Goal: Task Accomplishment & Management: Manage account settings

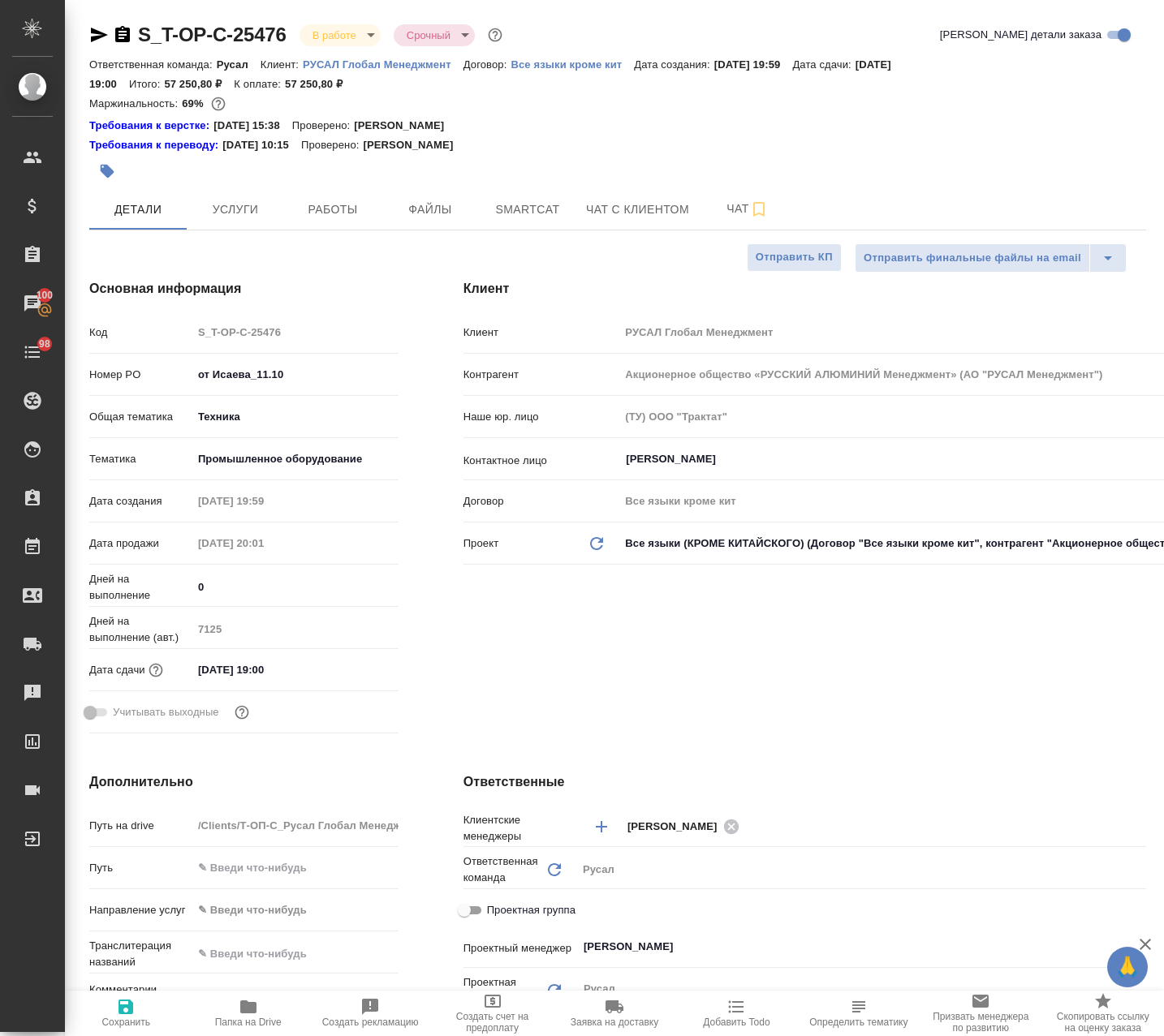
select select "RU"
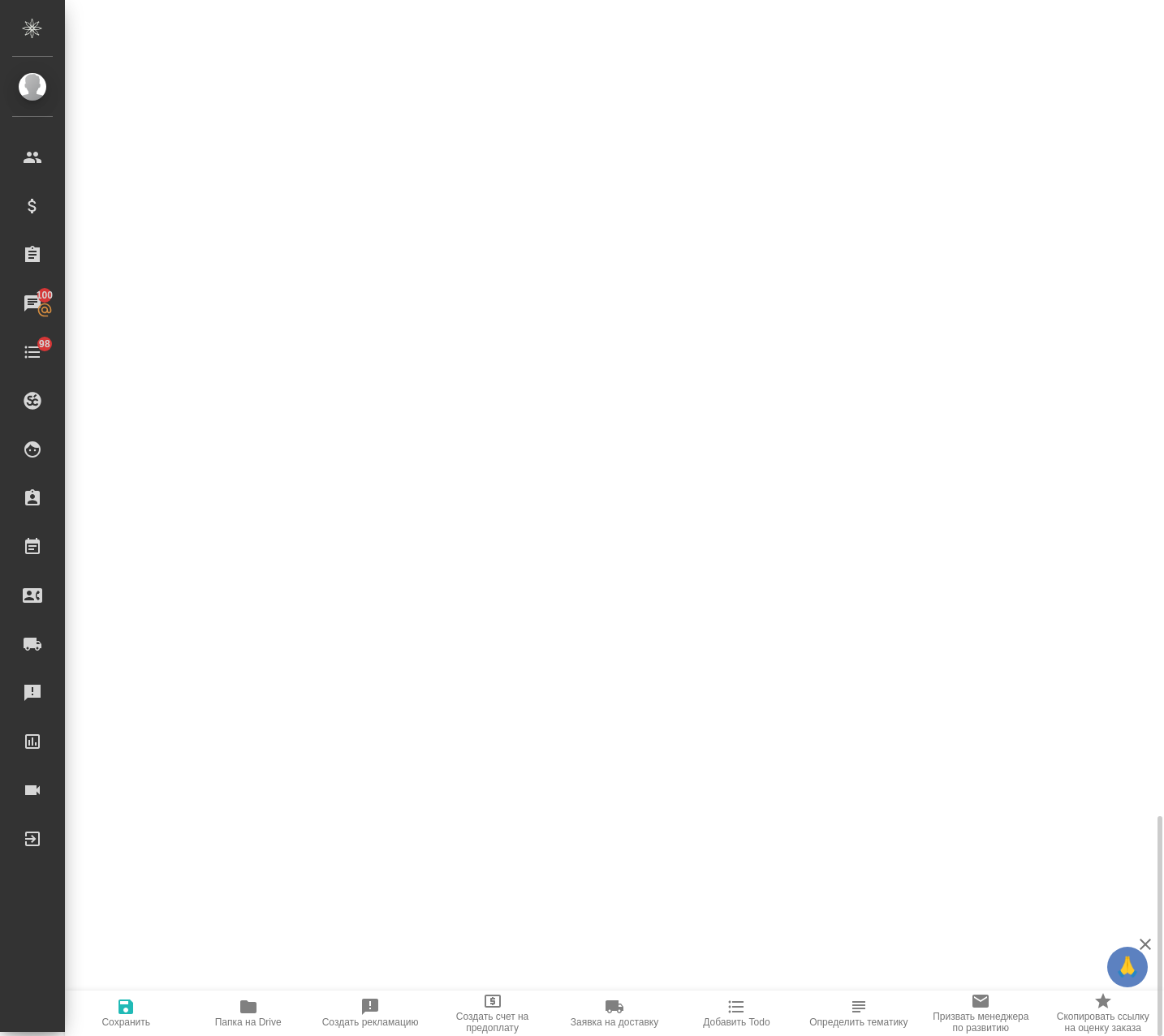
scroll to position [747, 0]
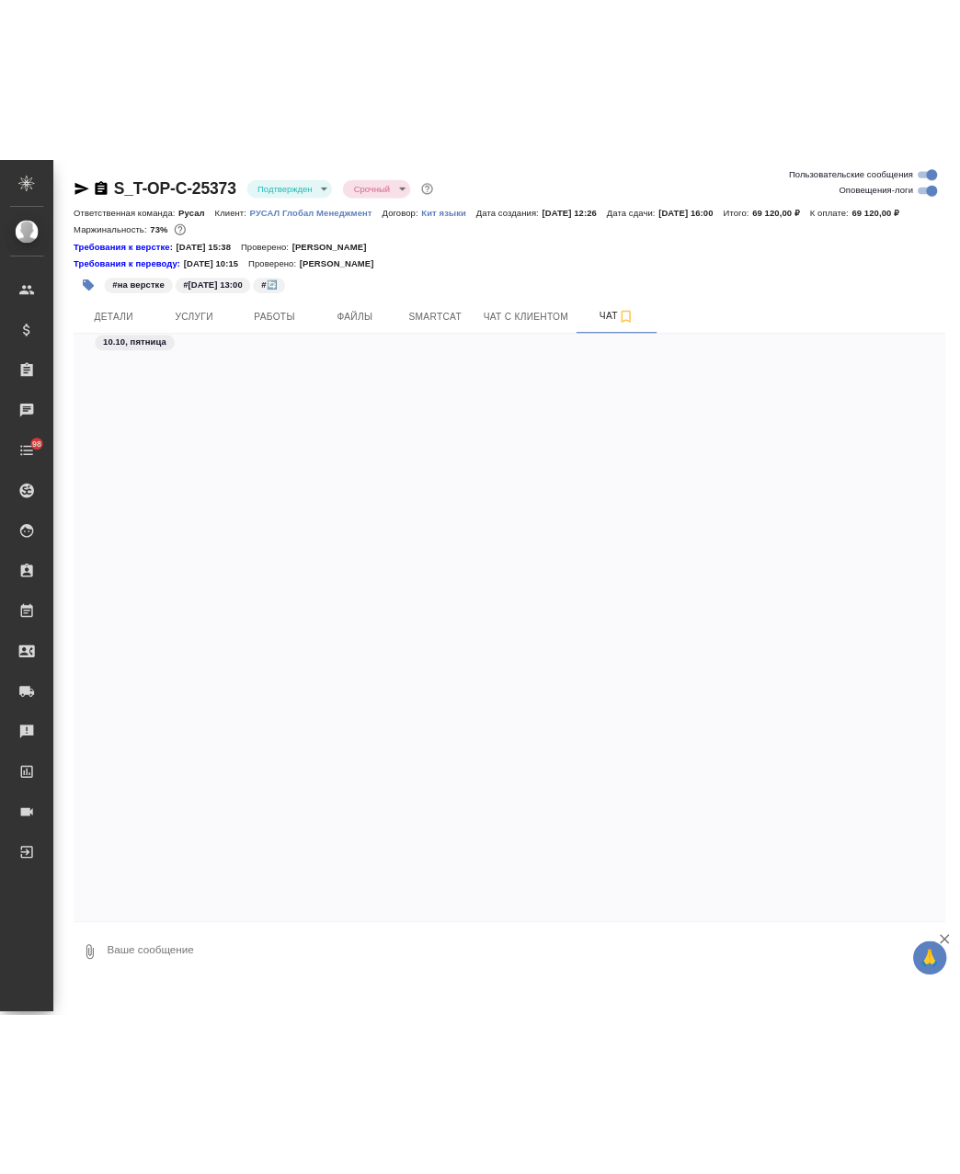
scroll to position [21760, 0]
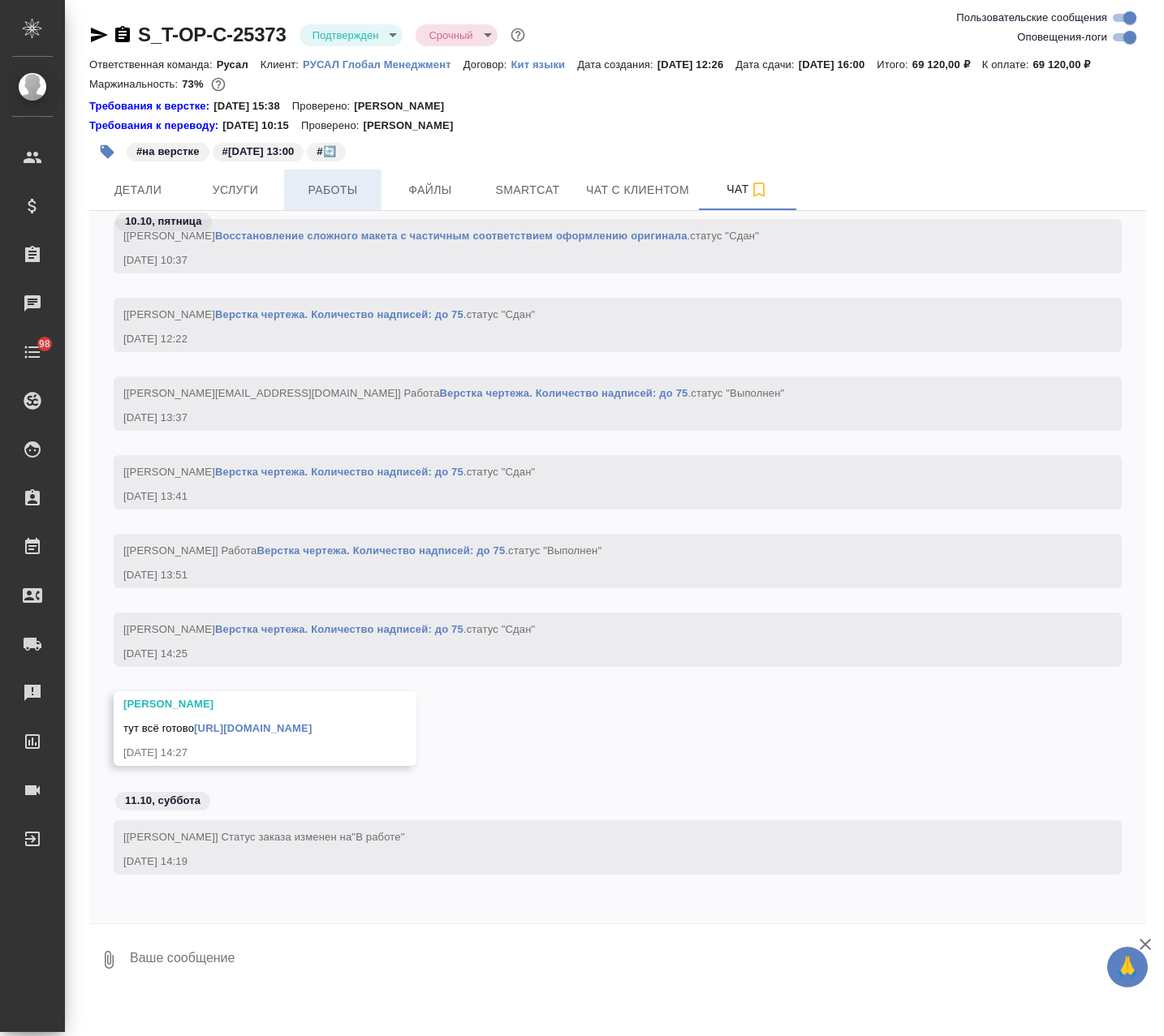
click at [338, 191] on span "Работы" at bounding box center [333, 190] width 78 height 20
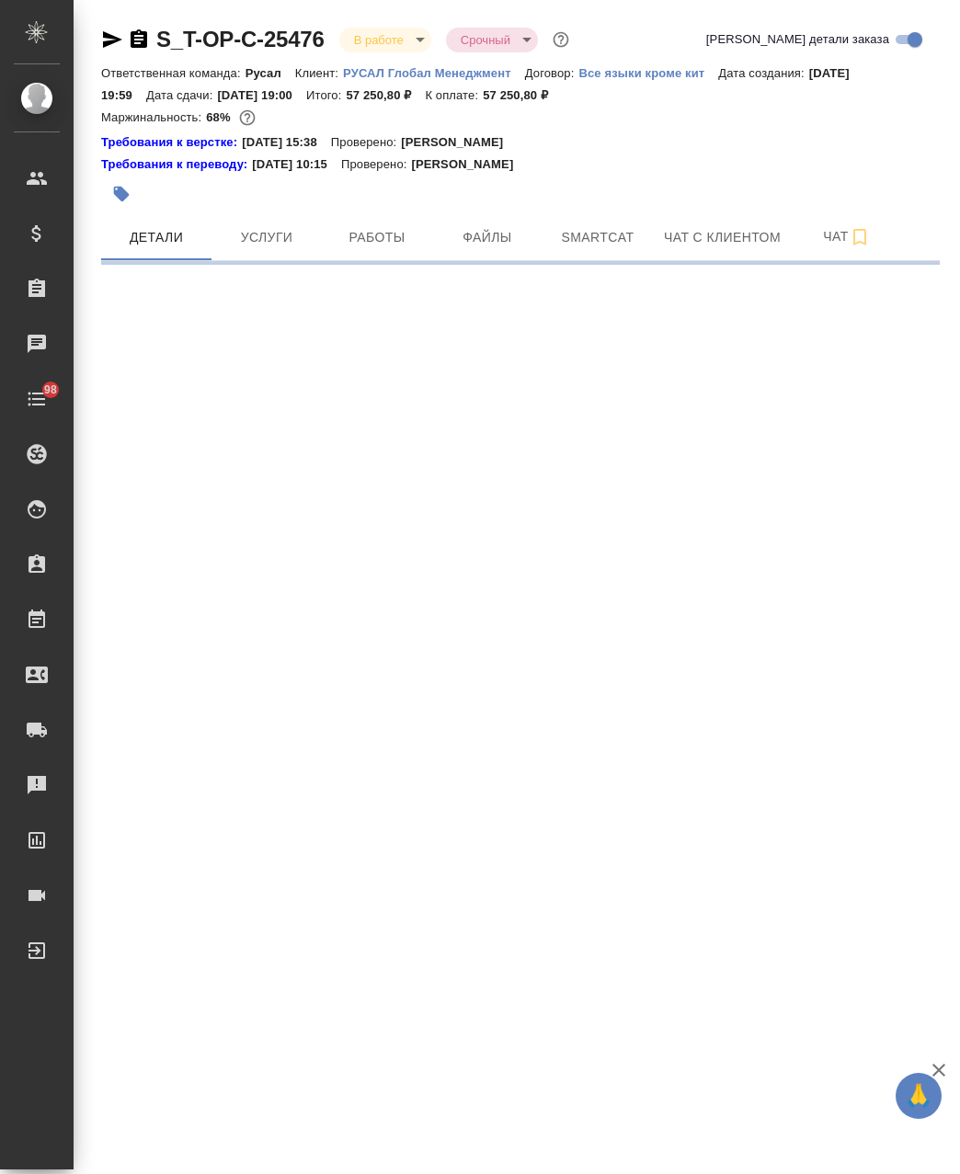
select select "RU"
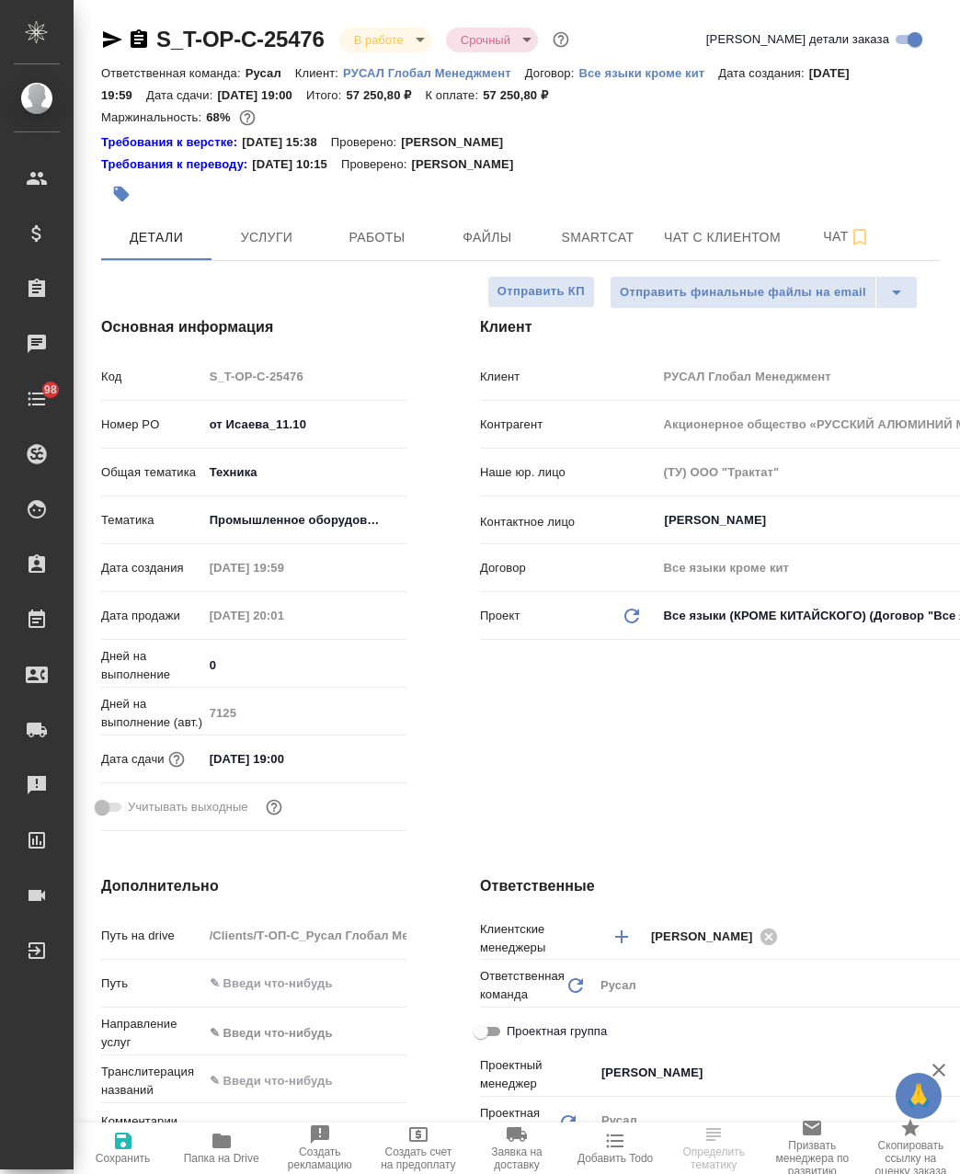
type textarea "x"
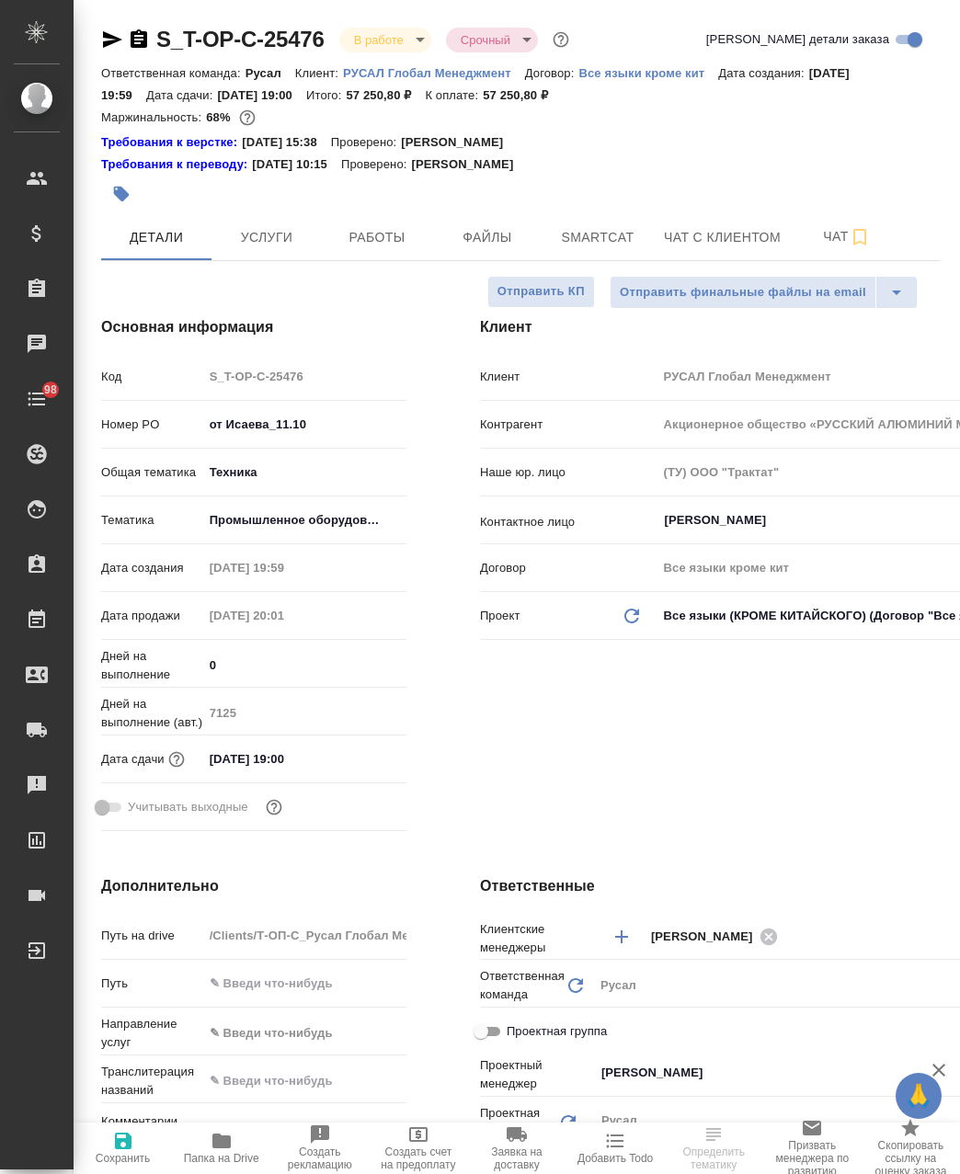
type textarea "x"
click at [334, 244] on span "Работы" at bounding box center [377, 237] width 88 height 23
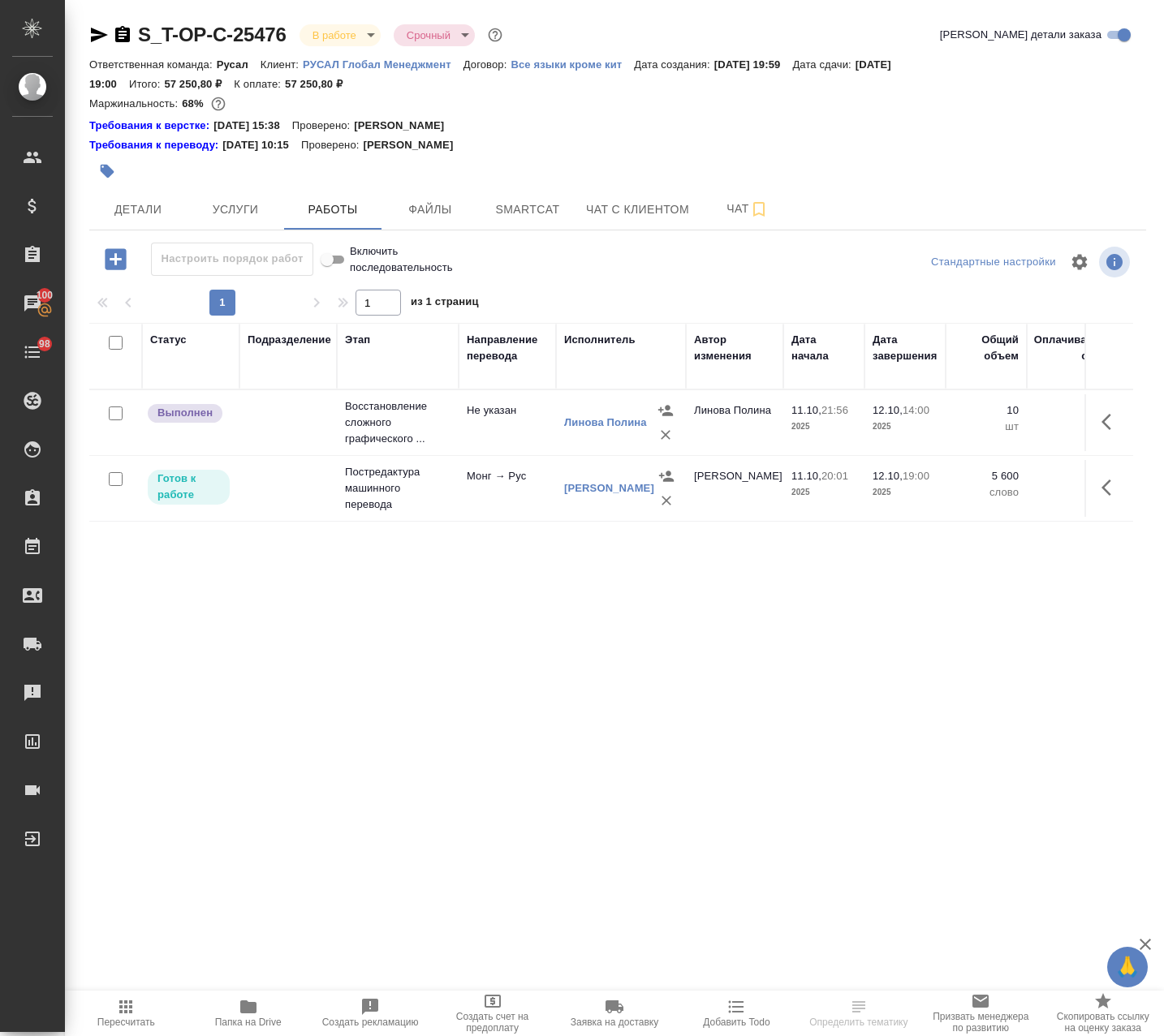
click at [846, 416] on icon "button" at bounding box center [1111, 422] width 19 height 19
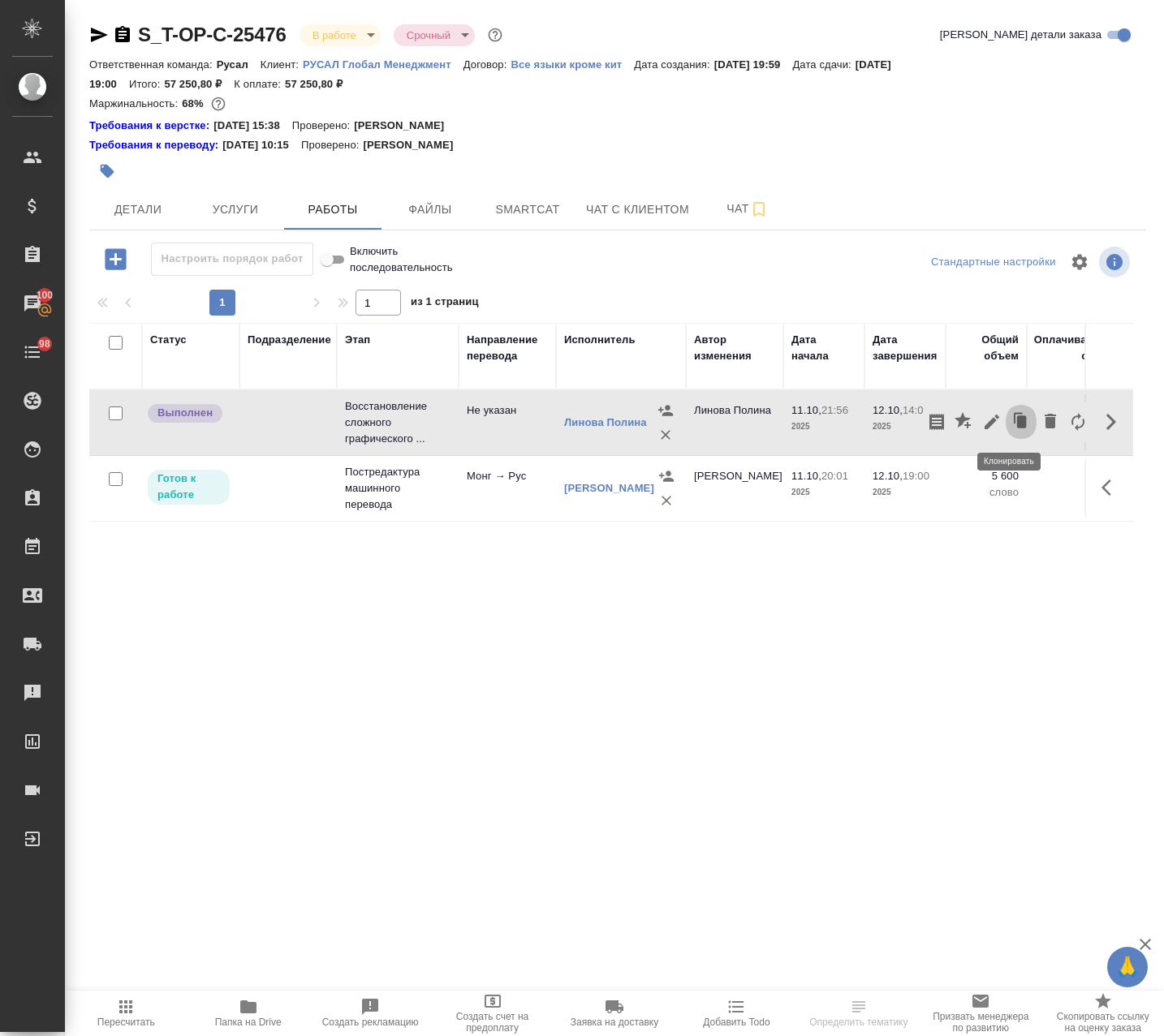
click at [846, 423] on icon "button" at bounding box center [1021, 422] width 10 height 12
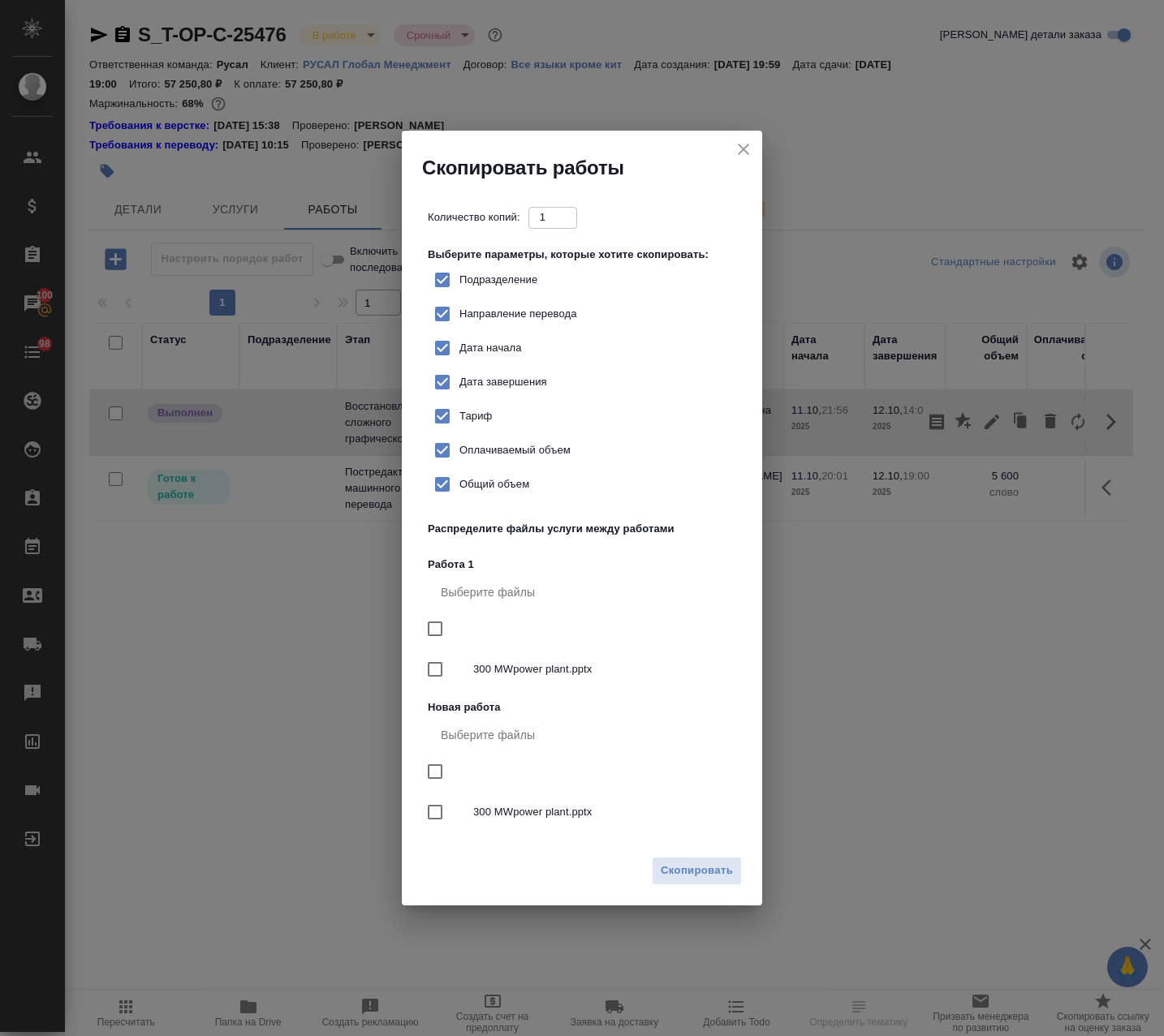
click at [516, 809] on span "300 MWpower plant.pptx" at bounding box center [601, 812] width 257 height 16
checkbox input "true"
click at [722, 879] on span "Скопировать" at bounding box center [697, 871] width 72 height 19
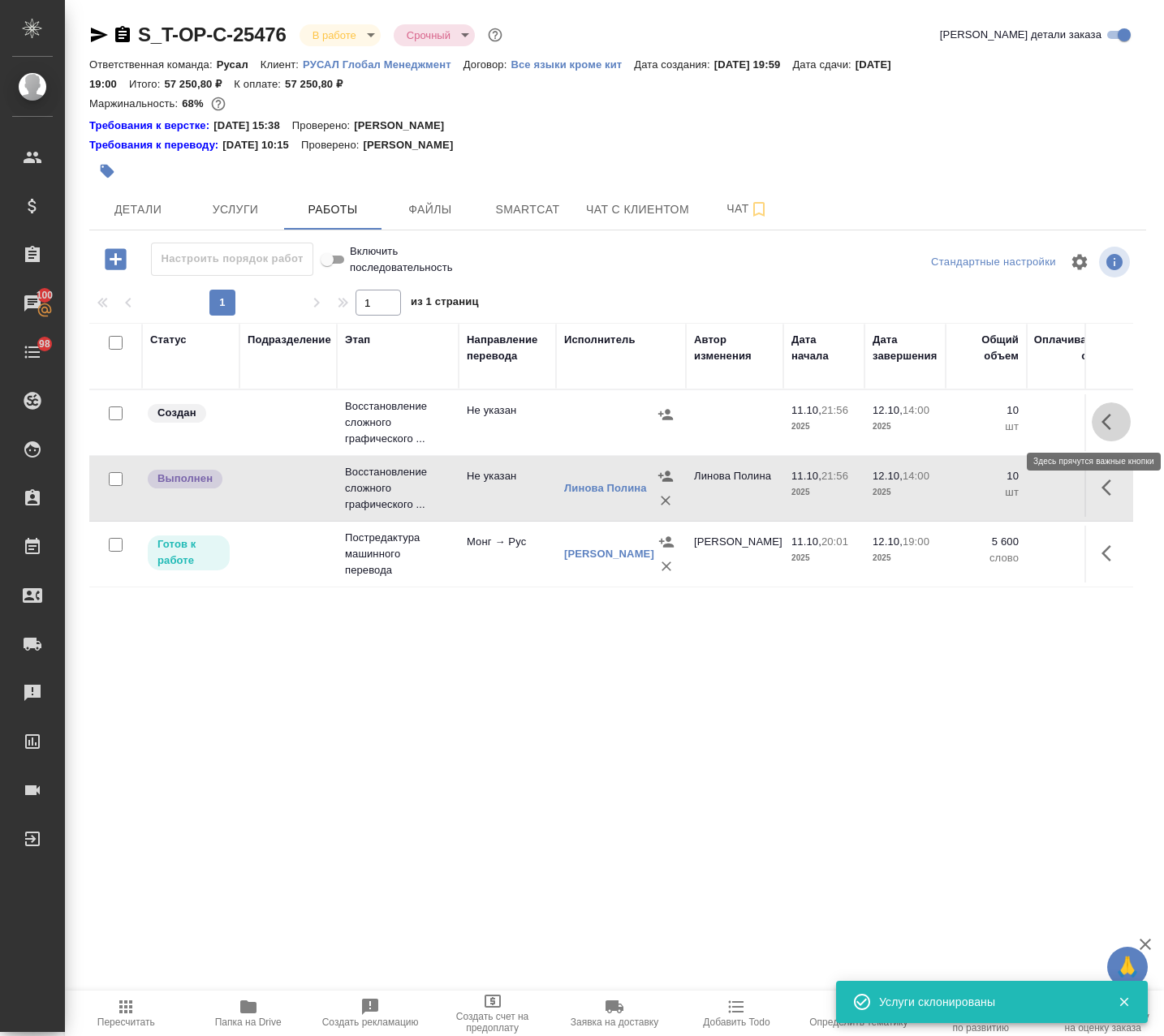
click at [846, 424] on button "button" at bounding box center [1111, 422] width 39 height 39
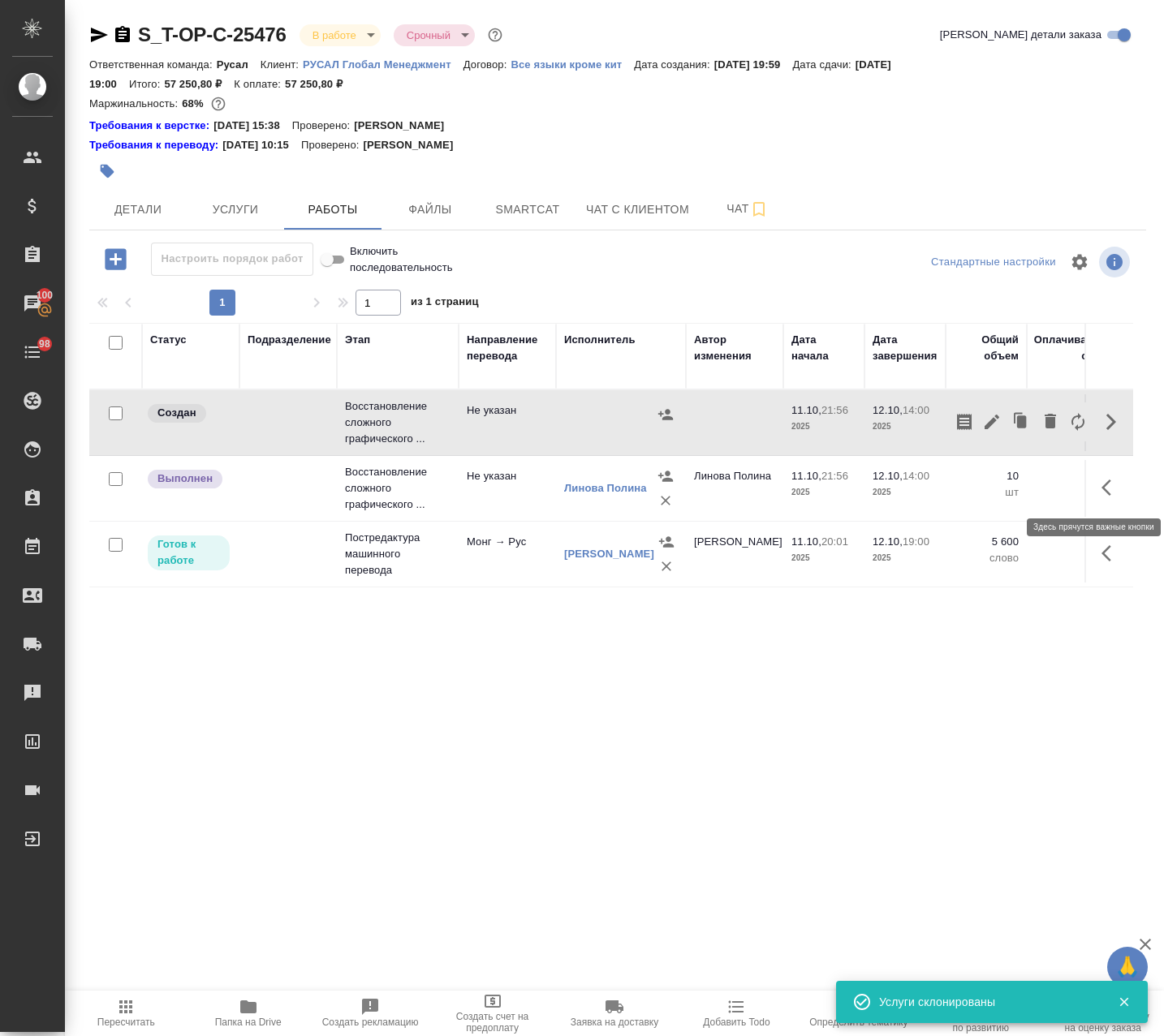
click at [846, 492] on icon "button" at bounding box center [1111, 488] width 19 height 19
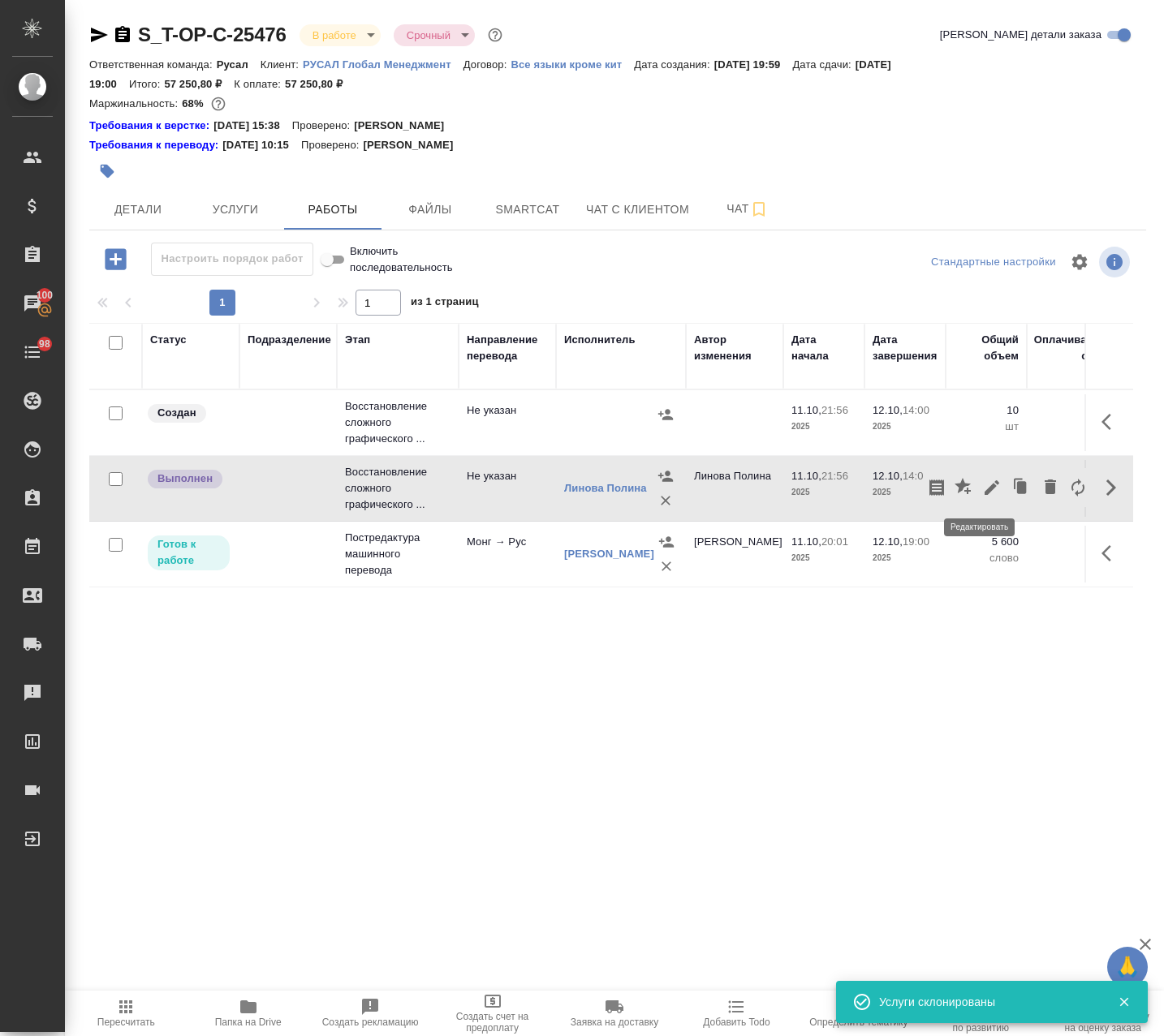
click at [846, 490] on icon "button" at bounding box center [992, 487] width 15 height 15
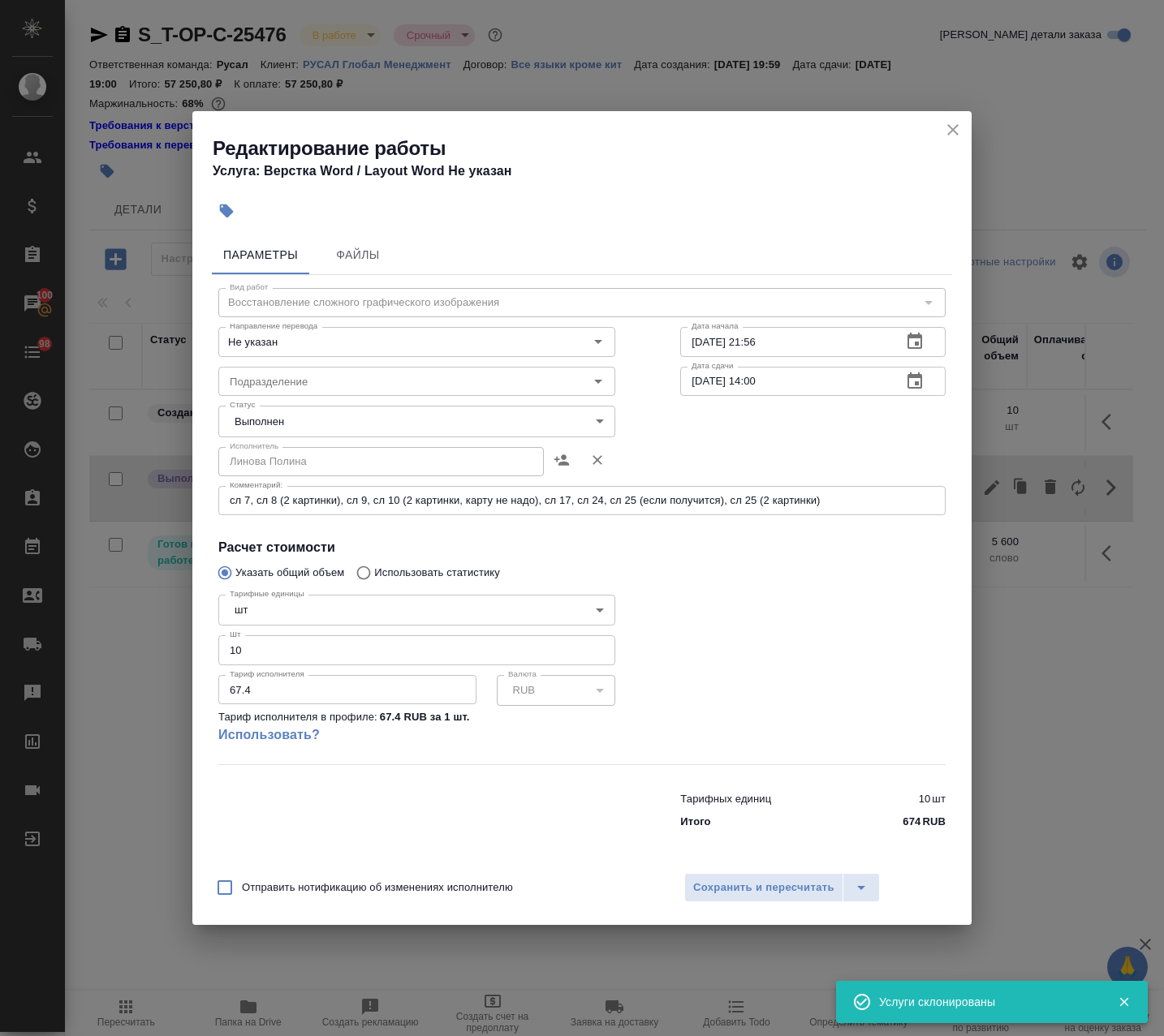
click at [412, 408] on body "🙏 .cls-1 fill:#fff; AWATERA Avdeenko Kirill Клиенты Спецификации Заказы 100 Чат…" at bounding box center [582, 518] width 1164 height 1036
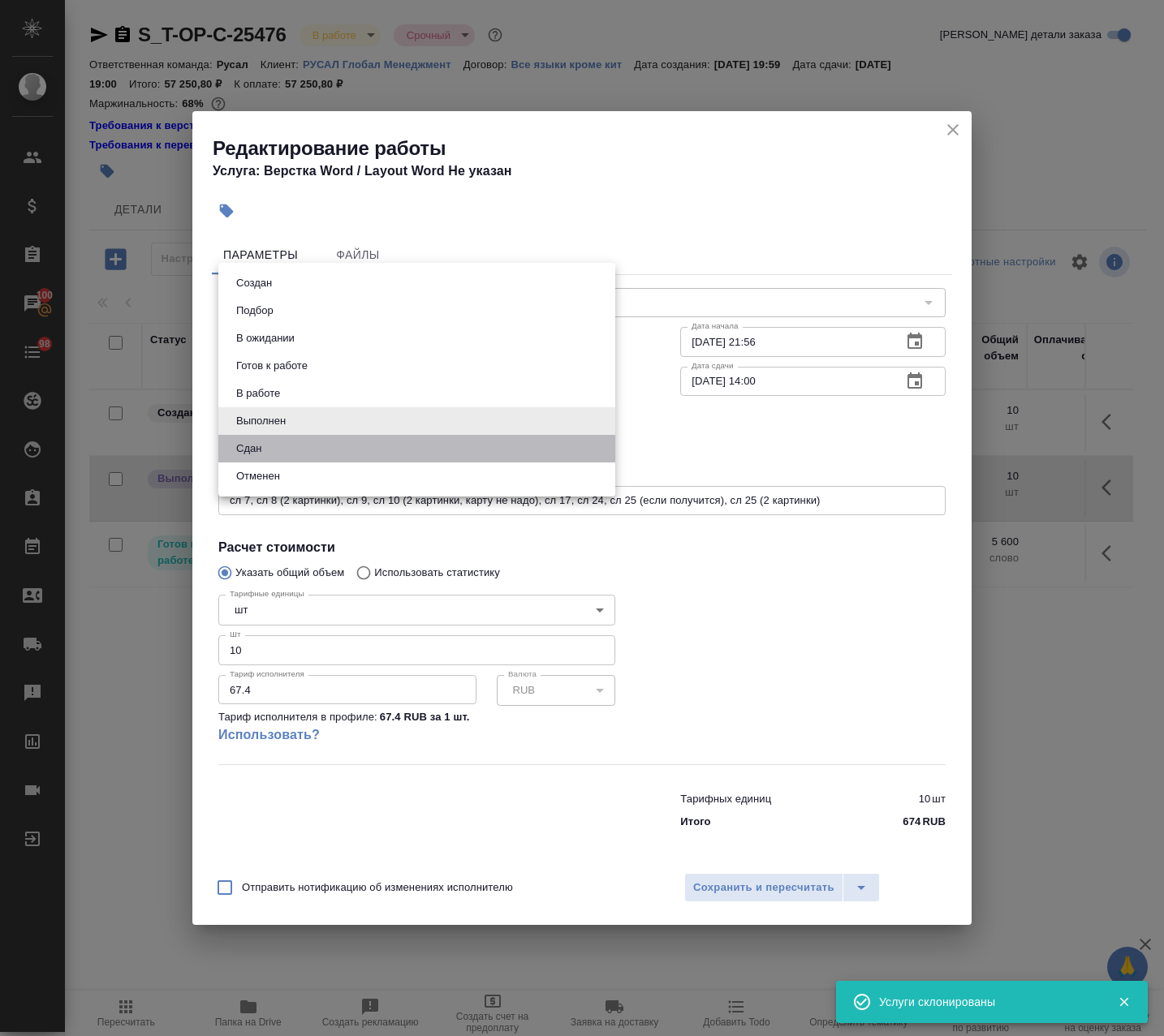
click at [387, 459] on li "Сдан" at bounding box center [417, 448] width 397 height 27
type input "closed"
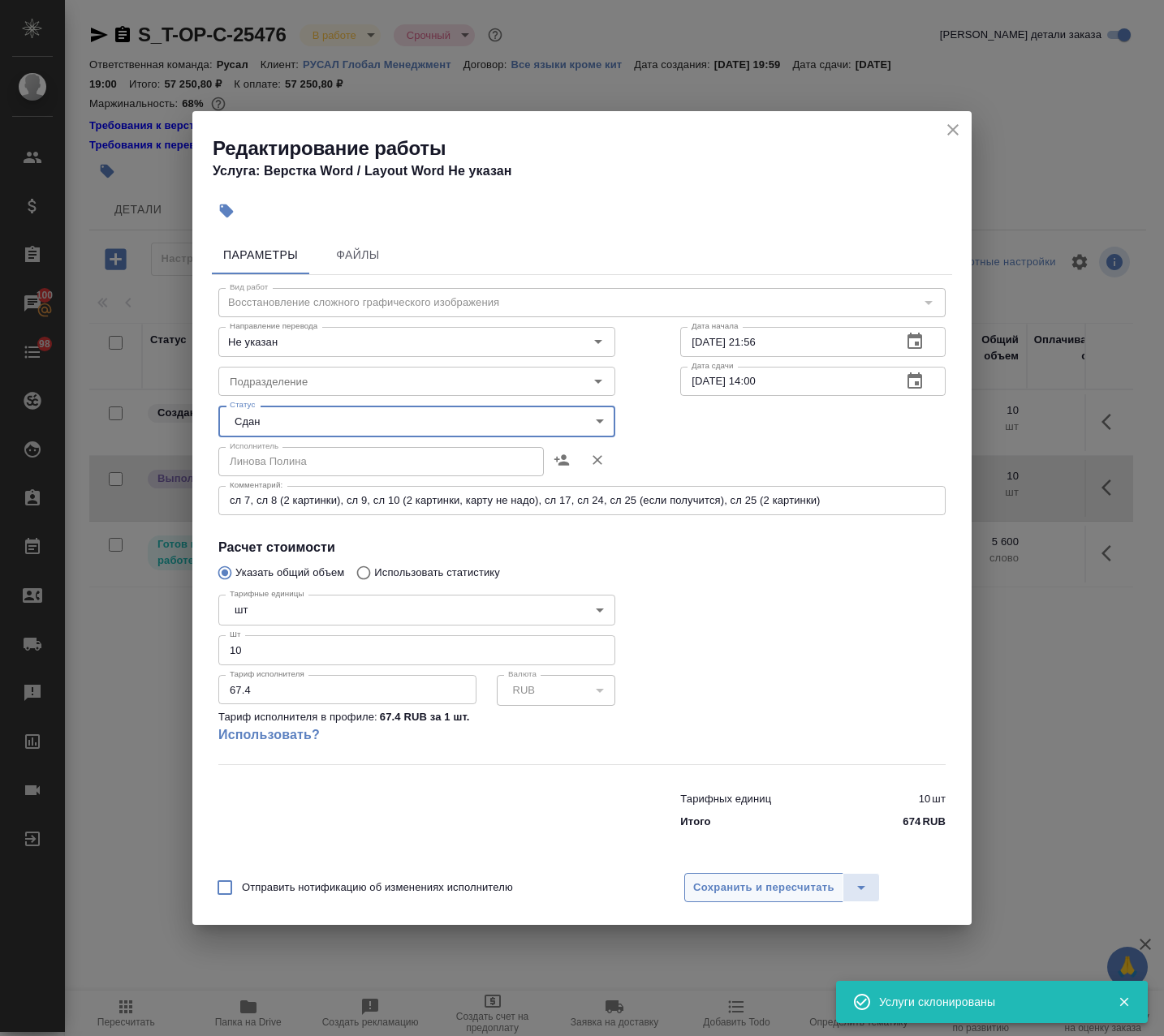
click at [800, 882] on span "Сохранить и пересчитать" at bounding box center [763, 888] width 141 height 19
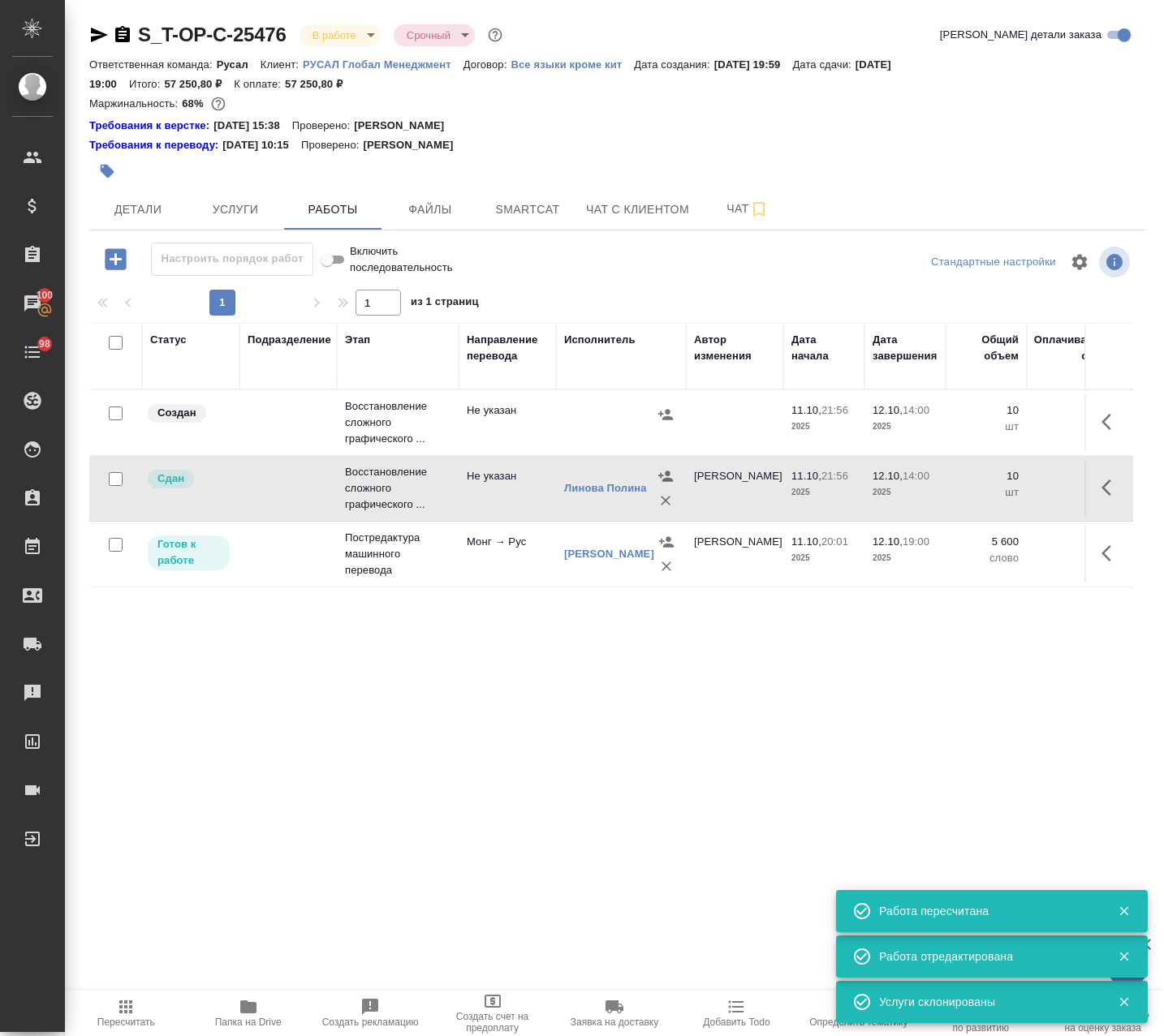
click at [846, 421] on button "button" at bounding box center [1111, 422] width 39 height 39
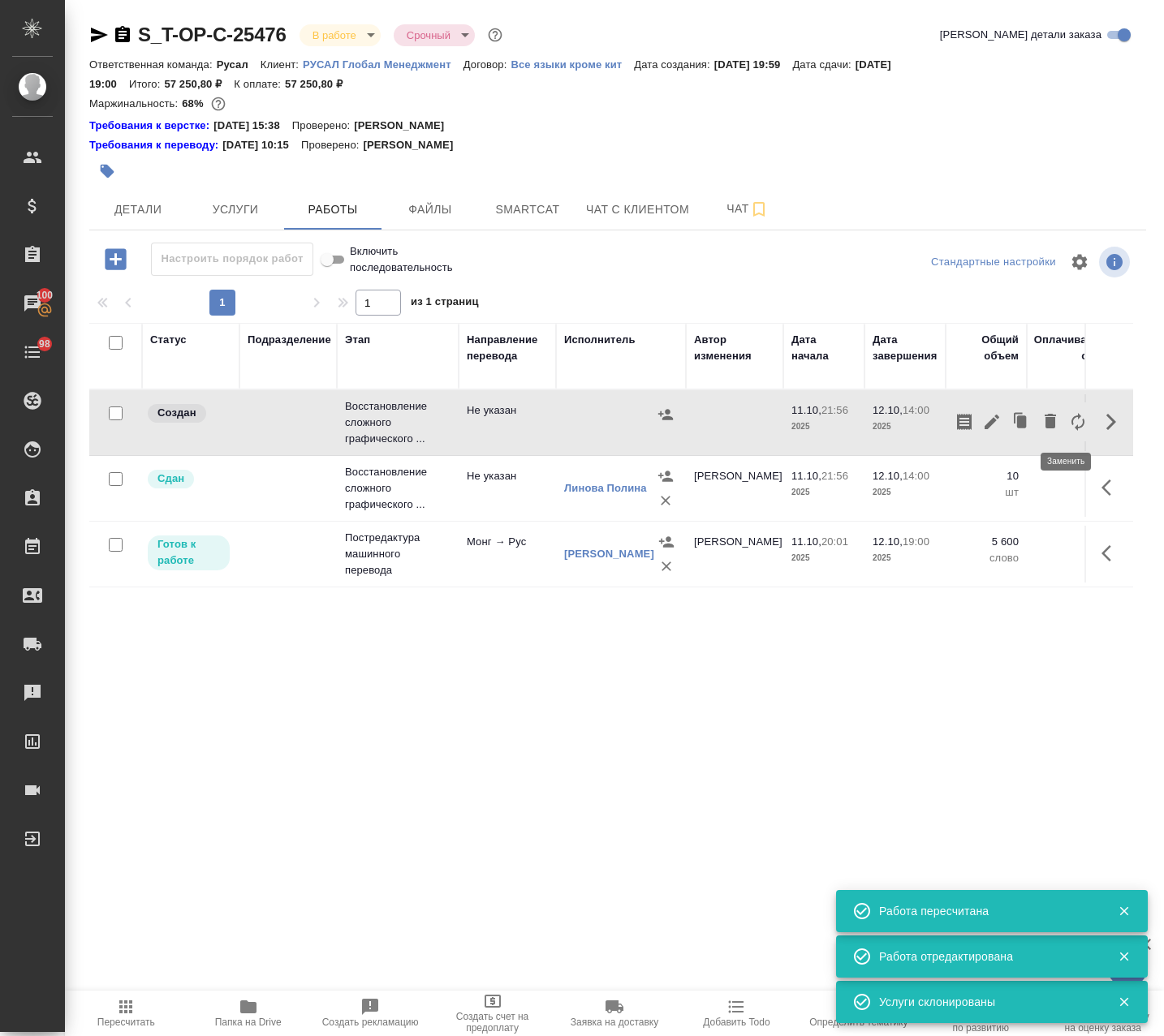
click at [846, 417] on icon "button" at bounding box center [1078, 422] width 13 height 18
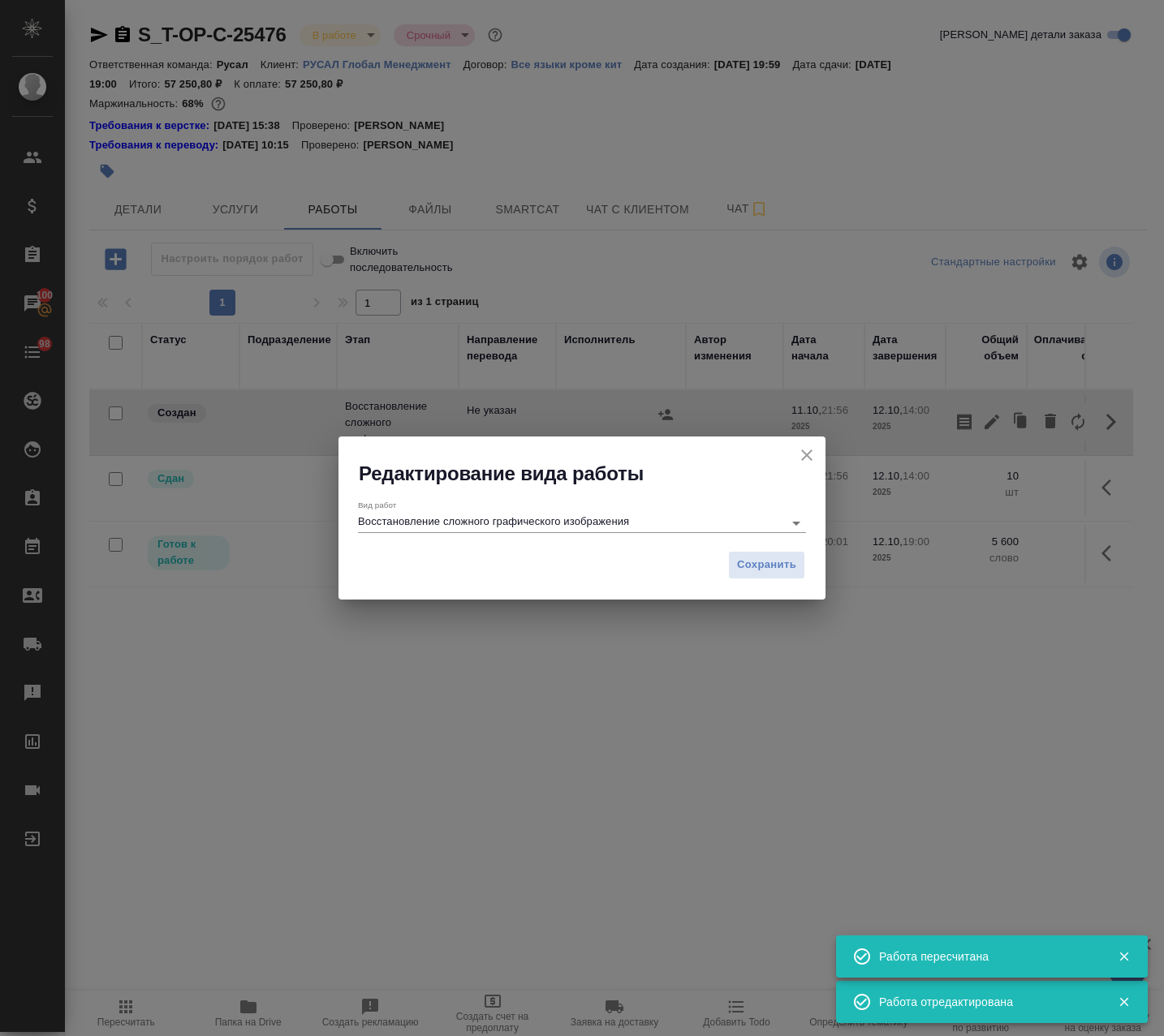
click at [457, 534] on div "Вид работ Восстановление сложного графического изображения" at bounding box center [582, 514] width 448 height 43
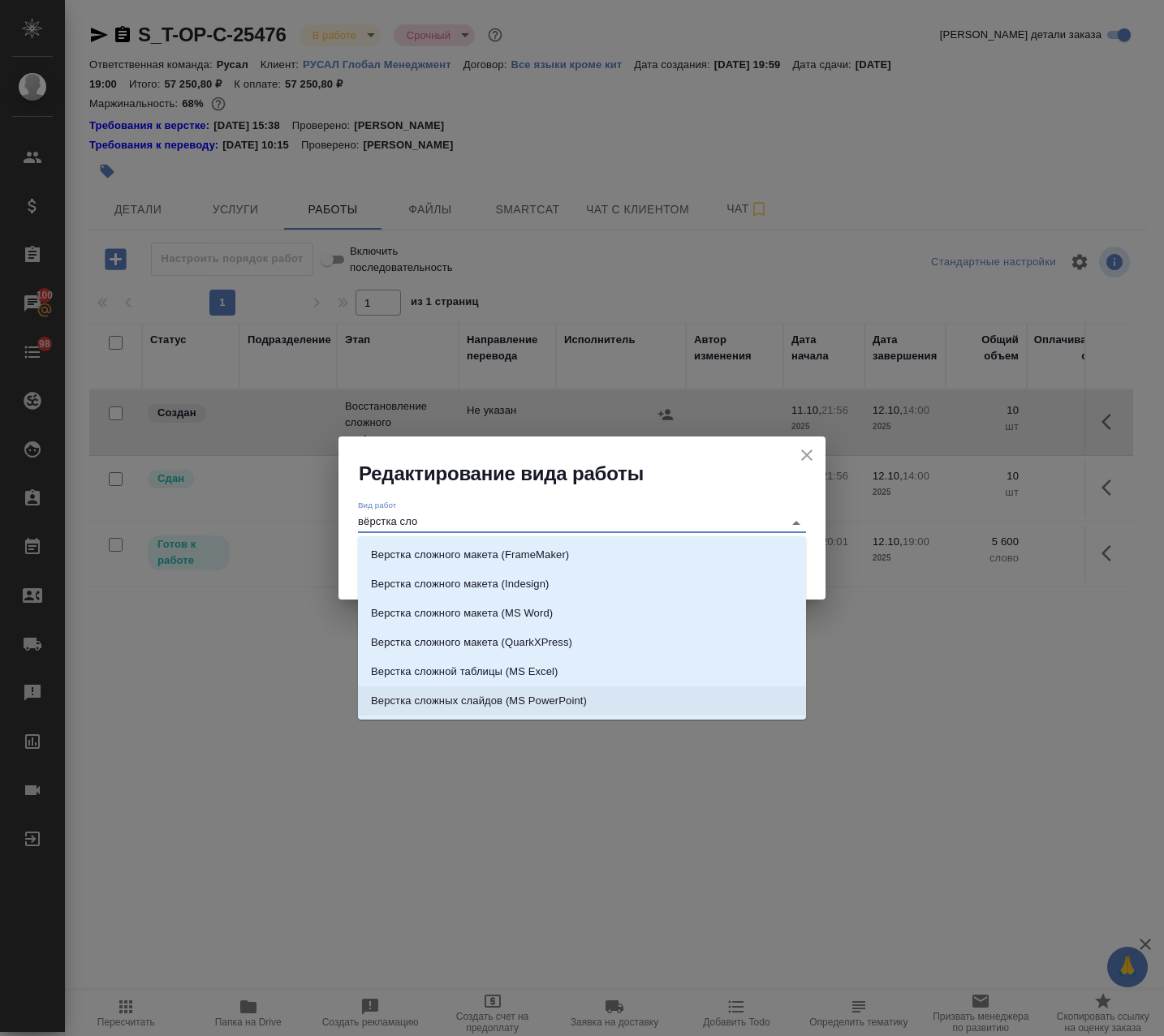
click at [645, 699] on li "Верстка сложных слайдов (MS PowerPoint)" at bounding box center [582, 701] width 448 height 29
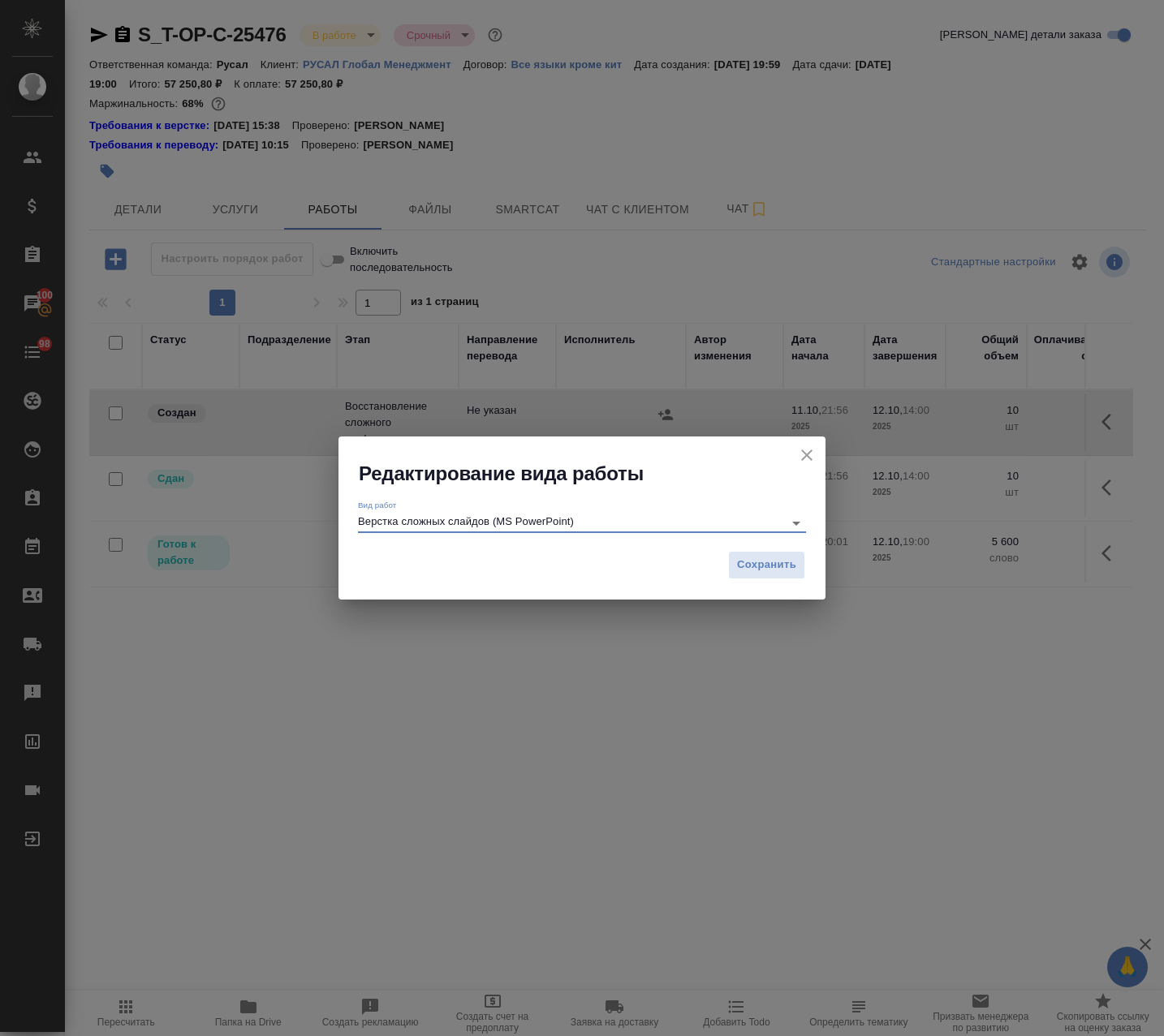
type input "Верстка сложных слайдов (MS PowerPoint)"
click at [755, 582] on div "Сохранить" at bounding box center [582, 571] width 487 height 56
click at [749, 559] on span "Сохранить" at bounding box center [766, 565] width 59 height 19
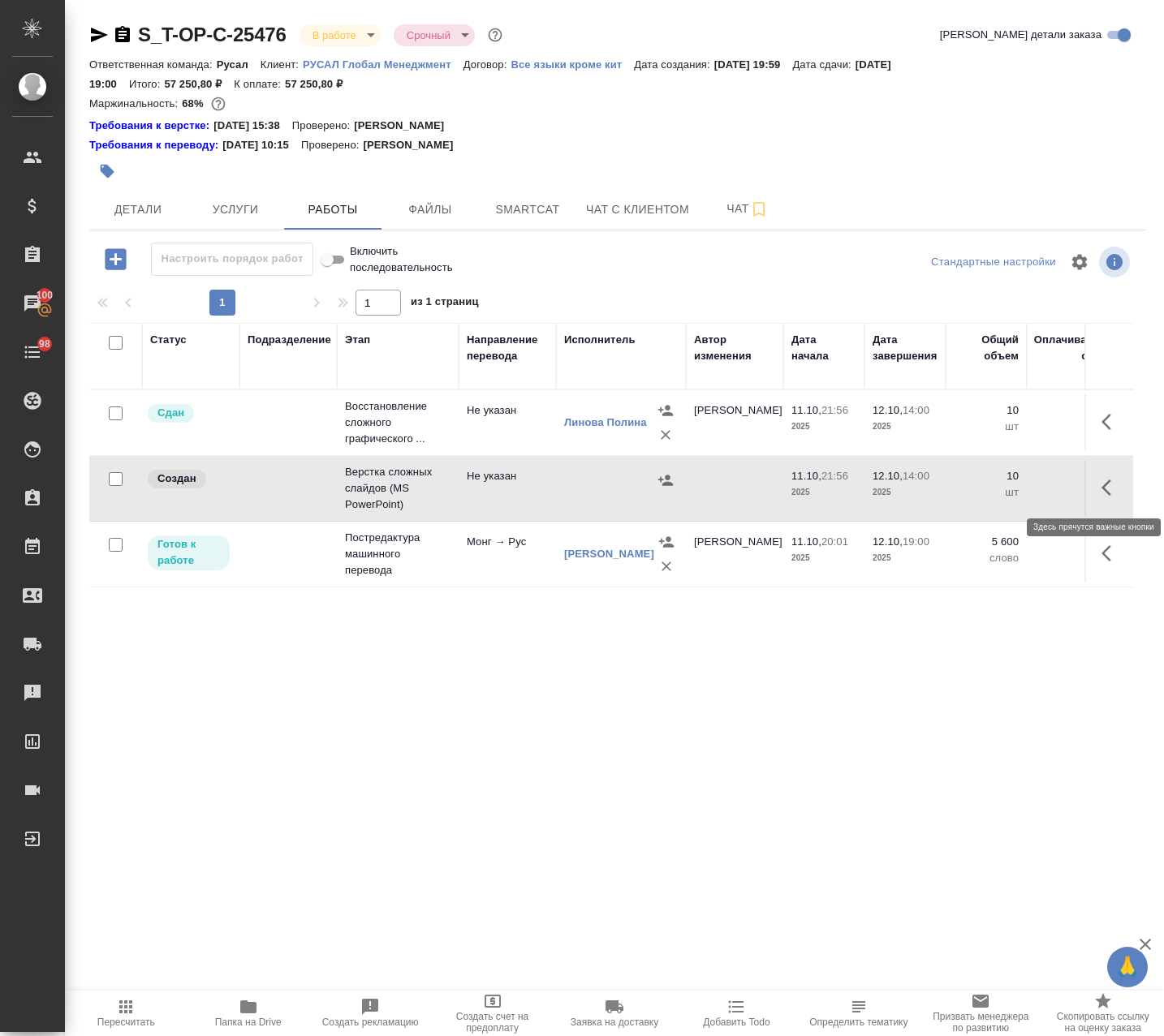
drag, startPoint x: 1091, startPoint y: 488, endPoint x: 1079, endPoint y: 490, distance: 12.2
click at [846, 488] on icon "button" at bounding box center [1106, 488] width 10 height 16
click at [846, 492] on icon "button" at bounding box center [992, 488] width 19 height 19
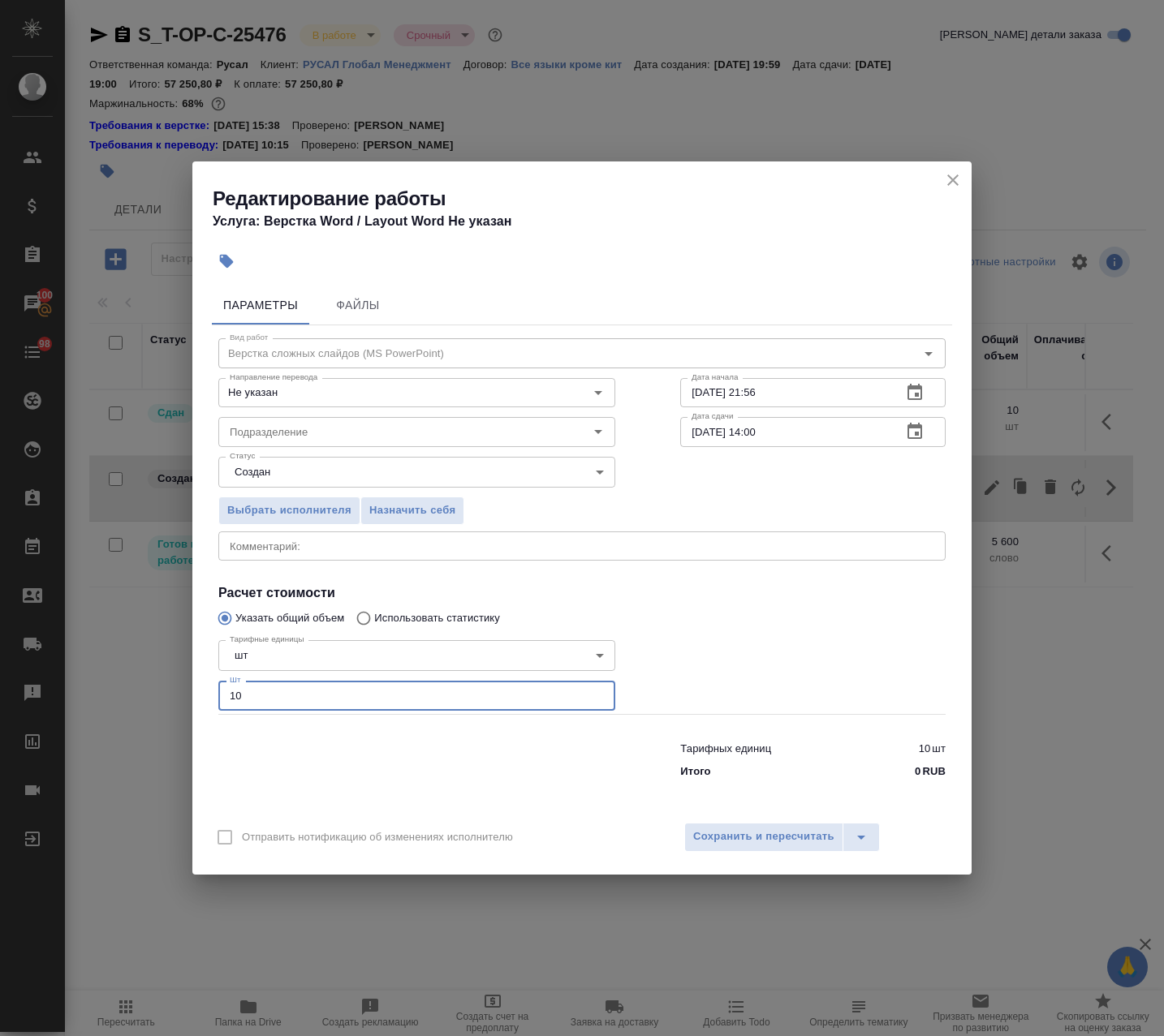
drag, startPoint x: 237, startPoint y: 702, endPoint x: 188, endPoint y: 701, distance: 49.0
click at [191, 701] on div "Редактирование работы Услуга: Верстка Word / Layout Word Не указан Параметры Фа…" at bounding box center [582, 518] width 1164 height 1036
type input "1"
type input "38"
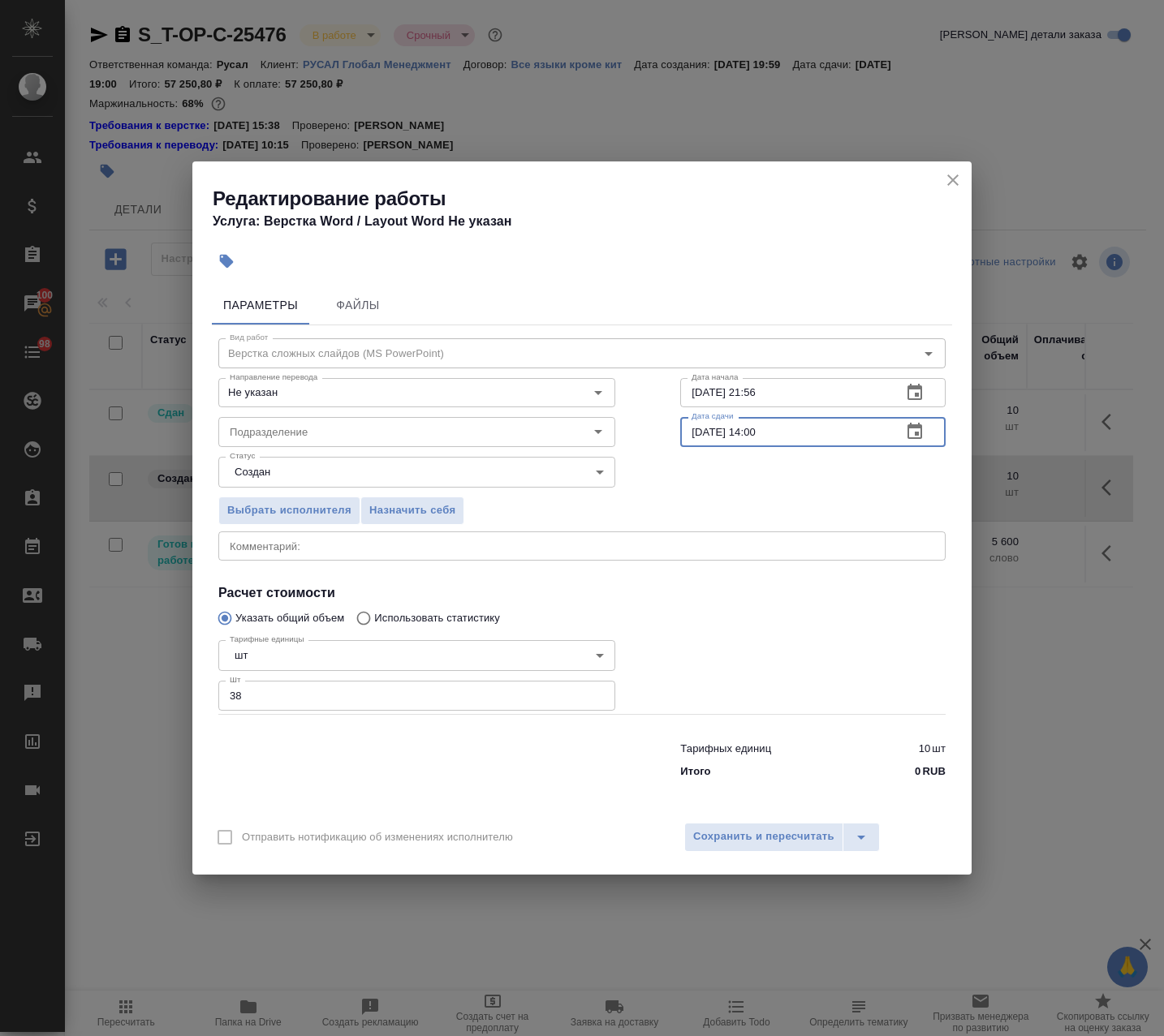
drag, startPoint x: -106, startPoint y: 414, endPoint x: 64, endPoint y: 380, distance: 173.4
click at [0, 403] on html "🙏 .cls-1 fill:#fff; AWATERA Avdeenko Kirill Клиенты Спецификации Заказы 100 Чат…" at bounding box center [582, 518] width 1164 height 1036
drag, startPoint x: 813, startPoint y: 401, endPoint x: 358, endPoint y: 411, distance: 455.1
click at [358, 411] on div "Вид работ Верстка сложных слайдов (MS PowerPoint) Вид работ Направление перевод…" at bounding box center [582, 555] width 740 height 460
paste input "2.10.2025 14:00"
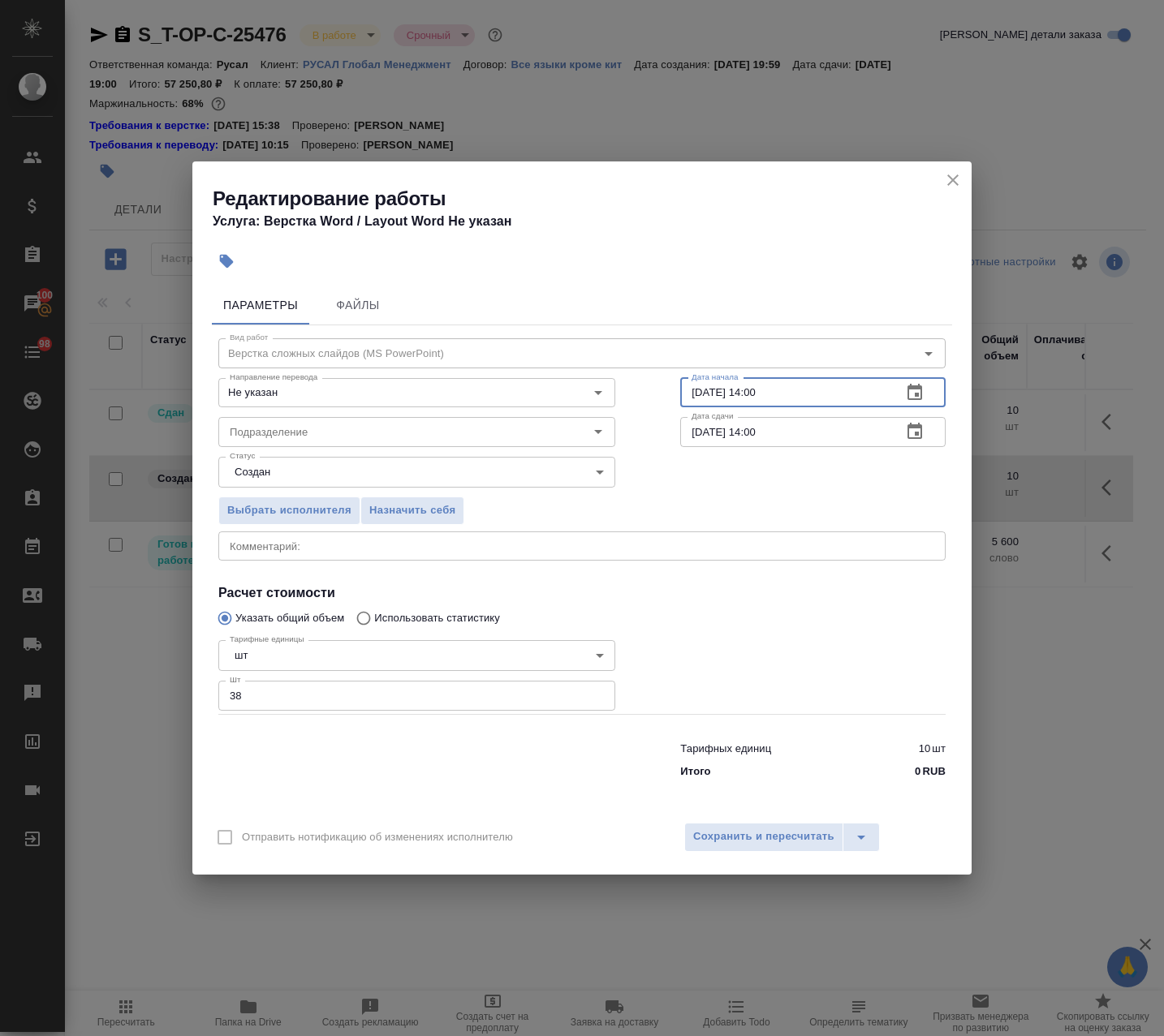
click at [755, 403] on input "12.10.2025 14:00" at bounding box center [785, 393] width 208 height 29
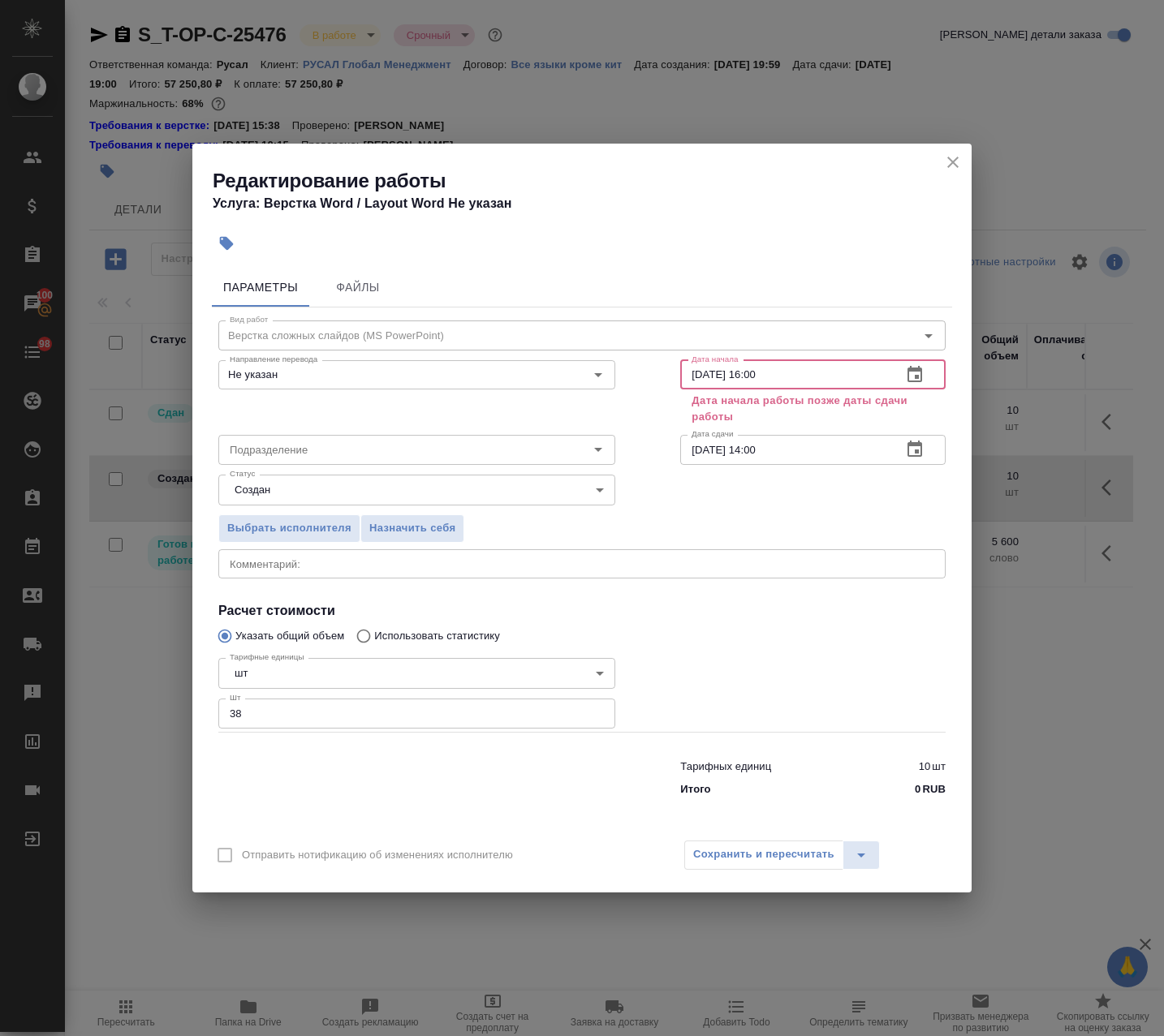
type input "[DATE] 16:00"
drag, startPoint x: 809, startPoint y: 451, endPoint x: 754, endPoint y: 467, distance: 57.3
click at [754, 467] on div "Вид работ Верстка сложных слайдов (MS PowerPoint) Вид работ Направление перевод…" at bounding box center [582, 556] width 740 height 496
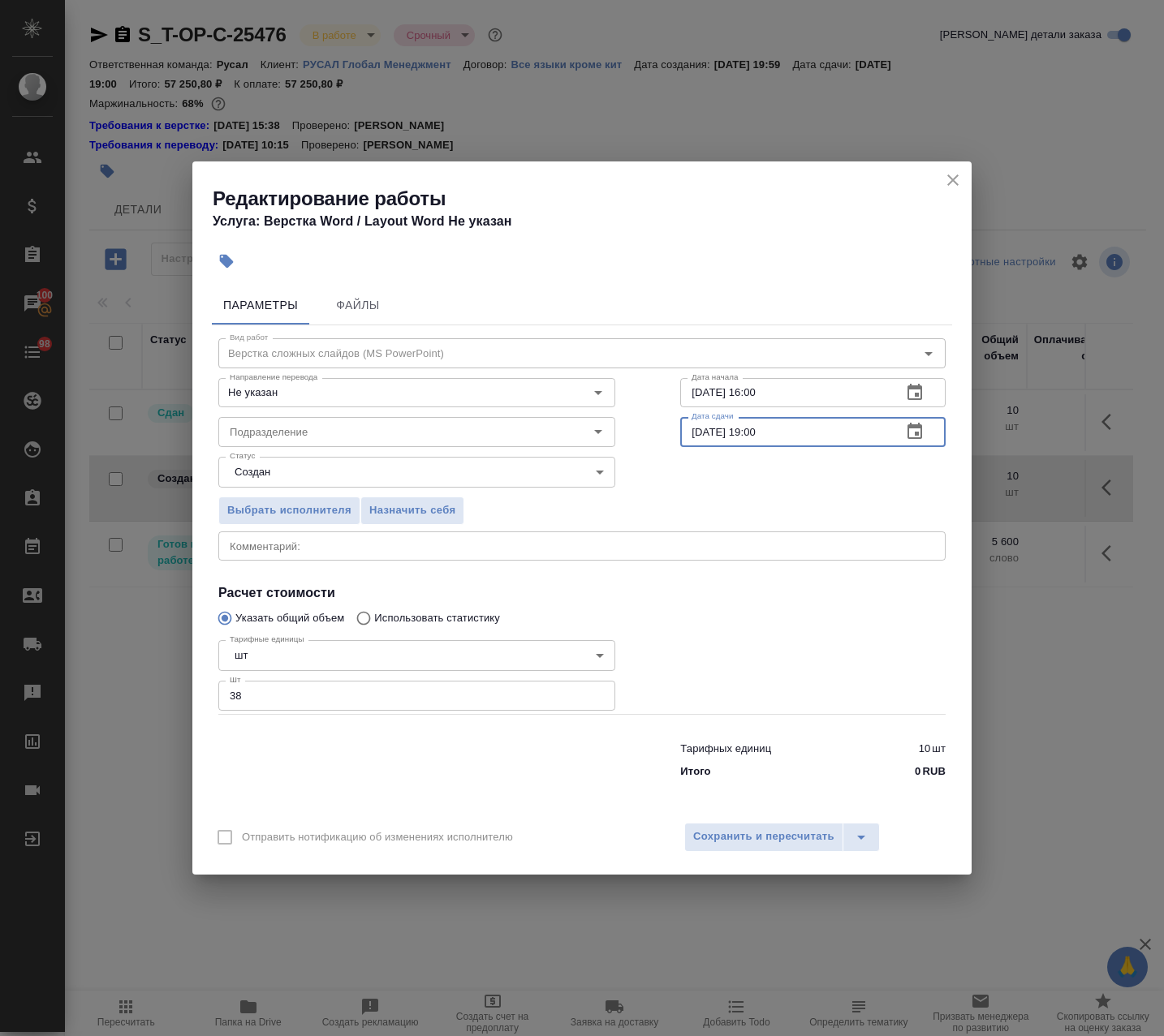
click at [759, 435] on input "12.10.2025 19:00" at bounding box center [785, 432] width 208 height 29
type input "[DATE] 18:30"
click at [453, 426] on input "Подразделение" at bounding box center [389, 432] width 333 height 19
type input "DTPspecialists"
click at [479, 480] on body "🙏 .cls-1 fill:#fff; AWATERA Avdeenko Kirill Клиенты Спецификации Заказы 100 Чат…" at bounding box center [582, 518] width 1164 height 1036
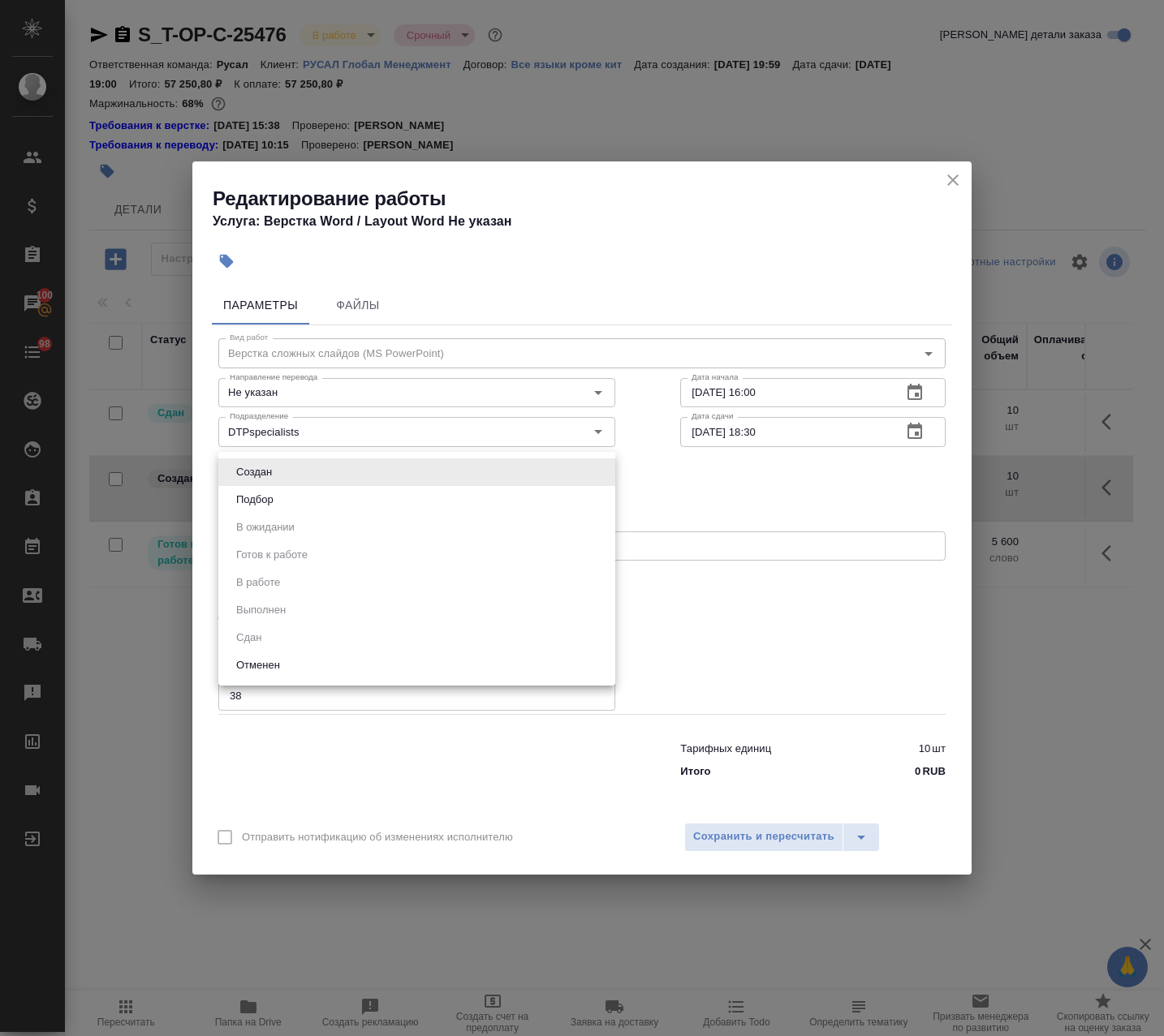
click at [422, 494] on li "Подбор" at bounding box center [417, 499] width 397 height 27
type input "recruiting"
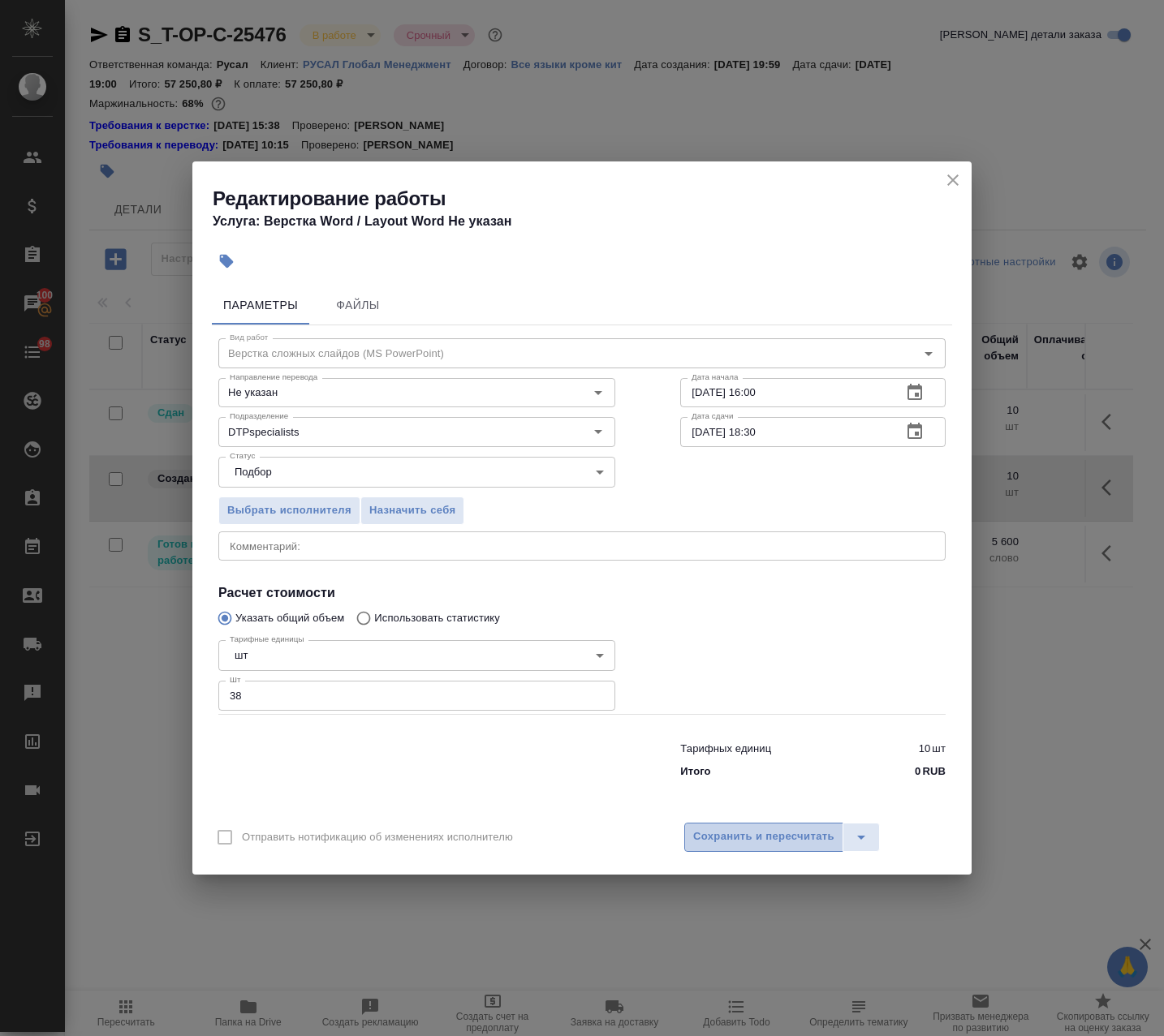
click at [783, 823] on button "Сохранить и пересчитать" at bounding box center [763, 837] width 159 height 29
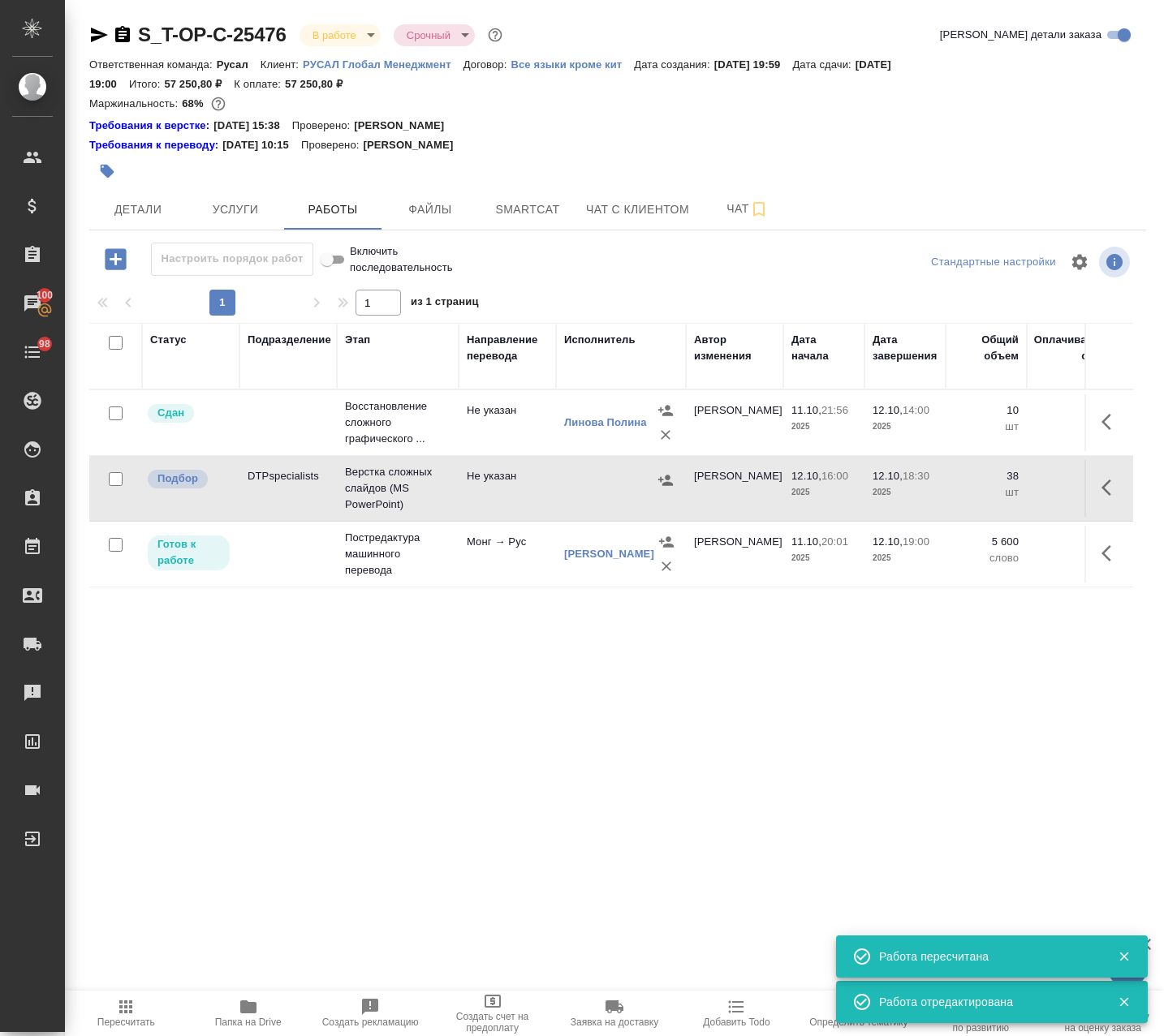
click at [600, 516] on td at bounding box center [620, 488] width 130 height 56
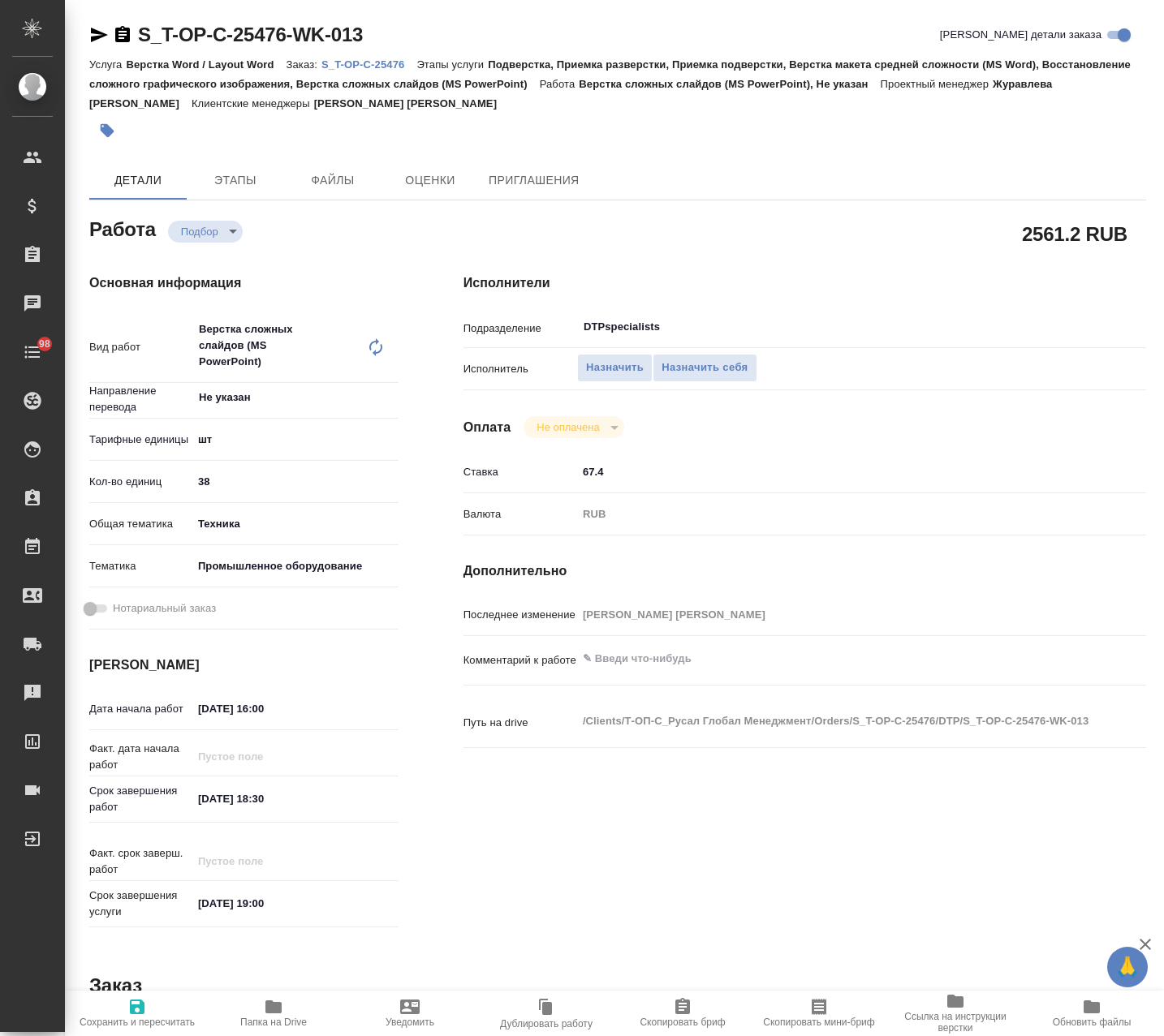
type textarea "x"
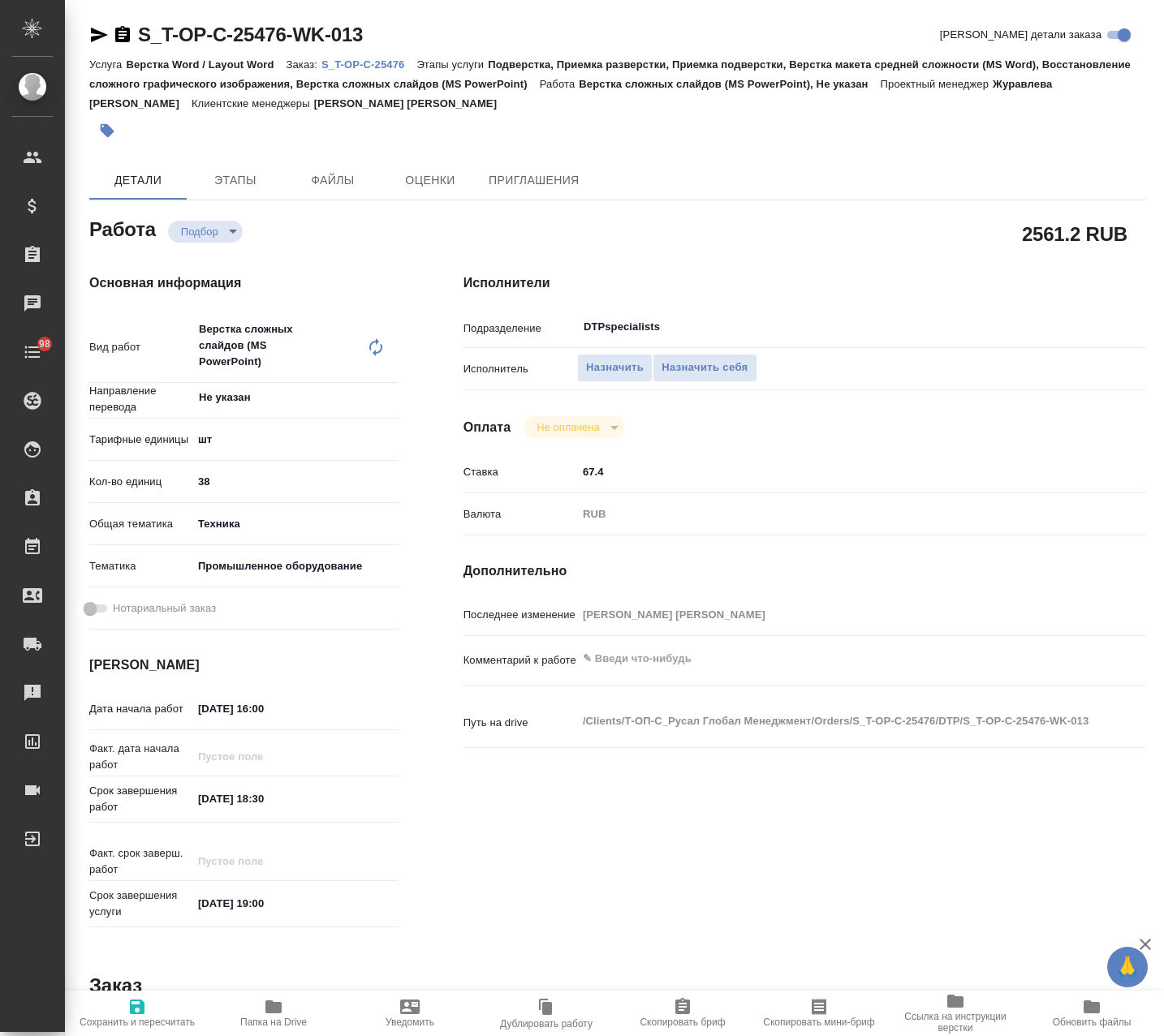
type textarea "x"
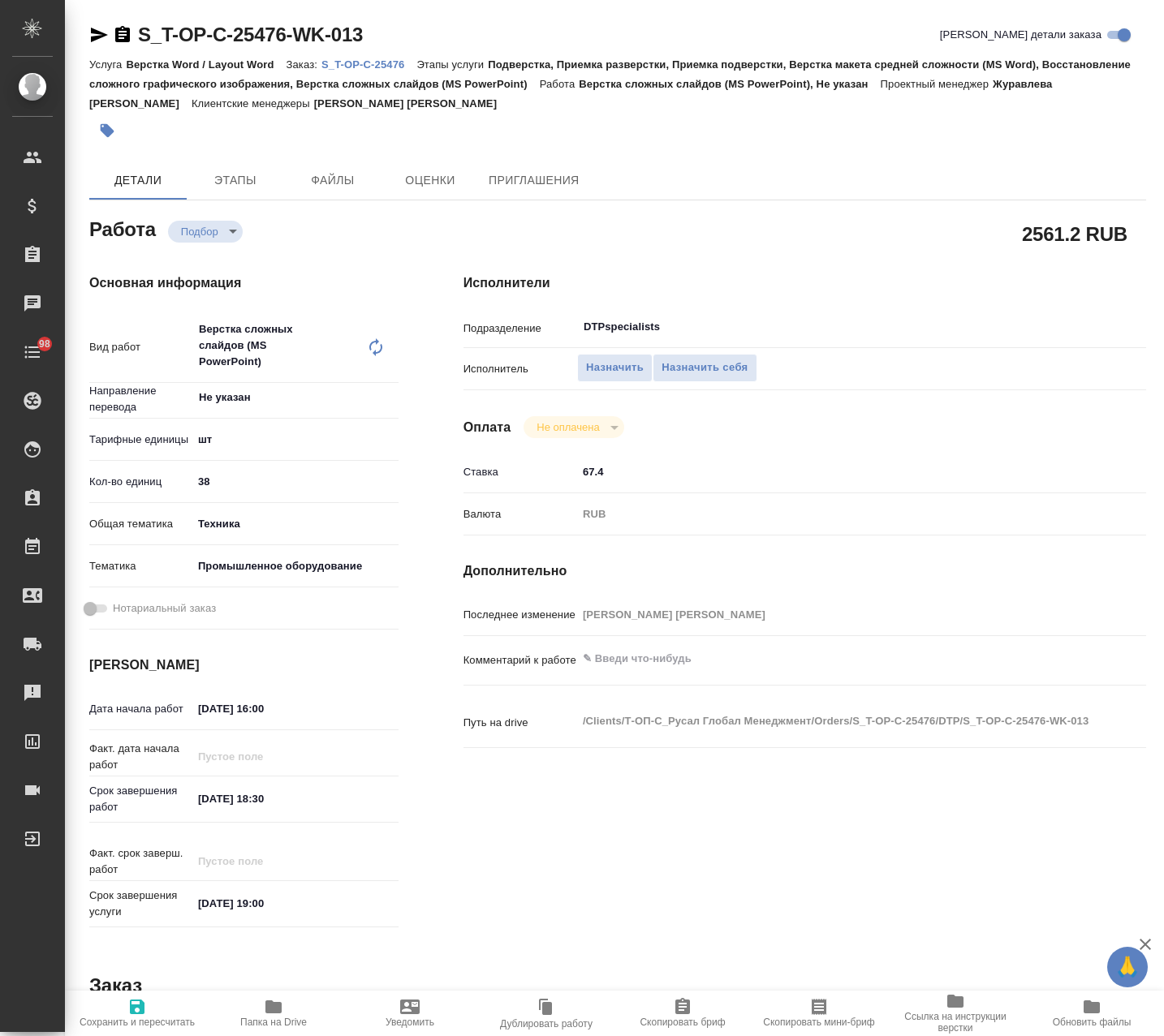
click at [283, 1010] on span "Папка на Drive" at bounding box center [274, 1012] width 116 height 31
type textarea "x"
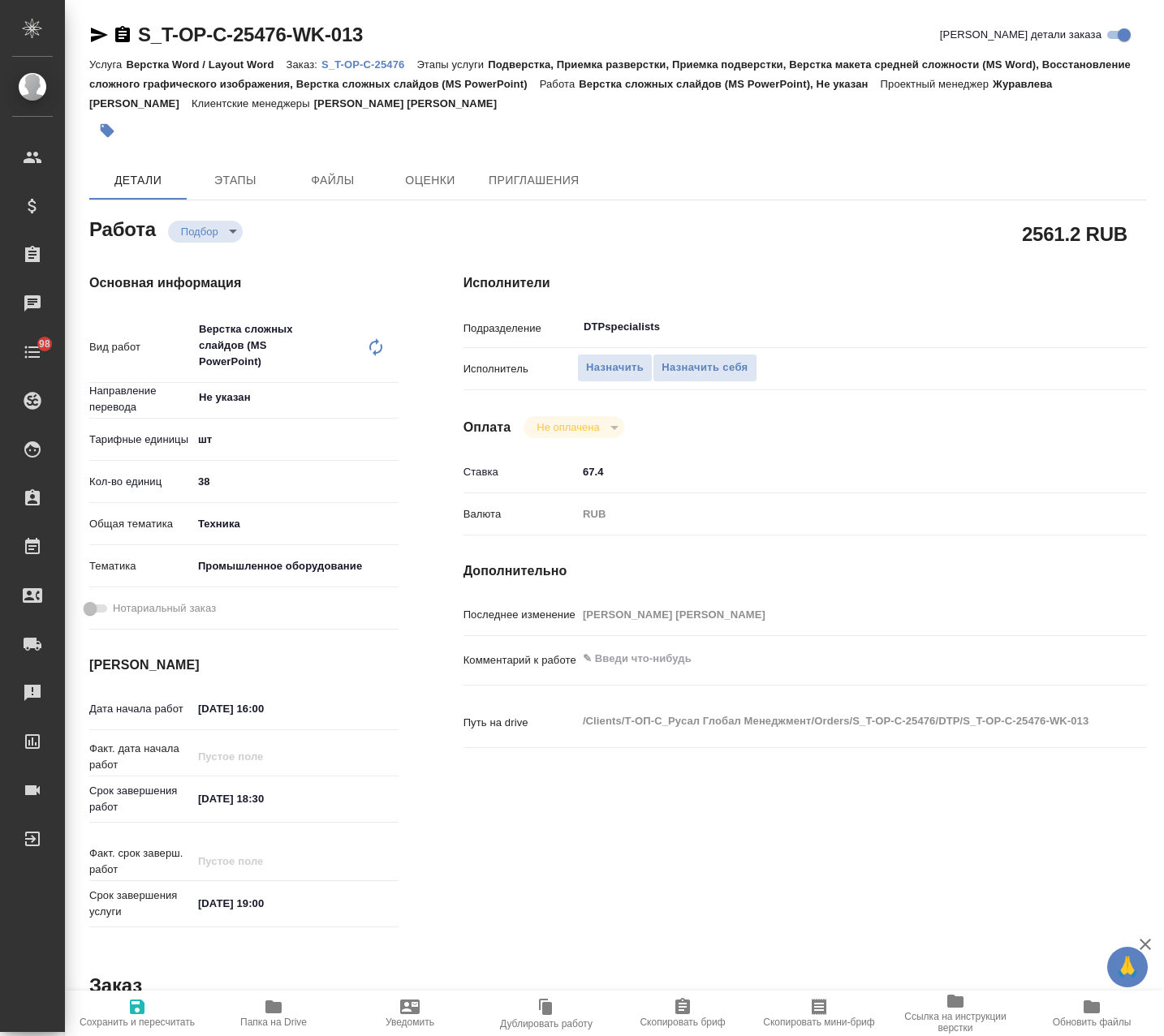
type textarea "x"
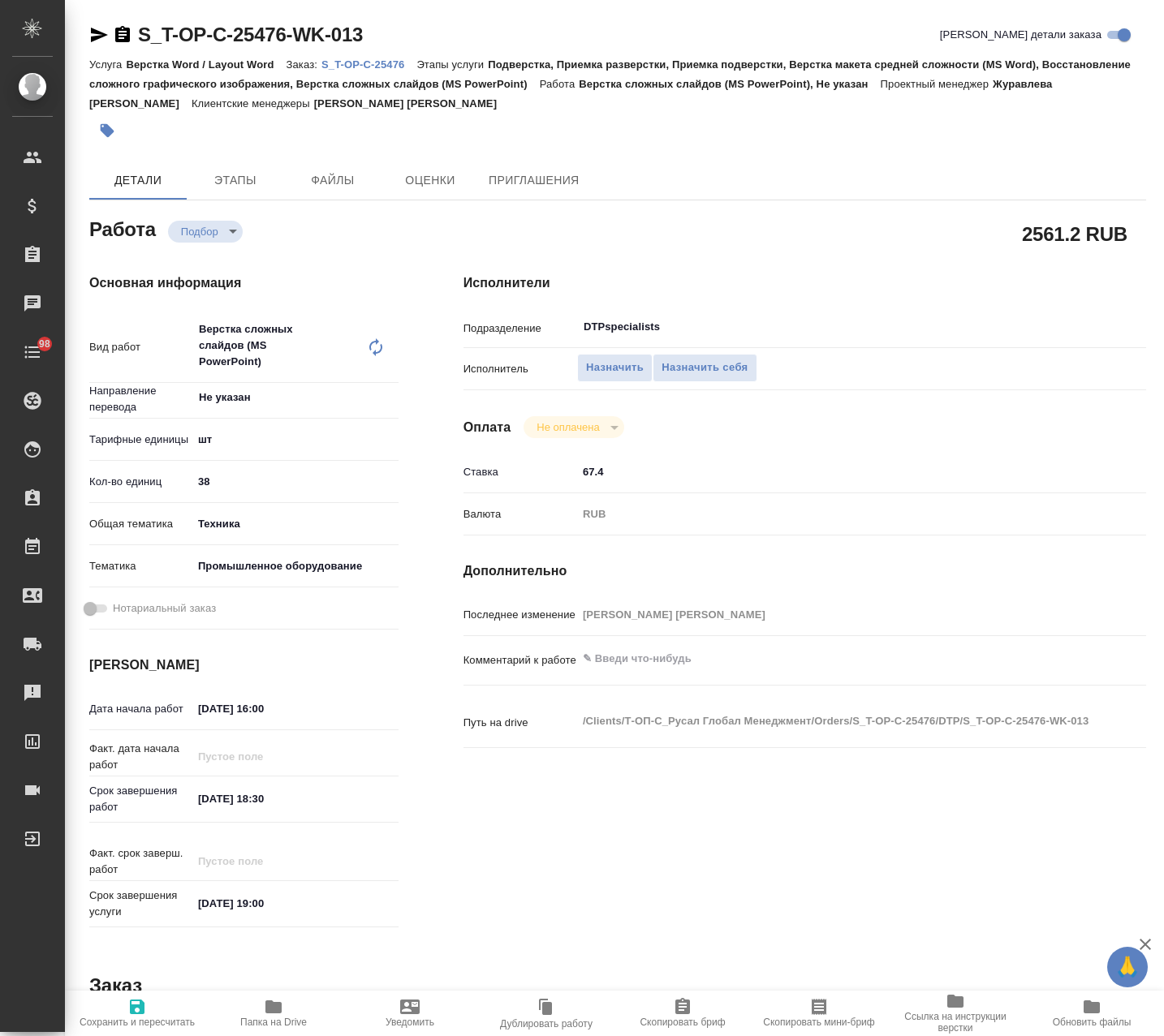
type textarea "x"
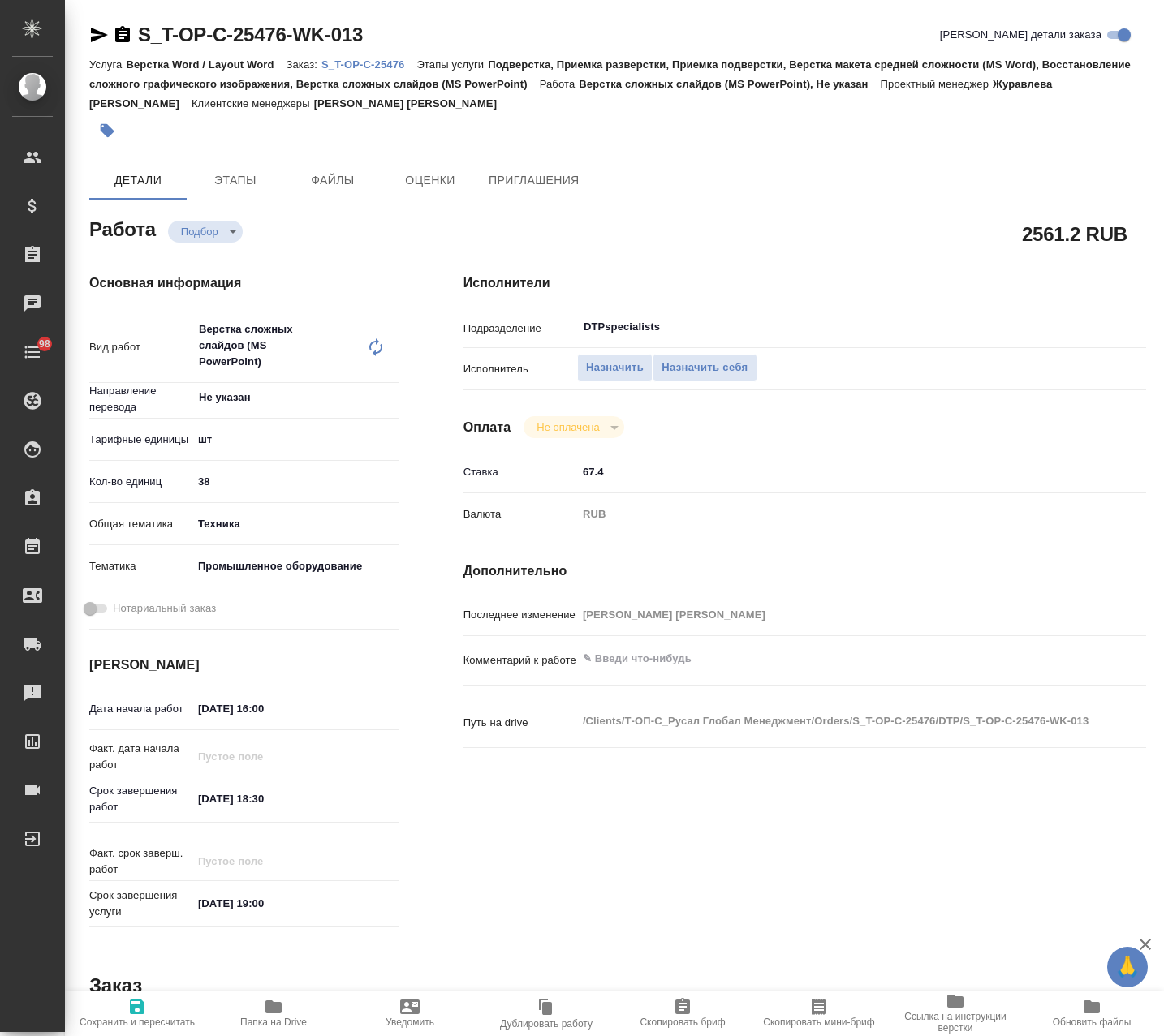
type textarea "x"
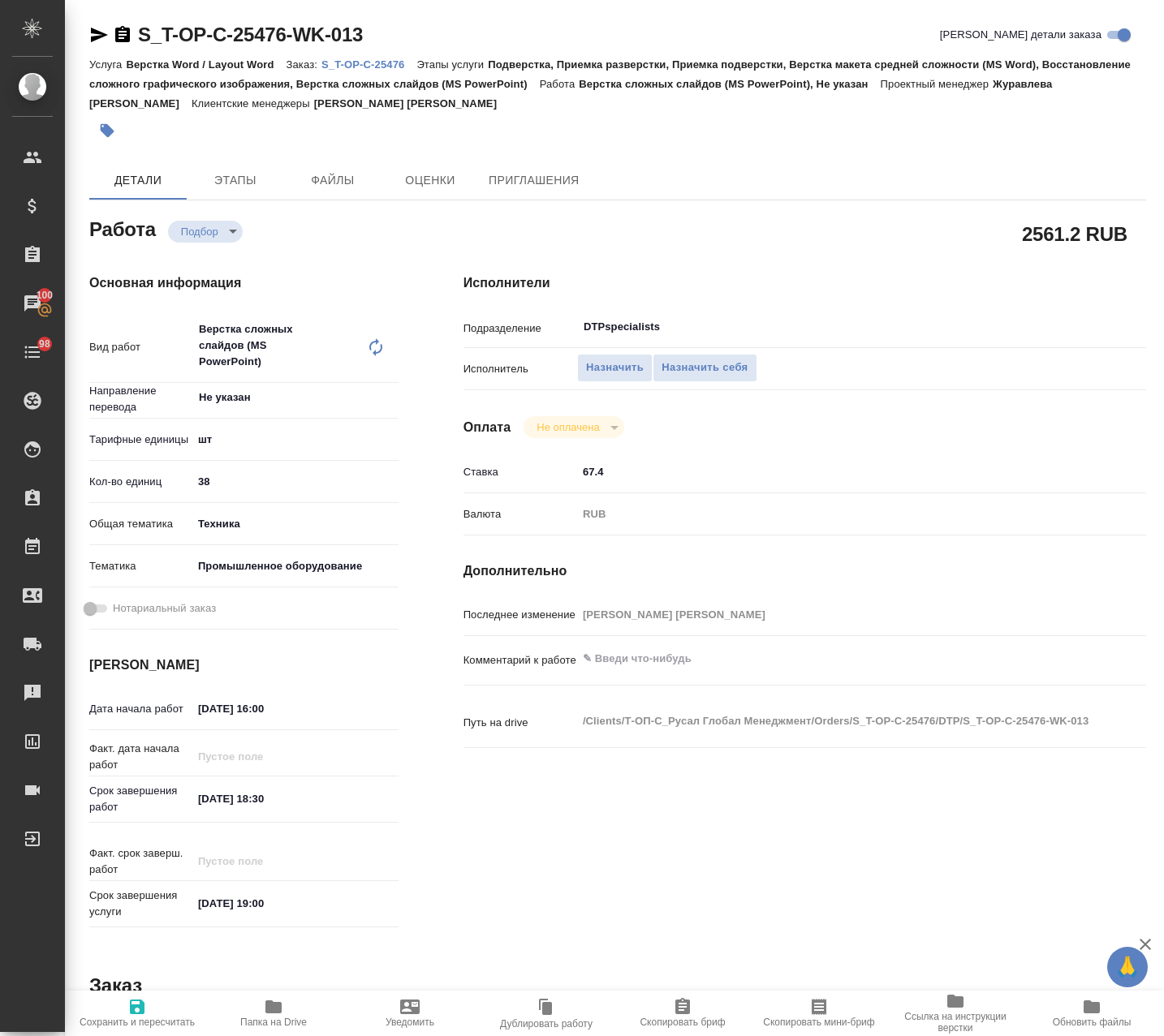
type textarea "x"
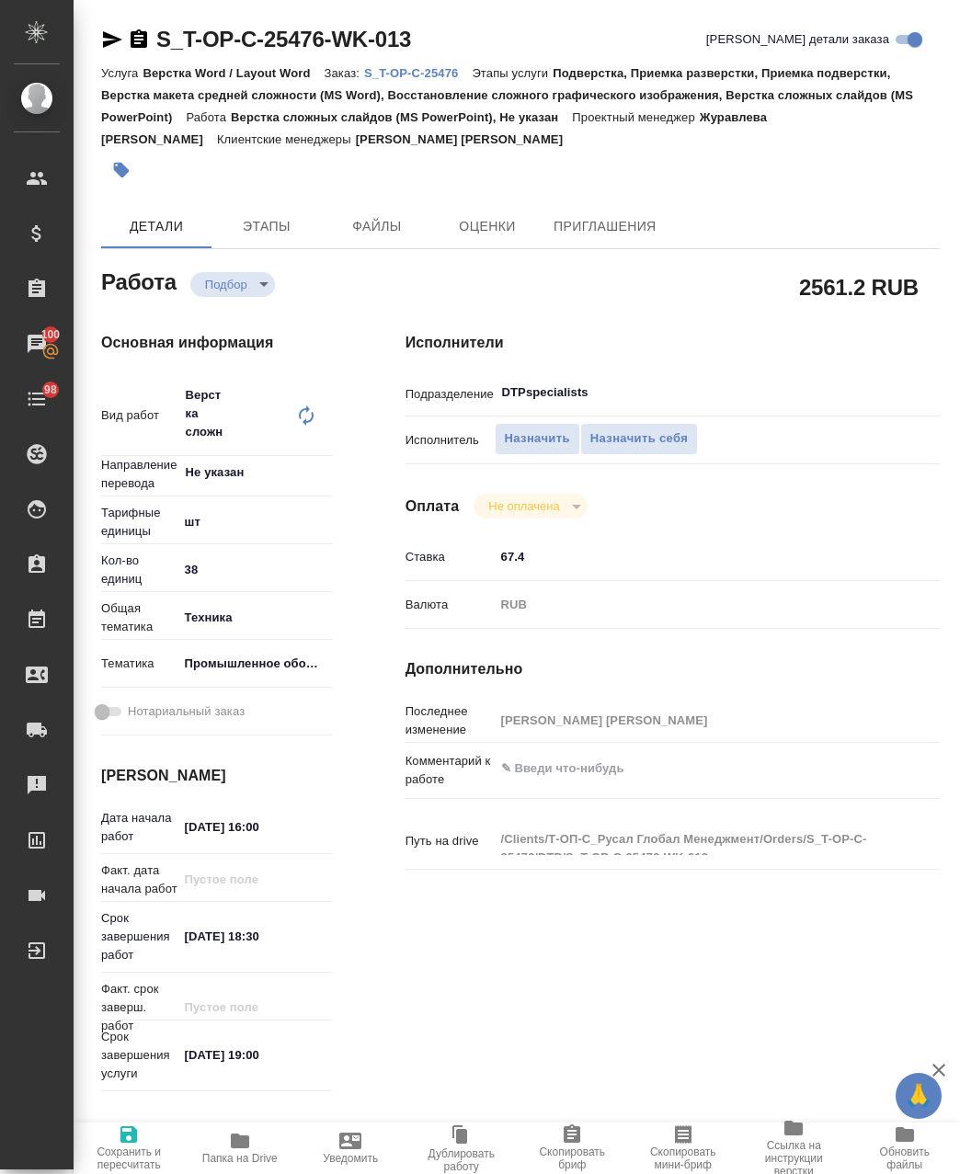
type textarea "x"
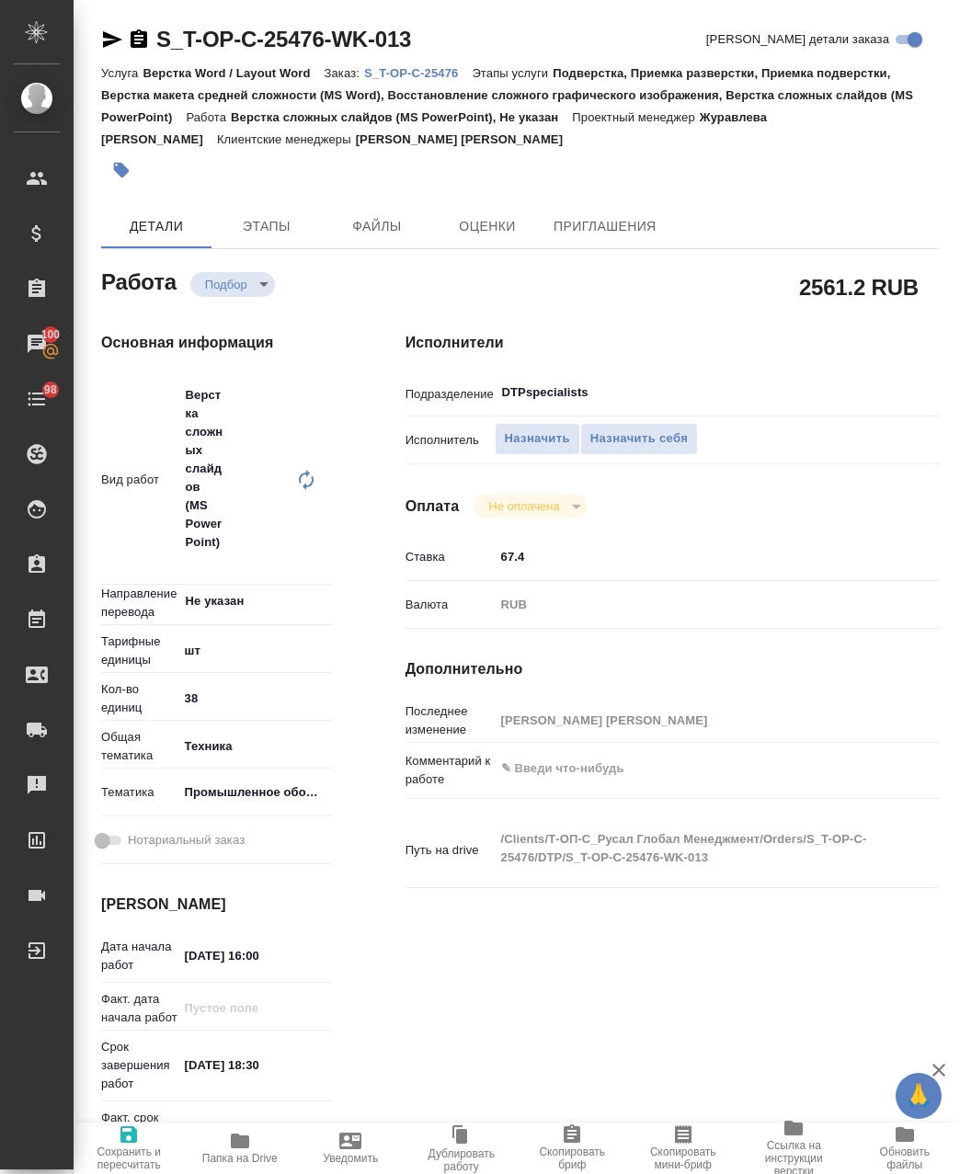
type textarea "x"
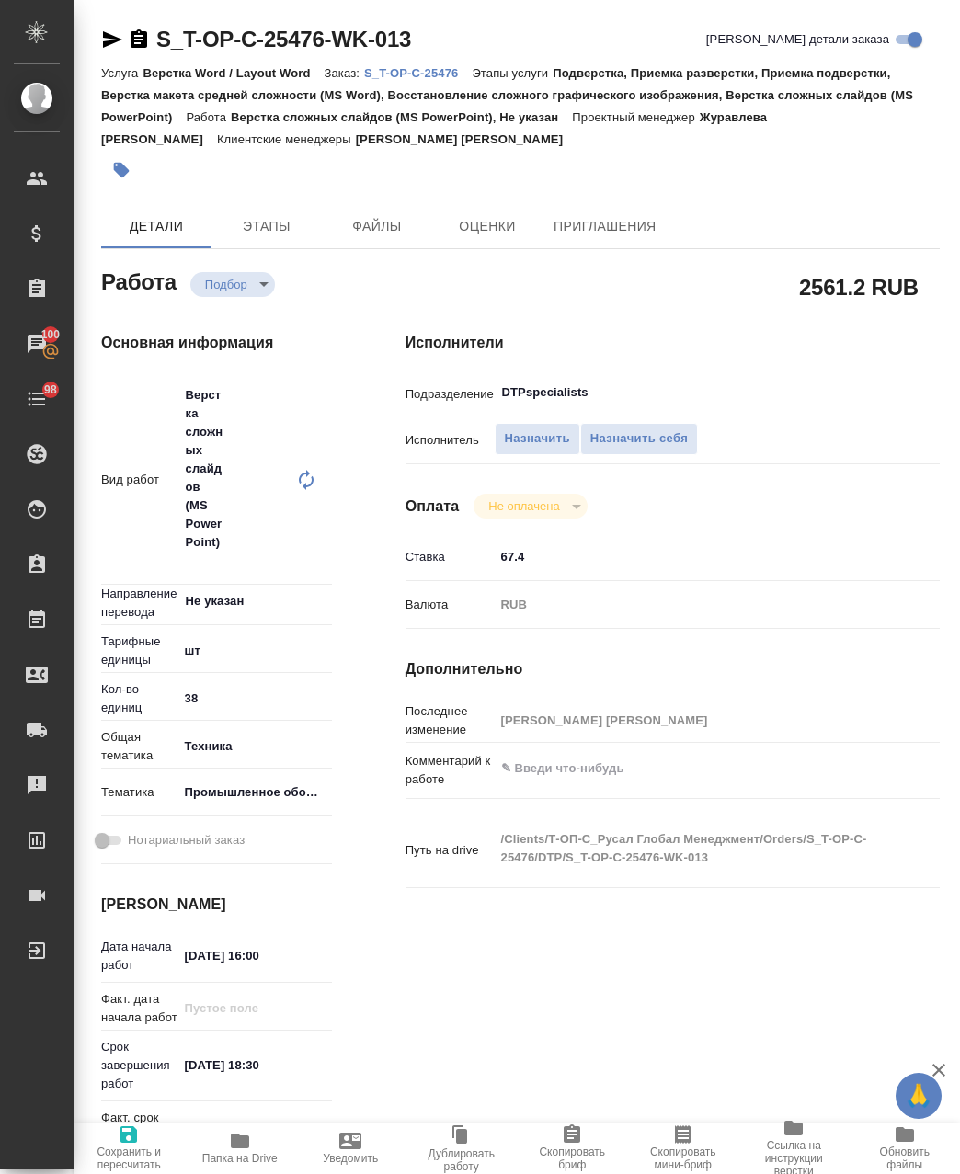
type textarea "x"
click at [596, 772] on textarea at bounding box center [695, 768] width 401 height 31
paste textarea "https://drive.awatera.com/apps/files/?dir=/Shares/%D0%A2-%D0%9E%D0%9F-%D0%A1_%D…"
type textarea "x"
type textarea "https://drive.awatera.com/apps/files/?dir=/Shares/%D0%A2-%D0%9E%D0%9F-%D0%A1_%D…"
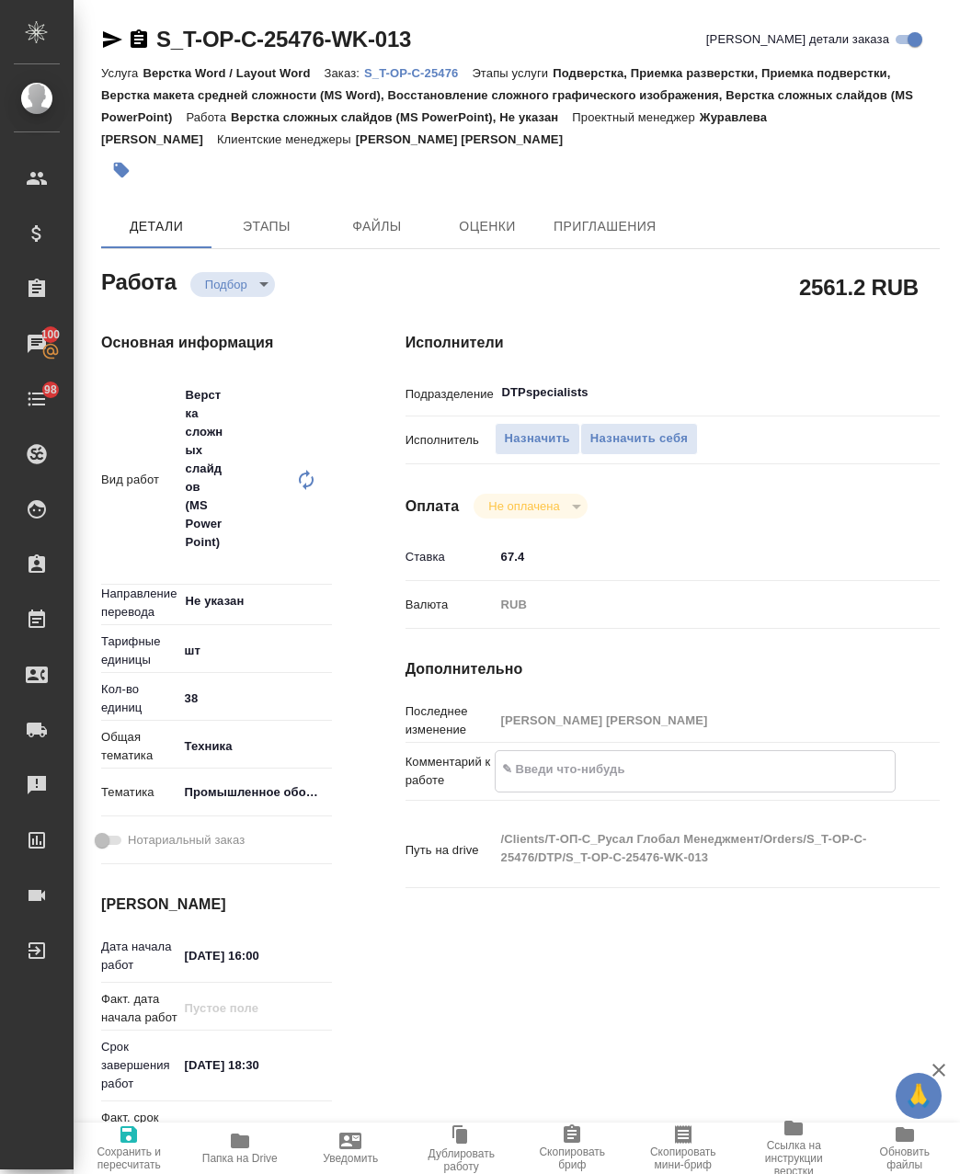
type textarea "x"
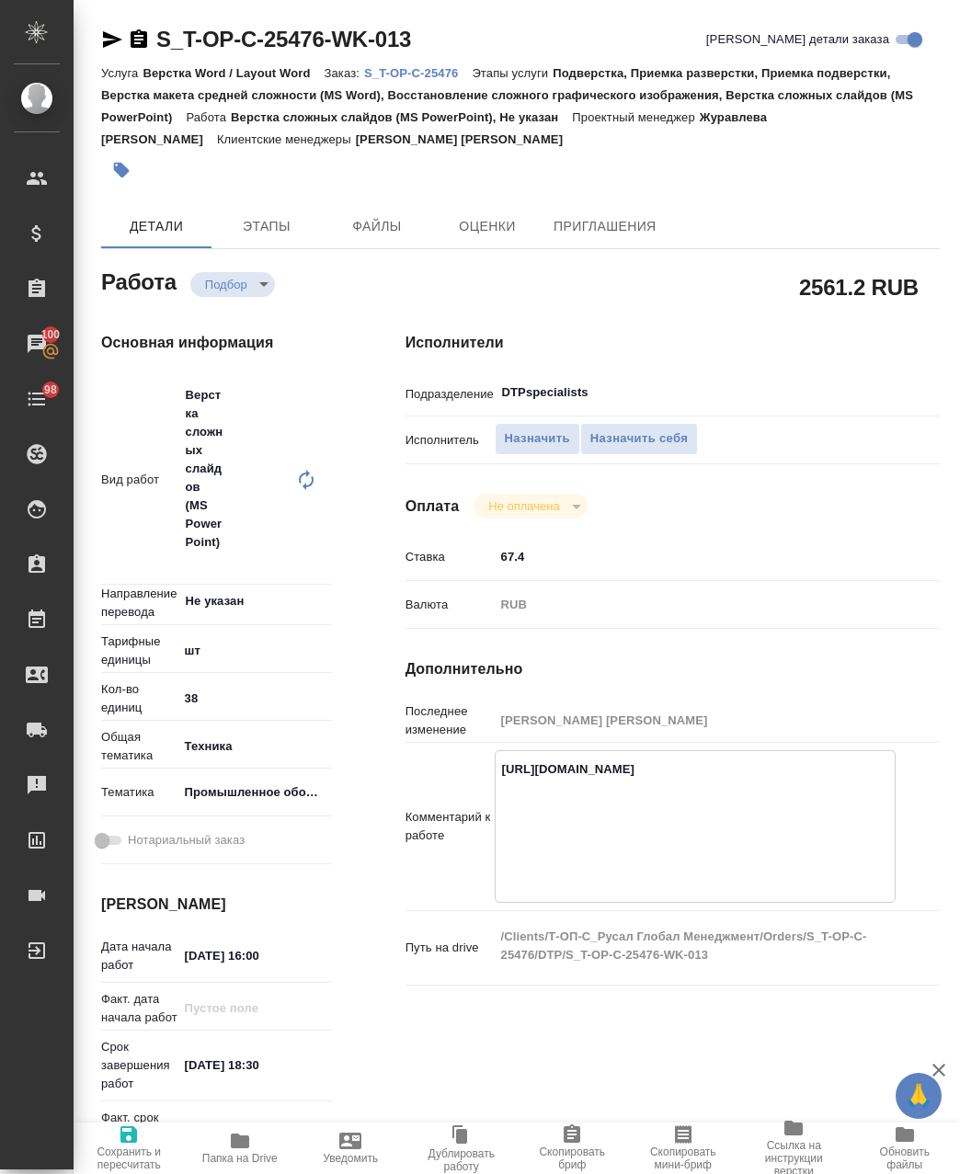
type textarea "https://drive.awatera.com/apps/files/?dir=/Shares/%D0%A2-%D0%9E%D0%9F-%D0%A1_%D…"
type textarea "x"
click at [141, 1135] on span "Сохранить и пересчитать" at bounding box center [129, 1148] width 89 height 48
type textarea "x"
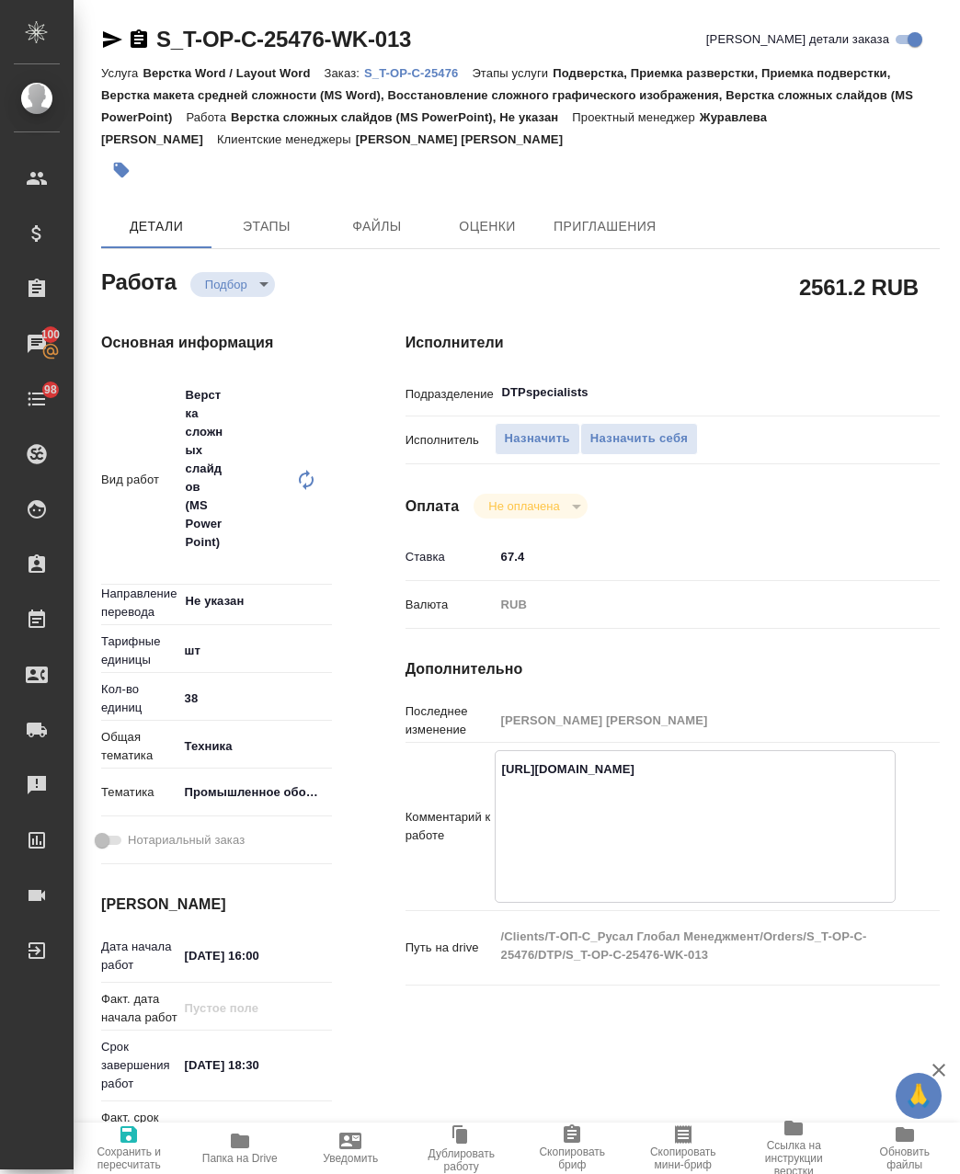
type textarea "x"
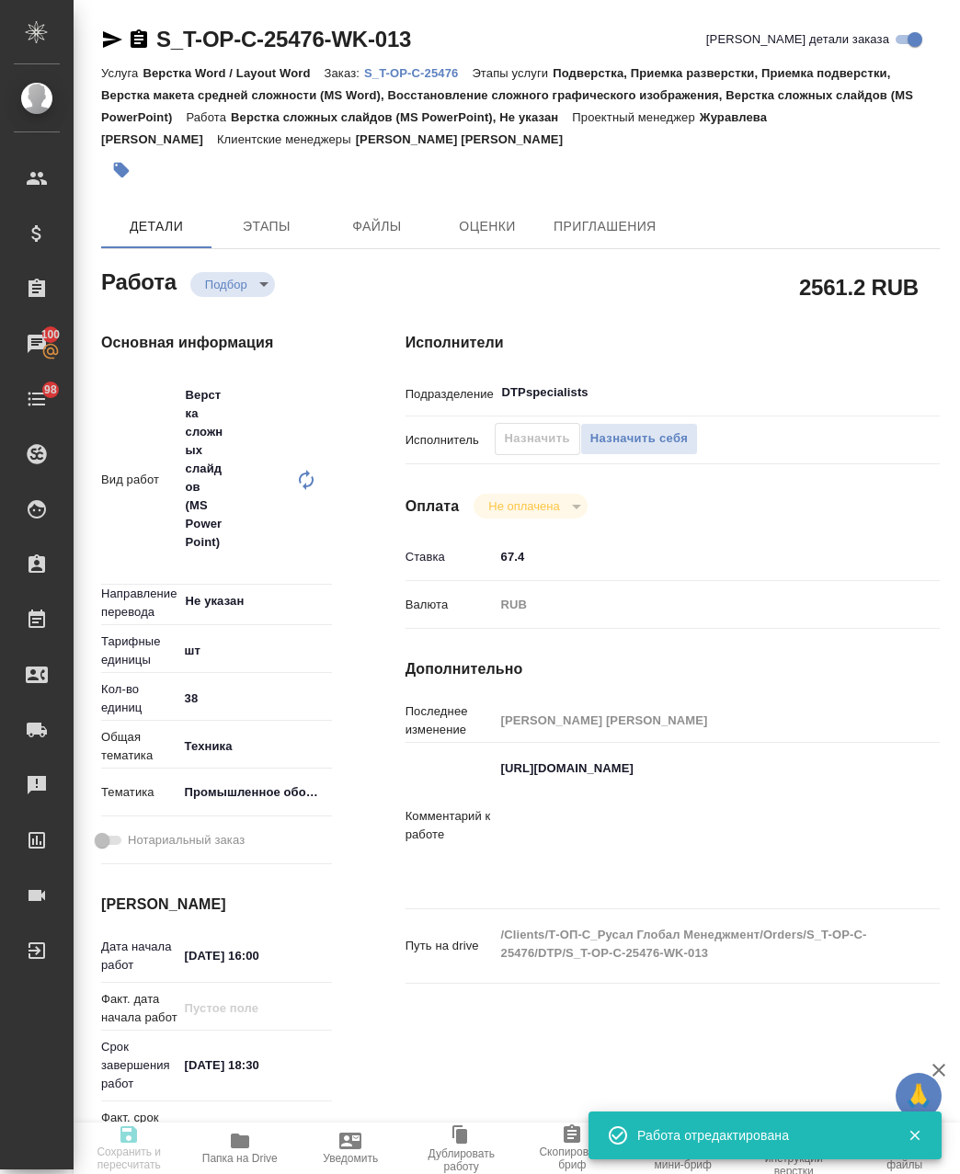
type textarea "x"
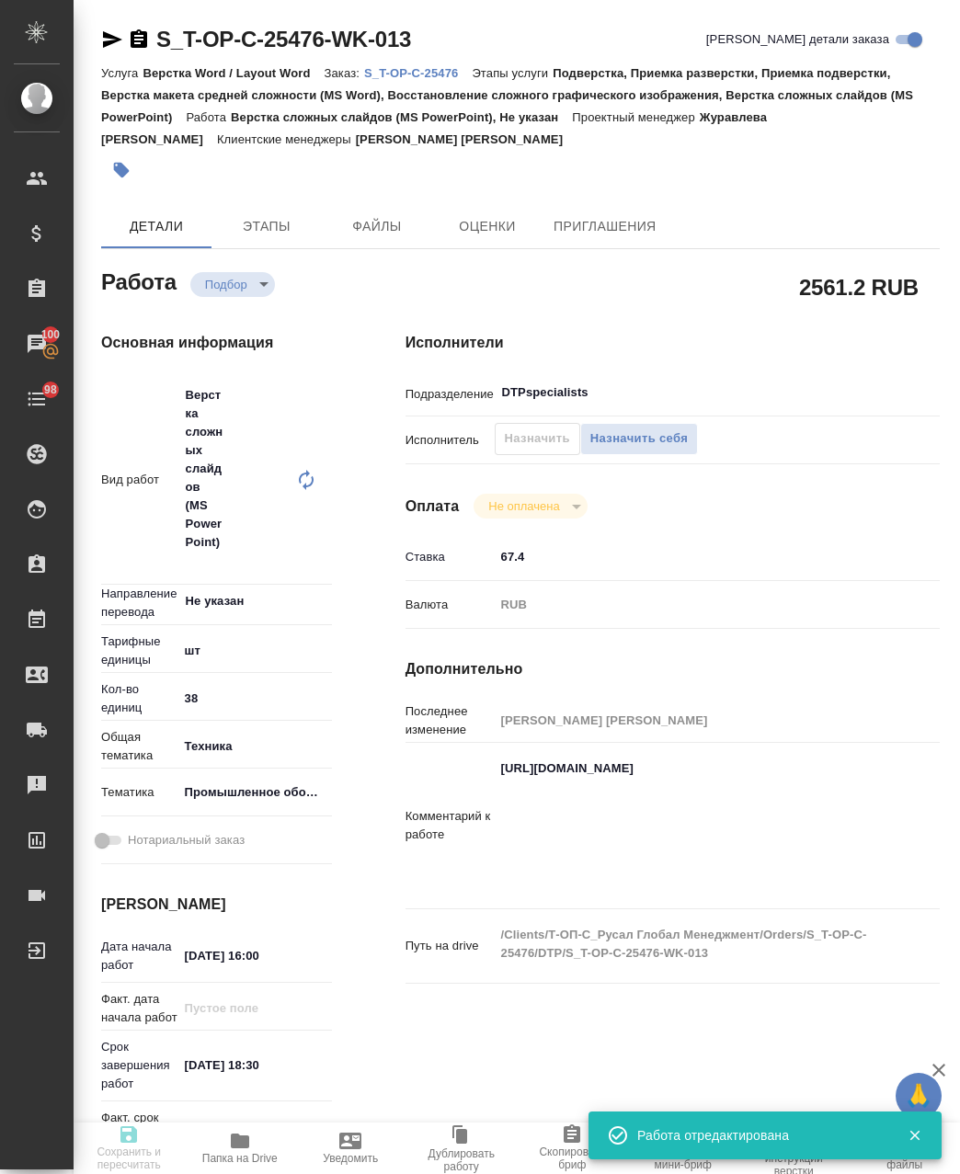
type input "recruiting"
type textarea "Верстка сложных слайдов (MS PowerPoint)"
type textarea "x"
type input "Не указан"
type input "5a8b1489cc6b4906c91bfdc1"
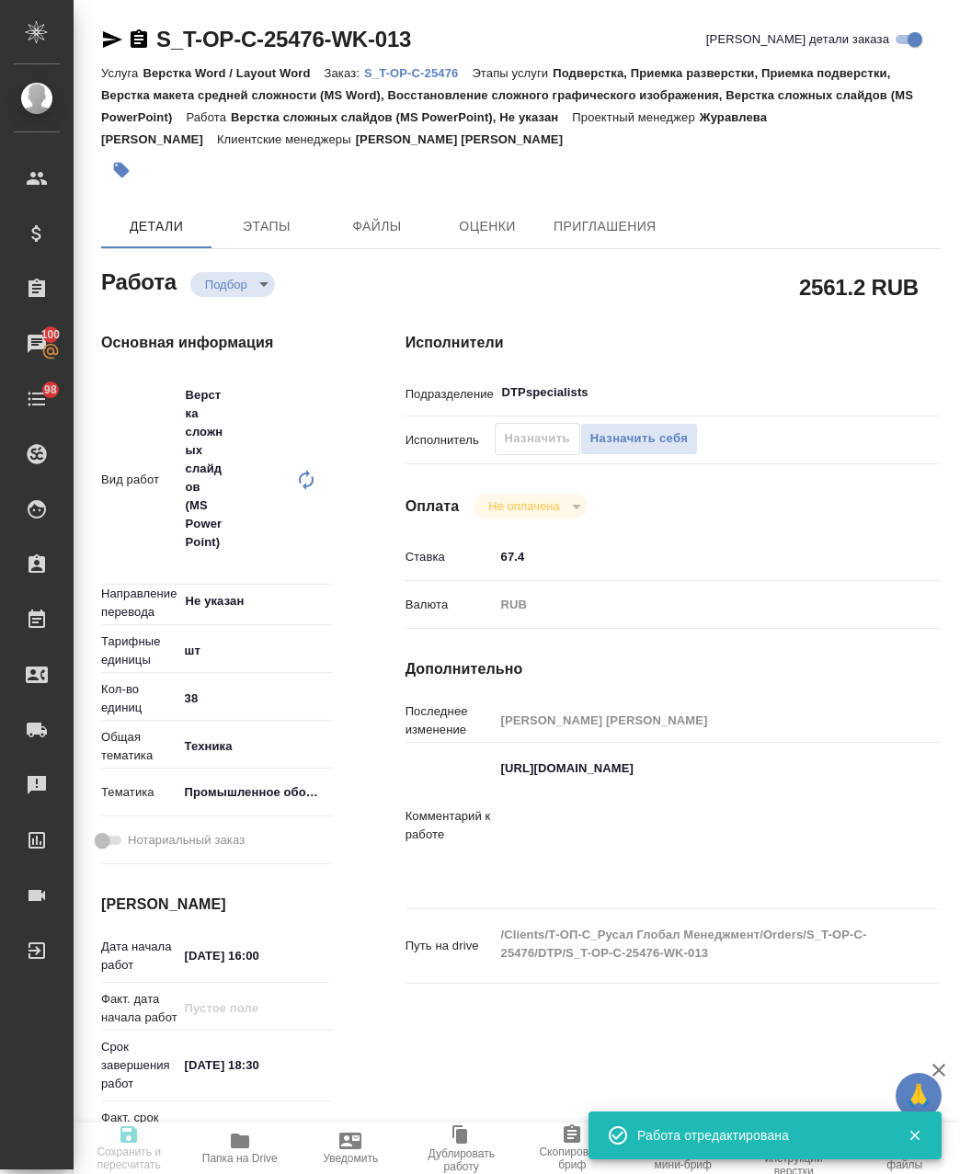
type input "38"
type input "tech"
type input "5f647205b73bc97568ca66bc"
type input "[DATE] 16:00"
type input "[DATE] 18:30"
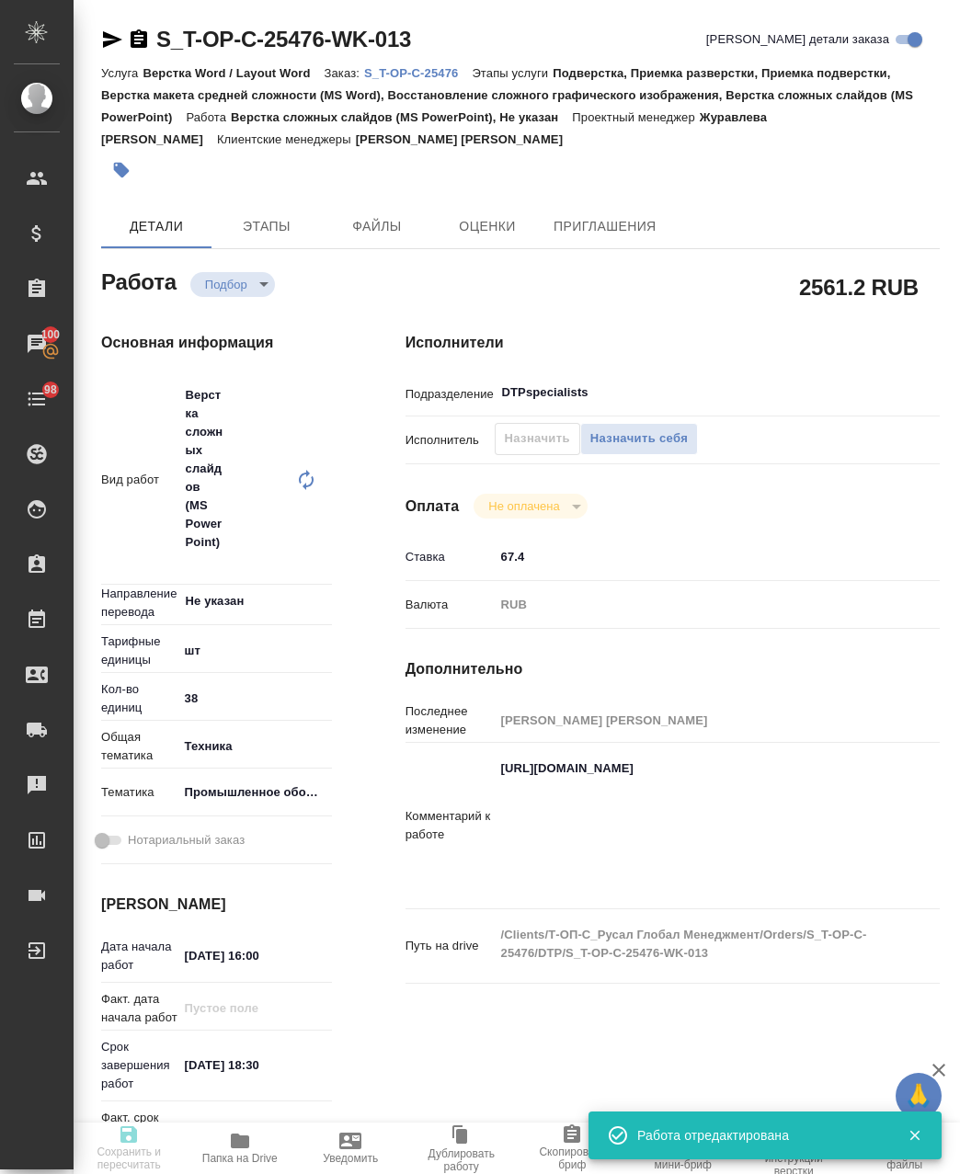
type input "12.10.2025 19:00"
type input "DTPspecialists"
type input "notPayed"
type input "67.4"
type input "RUB"
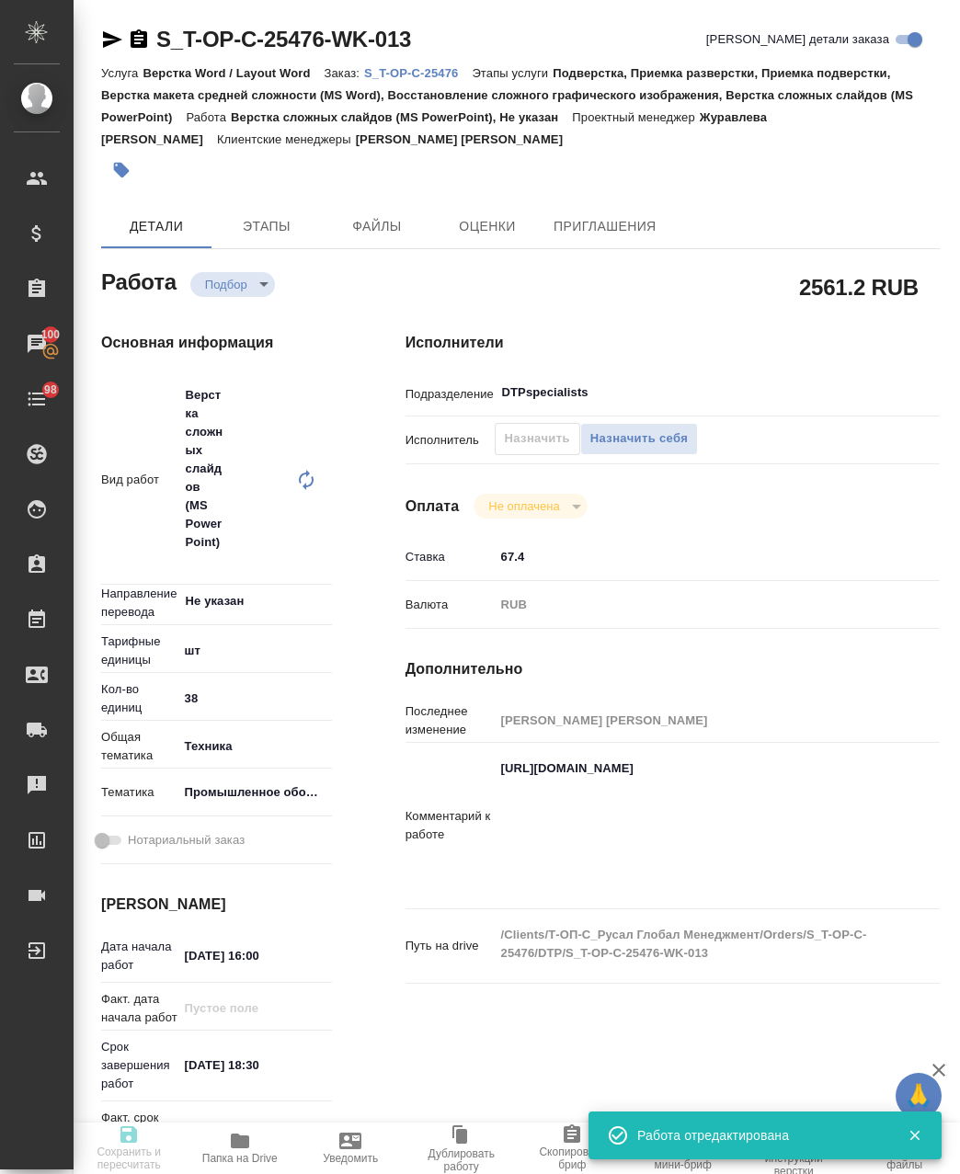
type input "[PERSON_NAME]"
type textarea "https://drive.awatera.com/apps/files/?dir=/Shares/%D0%A2-%D0%9E%D0%9F-%D0%A1_%D…"
type textarea "x"
type textarea "/Clients/Т-ОП-С_Русал Глобал Менеджмент/Orders/S_T-OP-C-25476/DTP/S_T-OP-C-2547…"
type textarea "x"
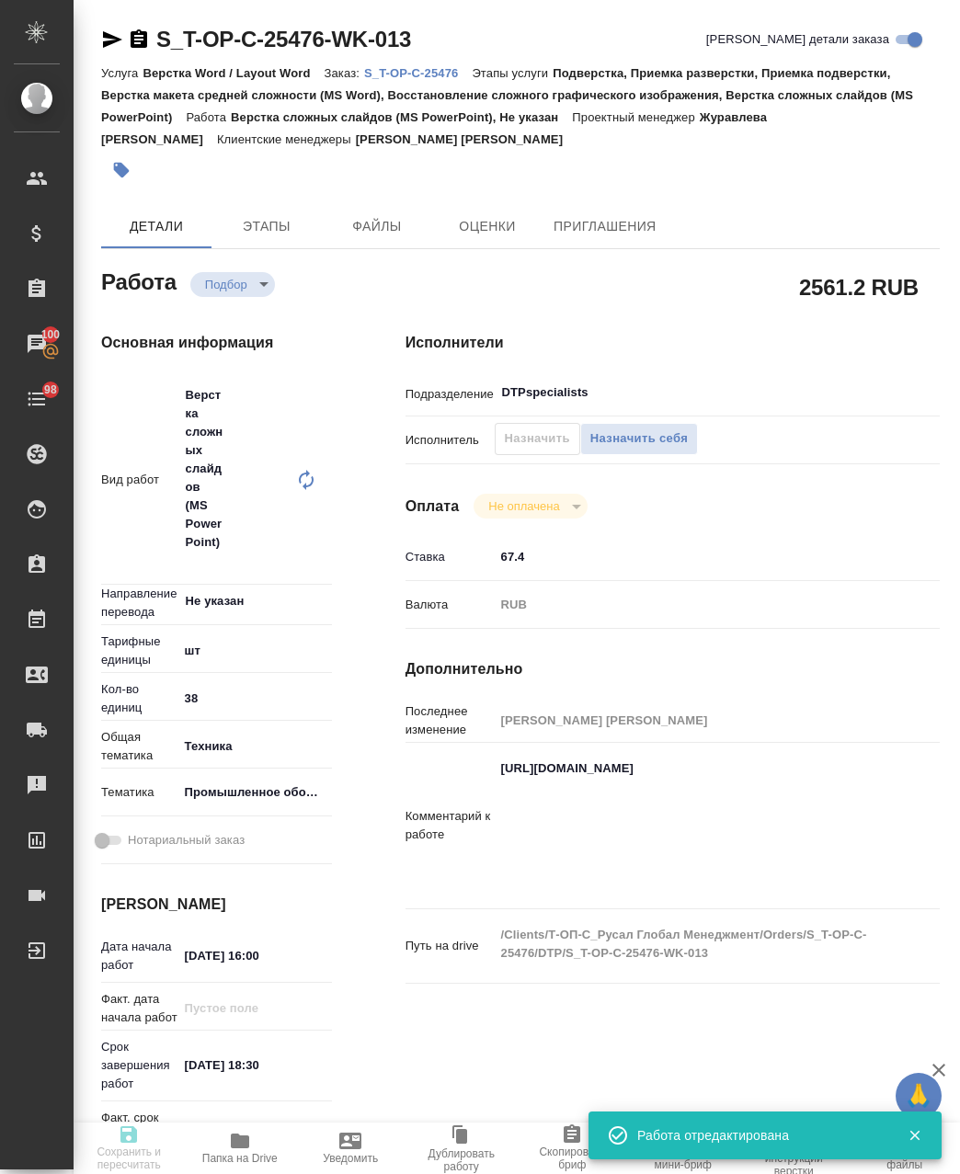
type input "S_T-OP-C-25476"
type input "от Исаева_11.10"
type input "Верстка Word / Layout Word"
type input "Подверстка, Приемка разверстки, Приемка подверстки, Верстка макета средней слож…"
type input "Меньшикова Александра"
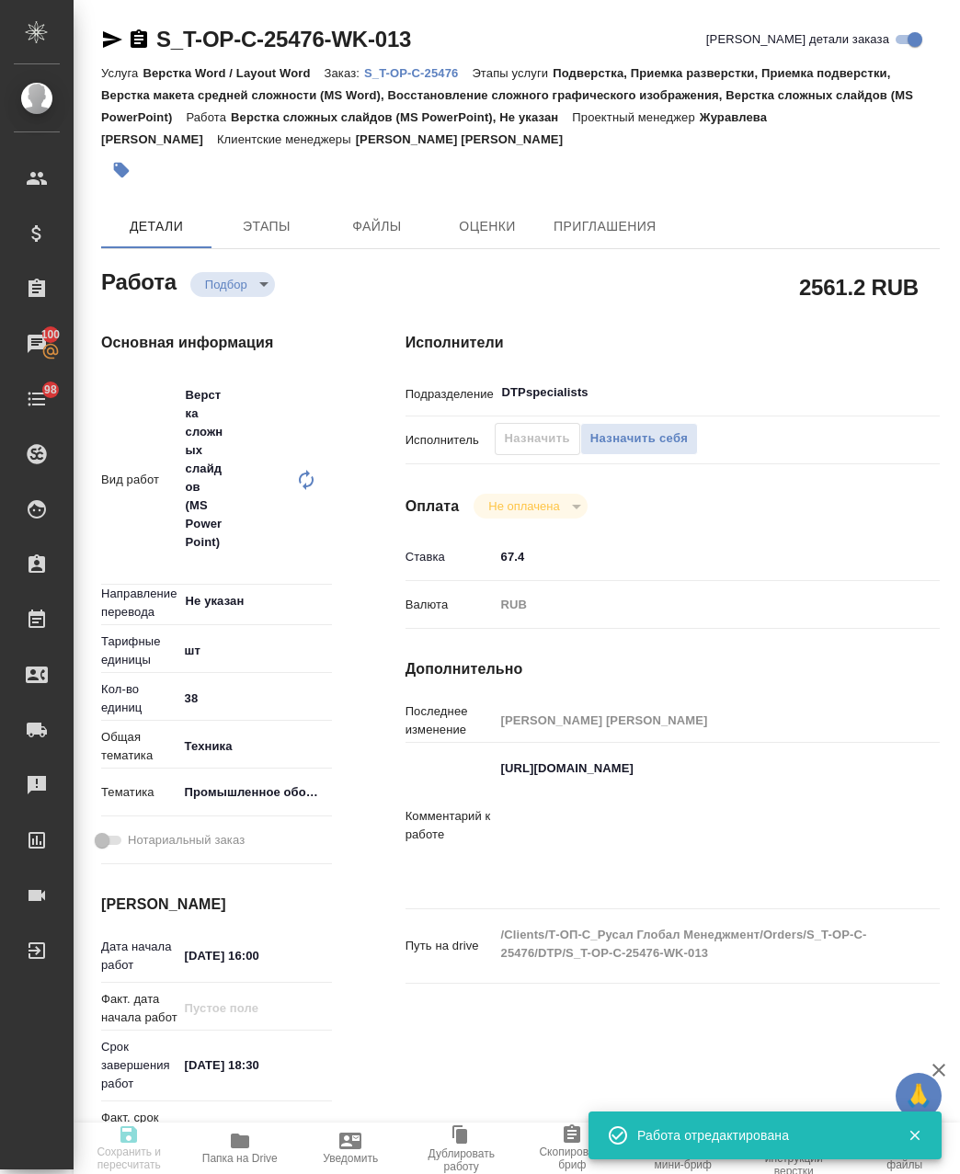
type input "/Clients/Т-ОП-С_Русал Глобал Менеджмент/Orders/S_T-OP-C-25476"
type textarea "x"
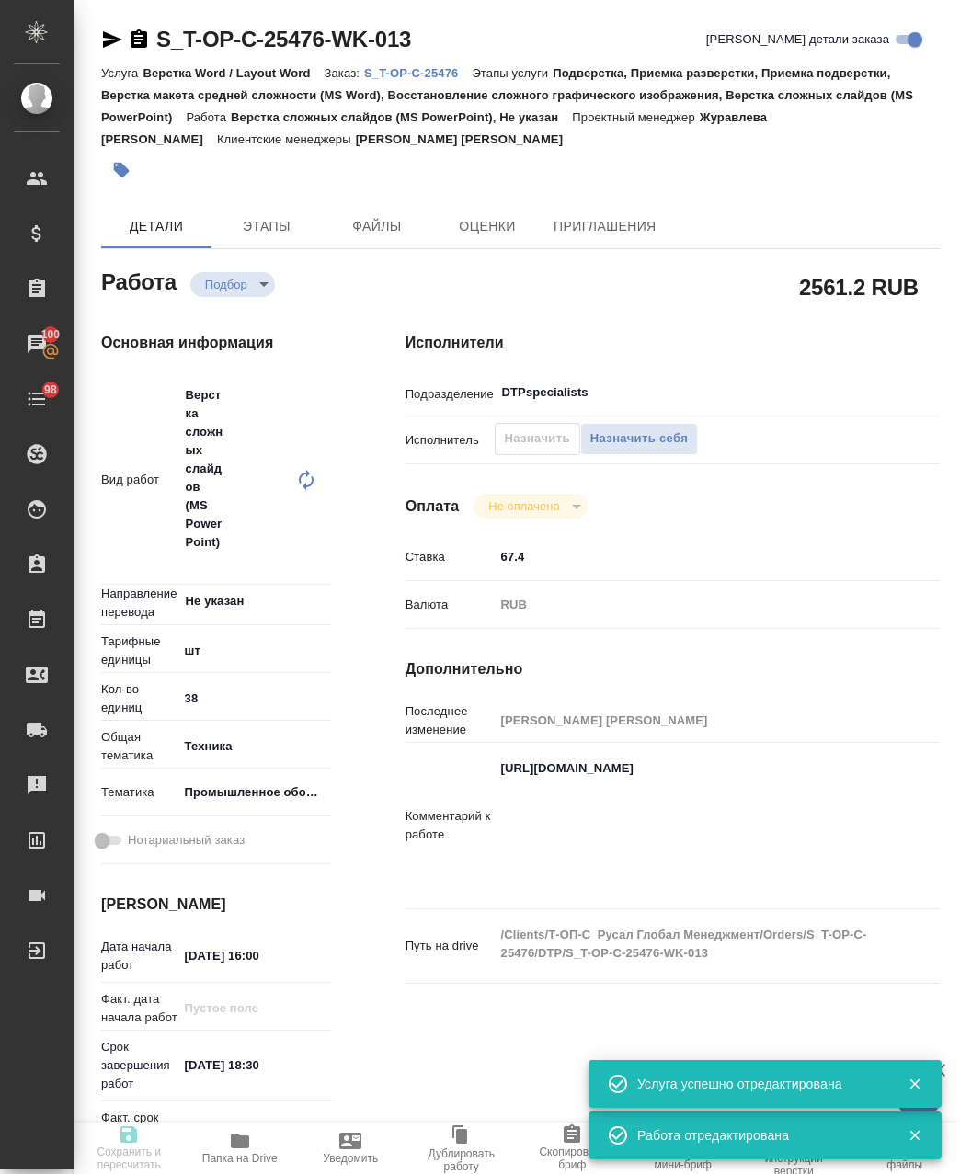
type textarea "x"
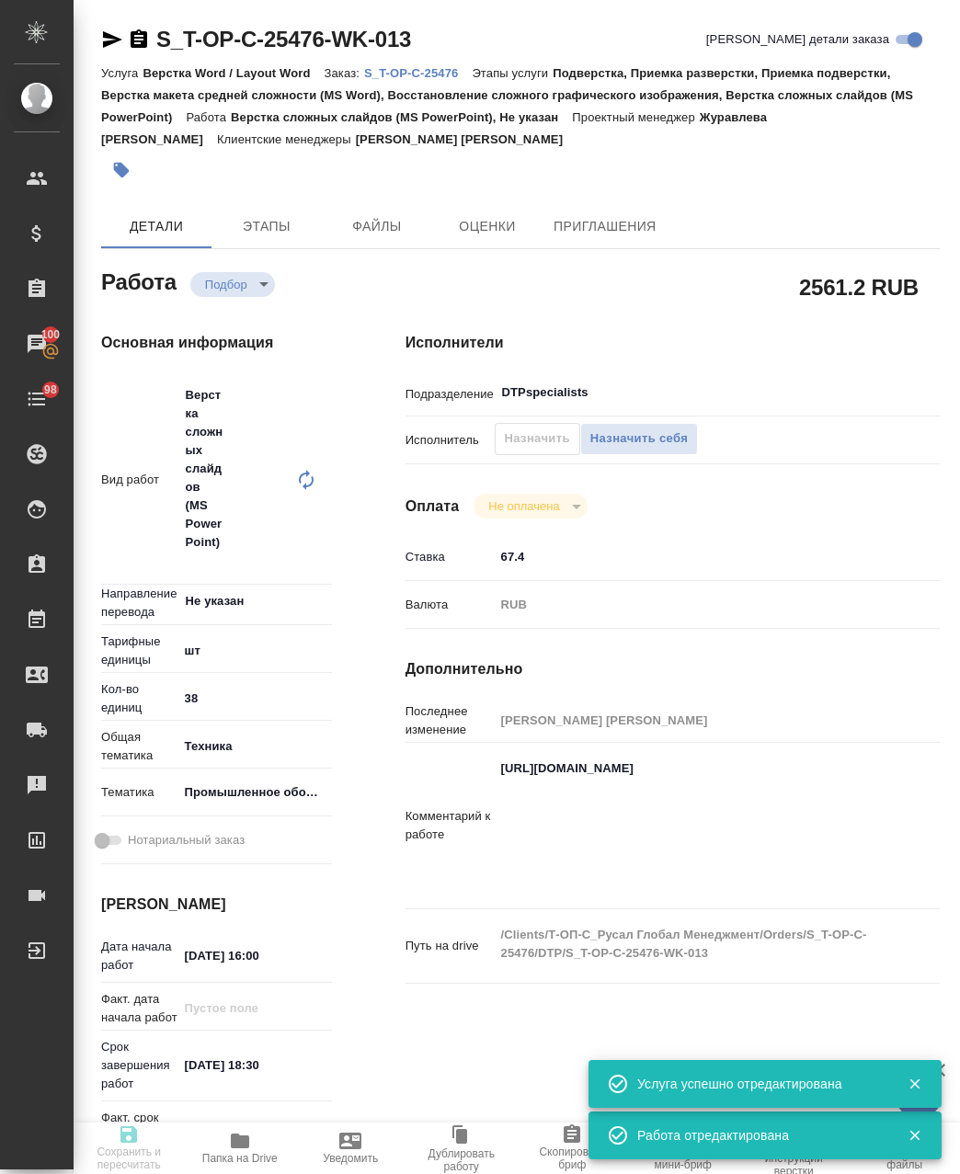
type textarea "x"
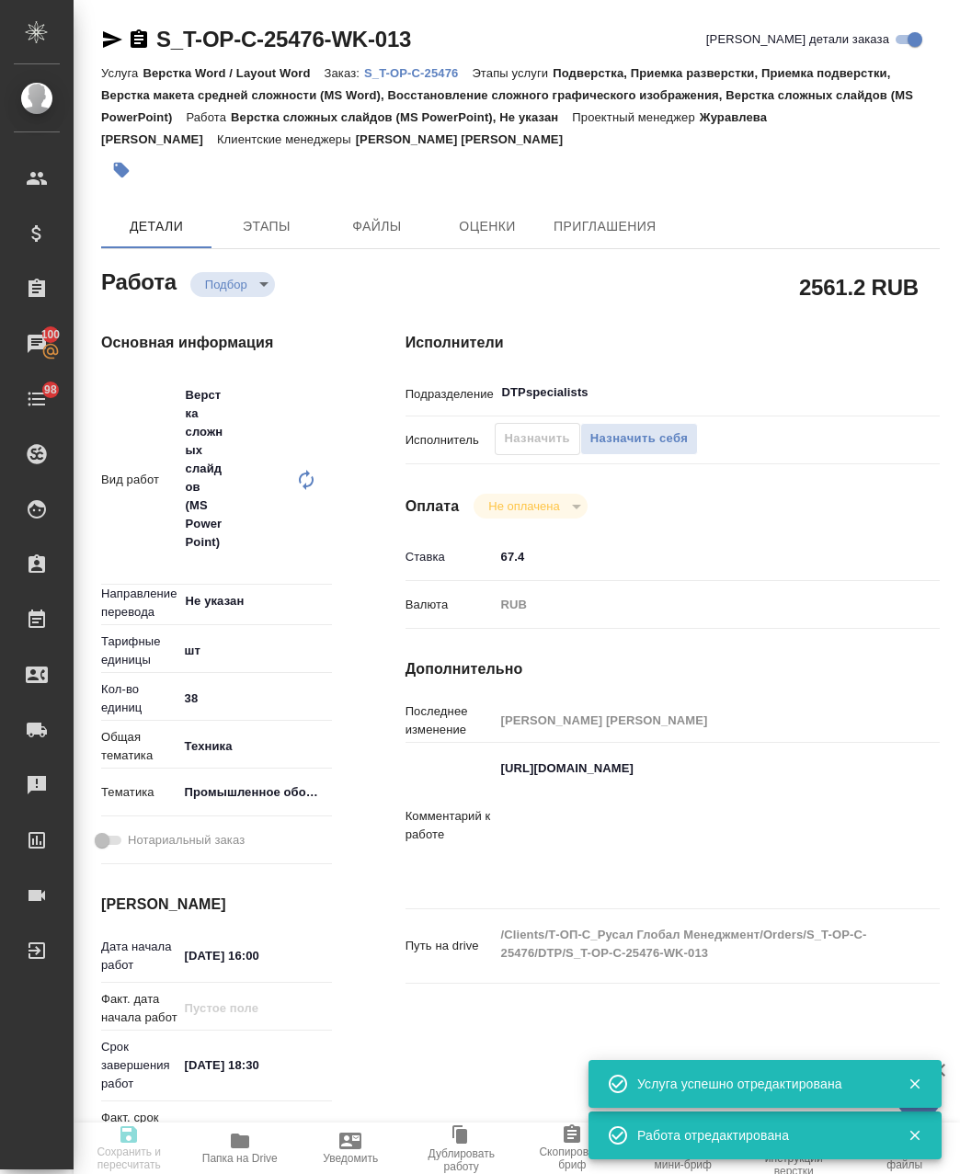
type textarea "x"
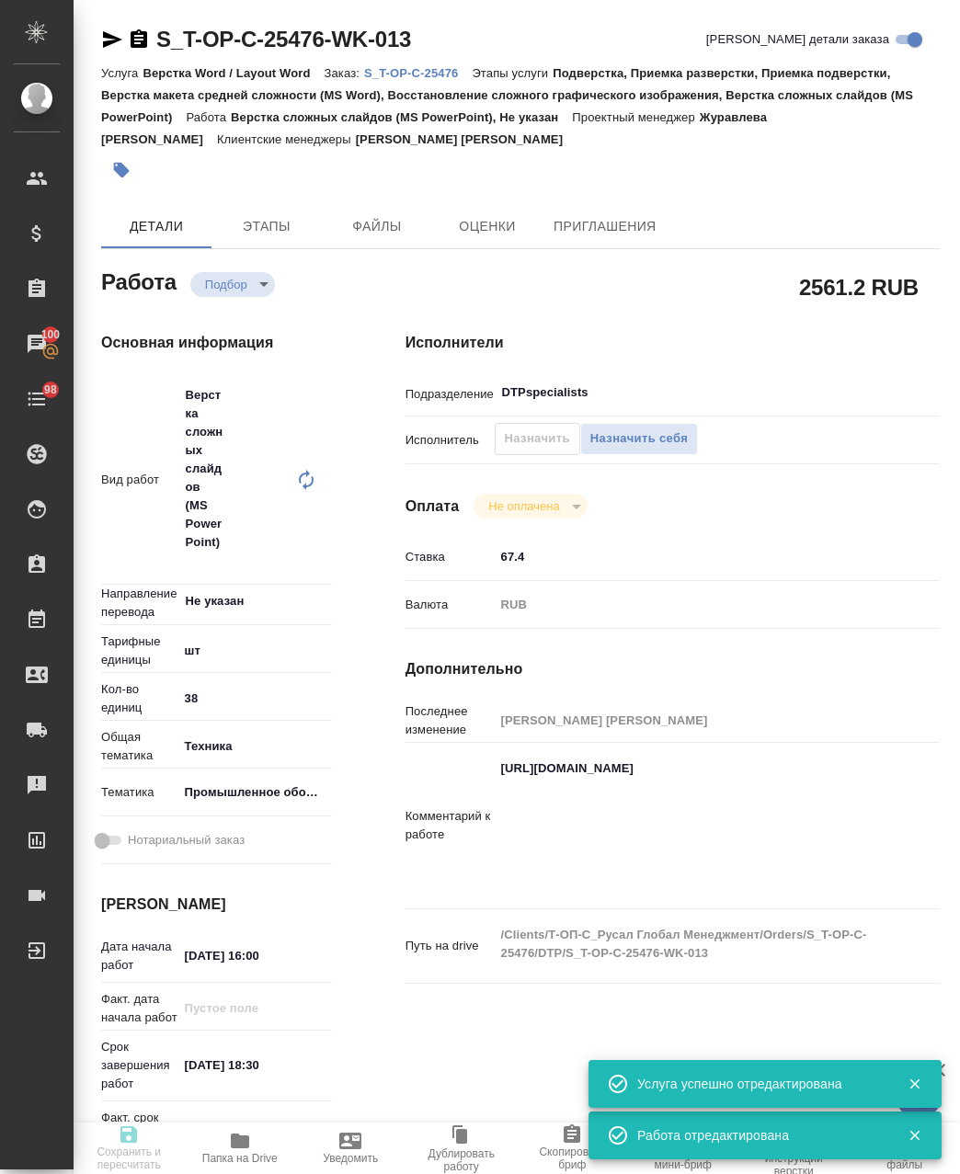
type textarea "x"
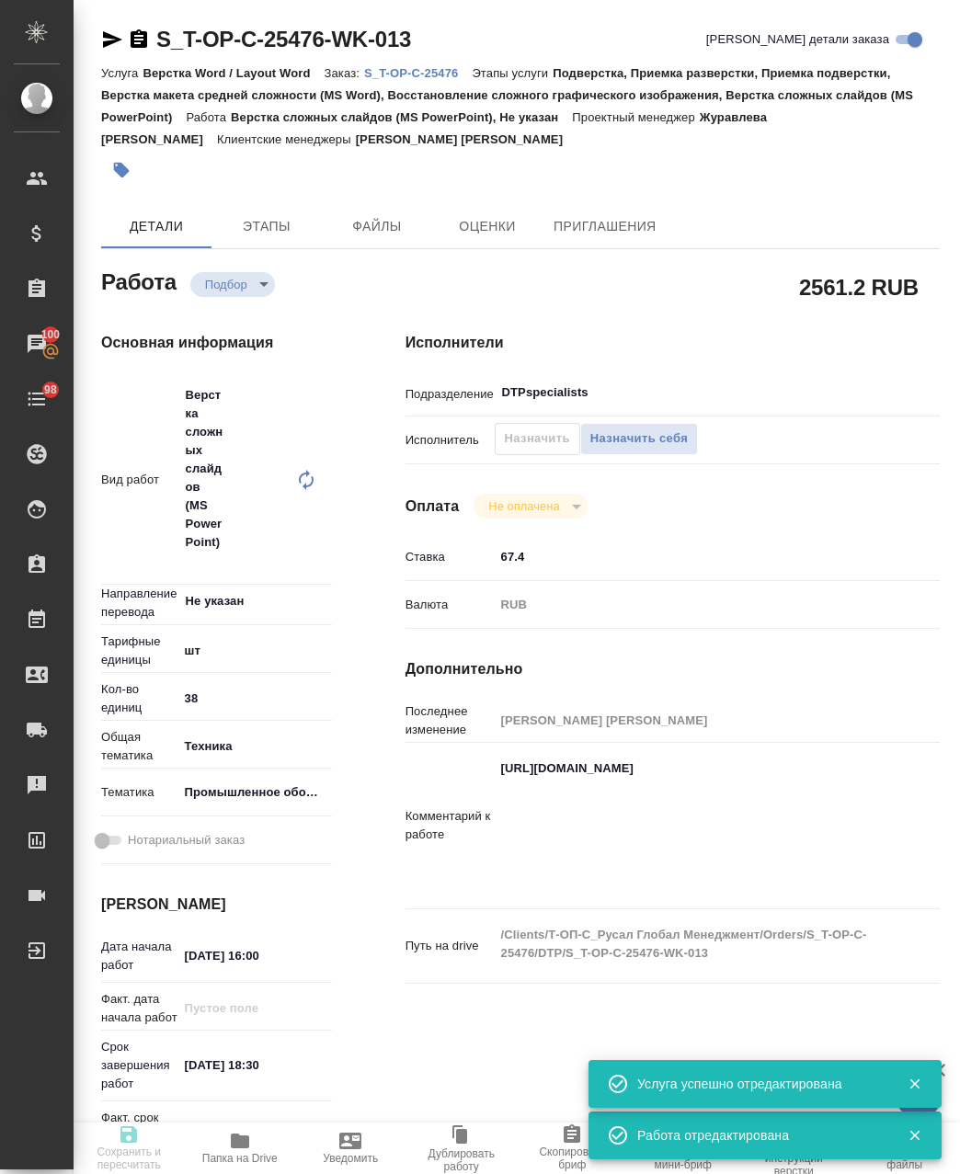
type textarea "x"
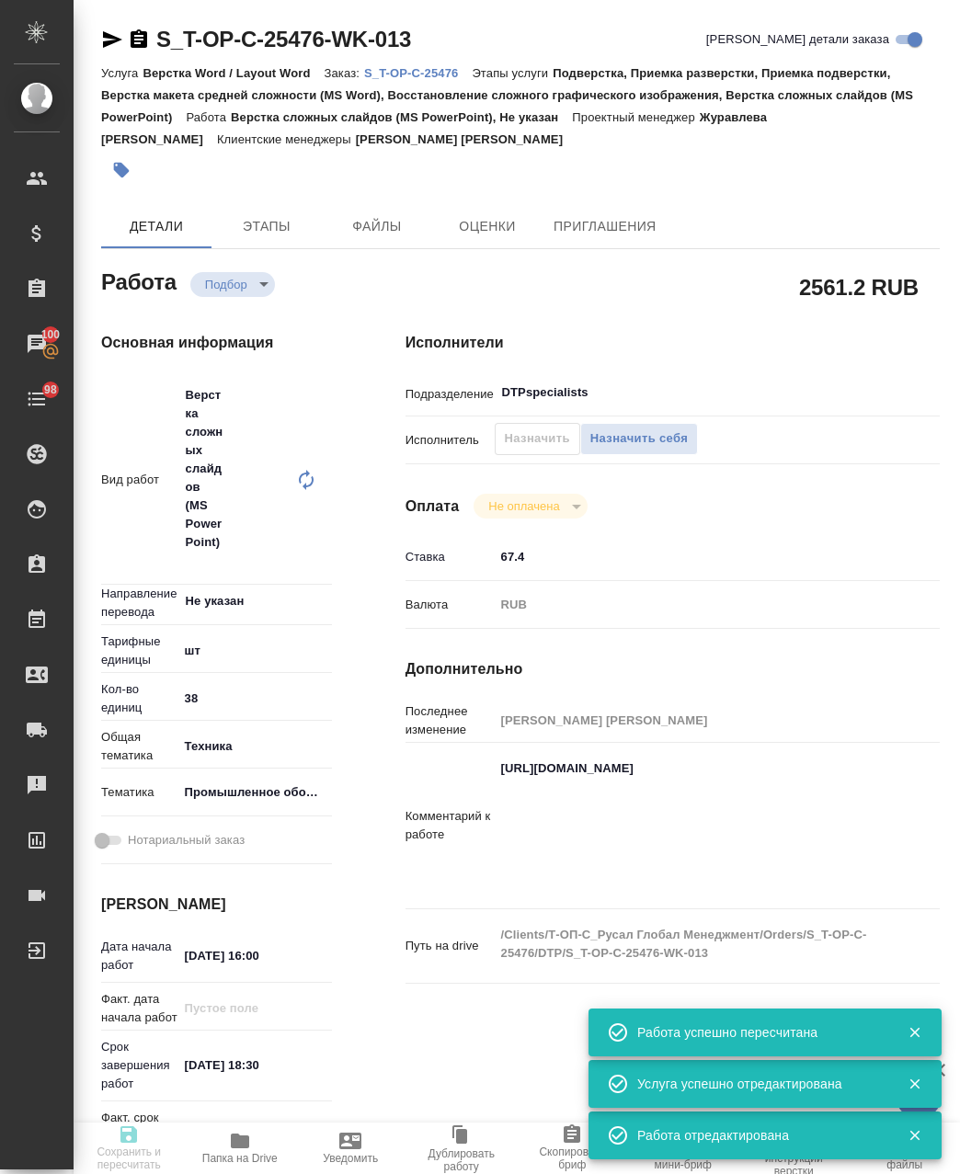
type input "recruiting"
type textarea "Верстка сложных слайдов (MS PowerPoint)"
type textarea "x"
type input "Не указан"
type input "5a8b1489cc6b4906c91bfdc1"
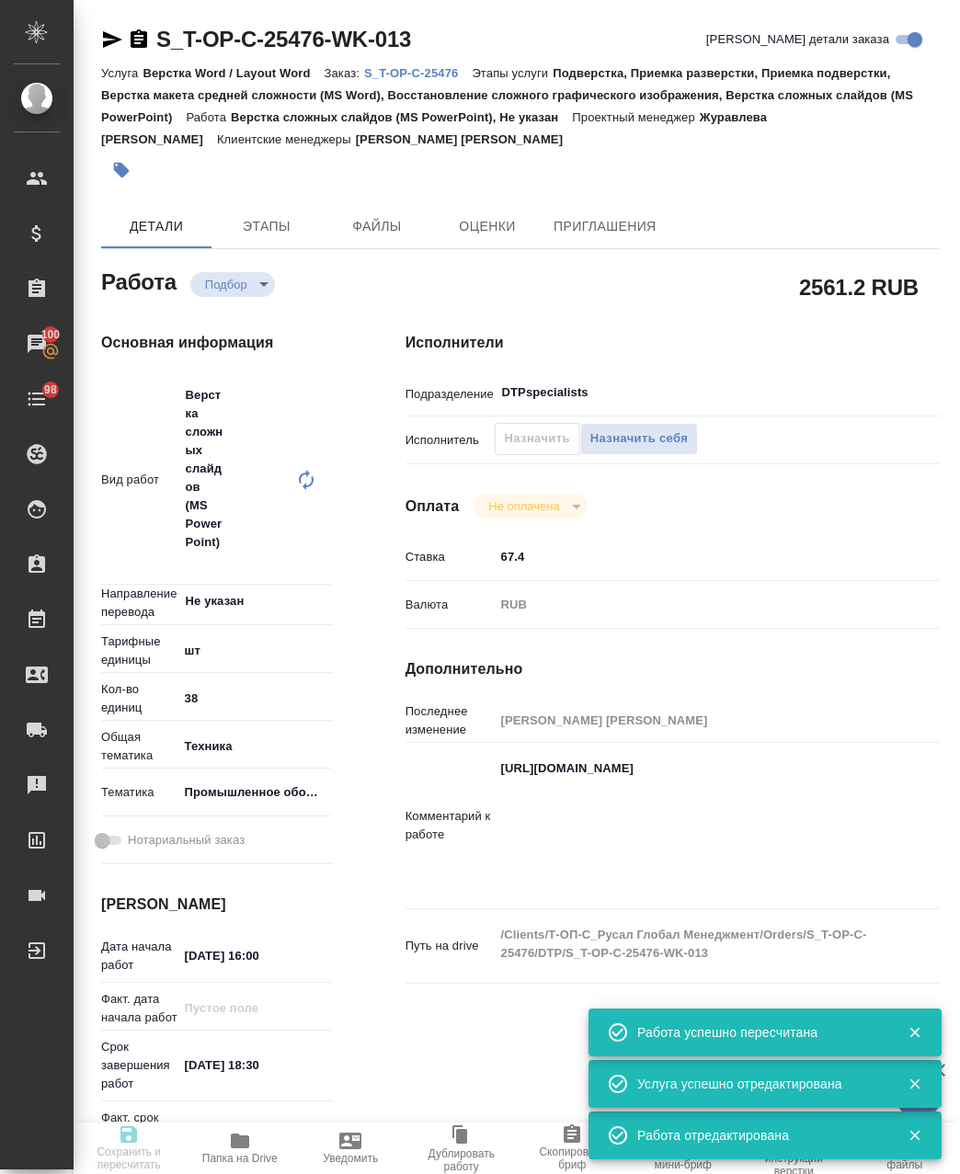
type input "38"
type input "tech"
type input "5f647205b73bc97568ca66bc"
type input "[DATE] 16:00"
type input "[DATE] 18:30"
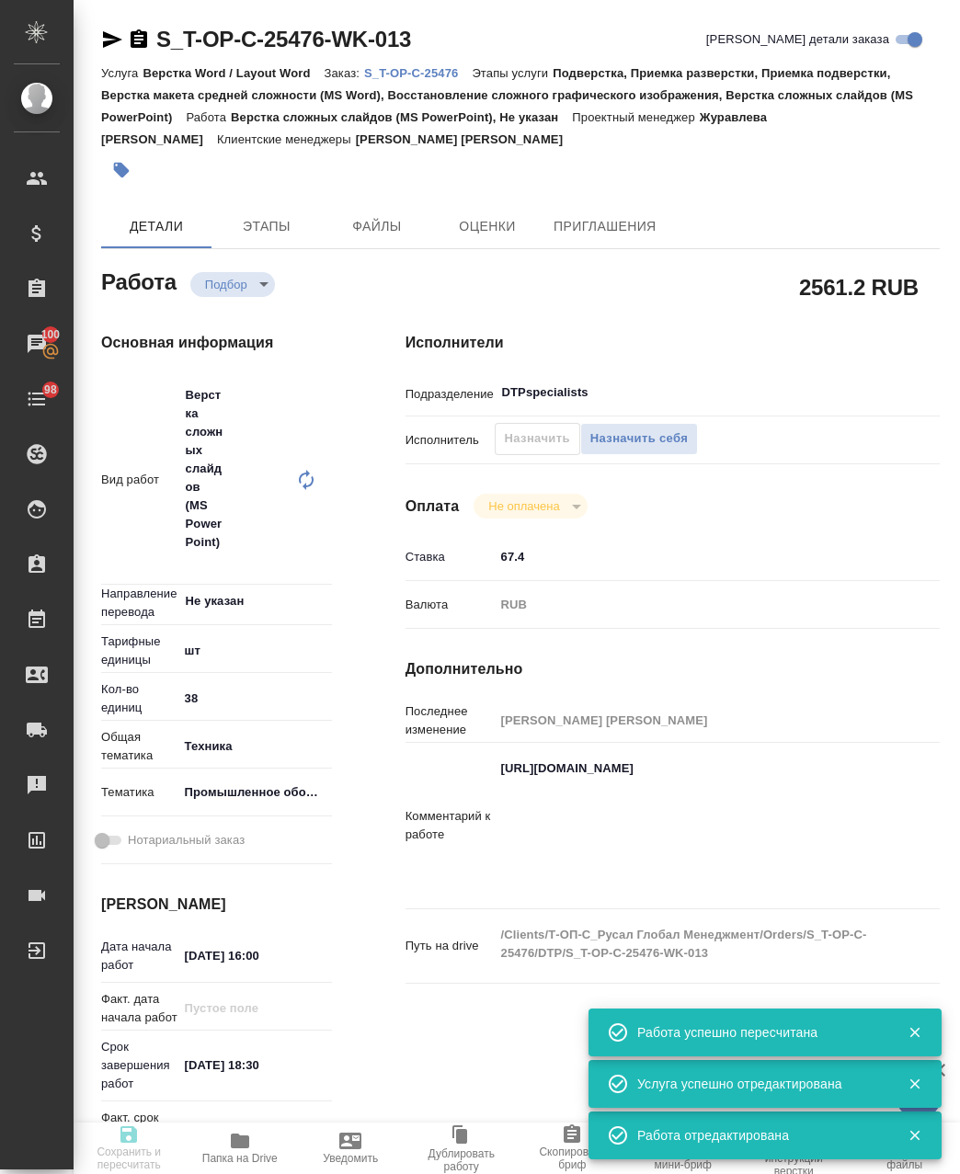
type input "12.10.2025 19:00"
type input "DTPspecialists"
type input "notPayed"
type input "67.4"
type input "RUB"
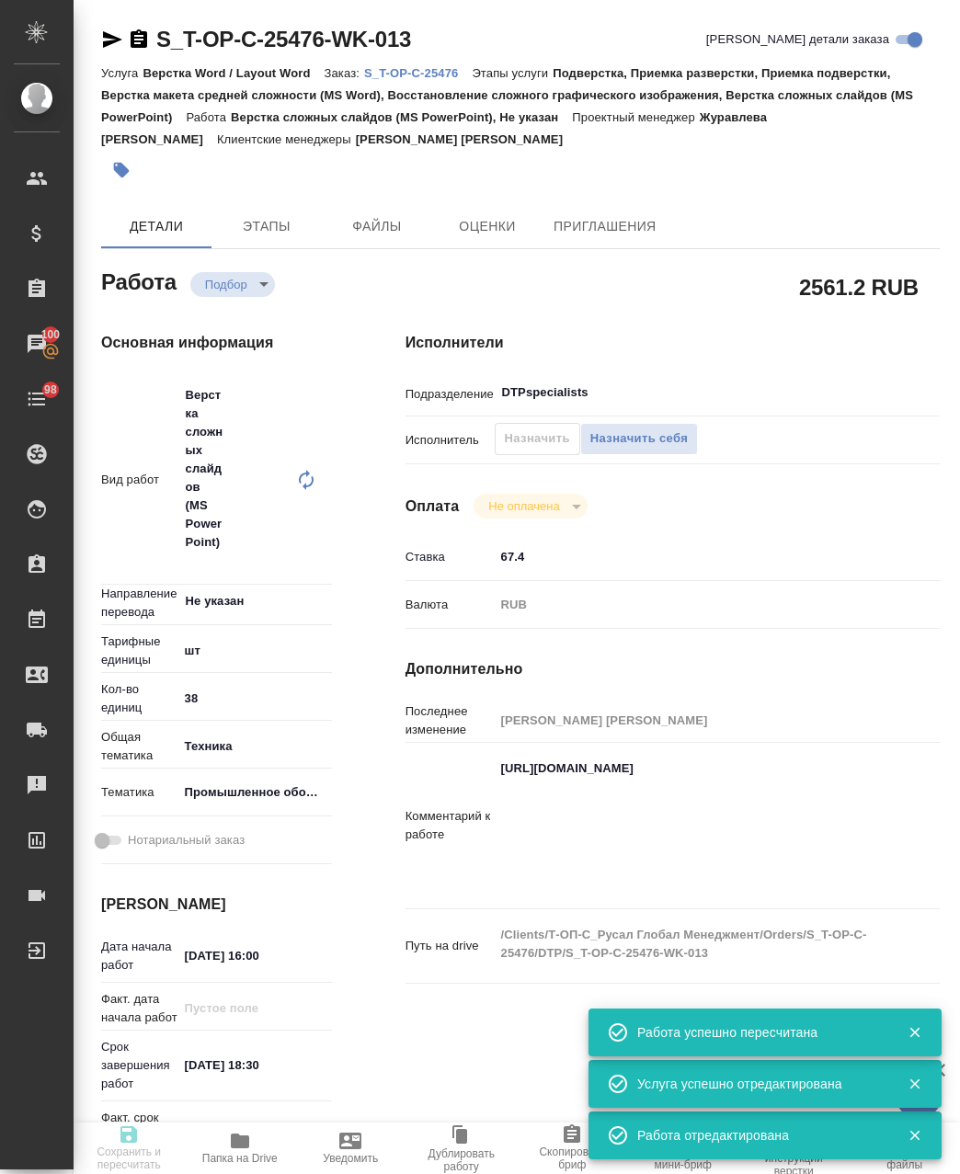
type input "[PERSON_NAME]"
type textarea "https://drive.awatera.com/apps/files/?dir=/Shares/%D0%A2-%D0%9E%D0%9F-%D0%A1_%D…"
type textarea "x"
type textarea "/Clients/Т-ОП-С_Русал Глобал Менеджмент/Orders/S_T-OP-C-25476/DTP/S_T-OP-C-2547…"
type textarea "x"
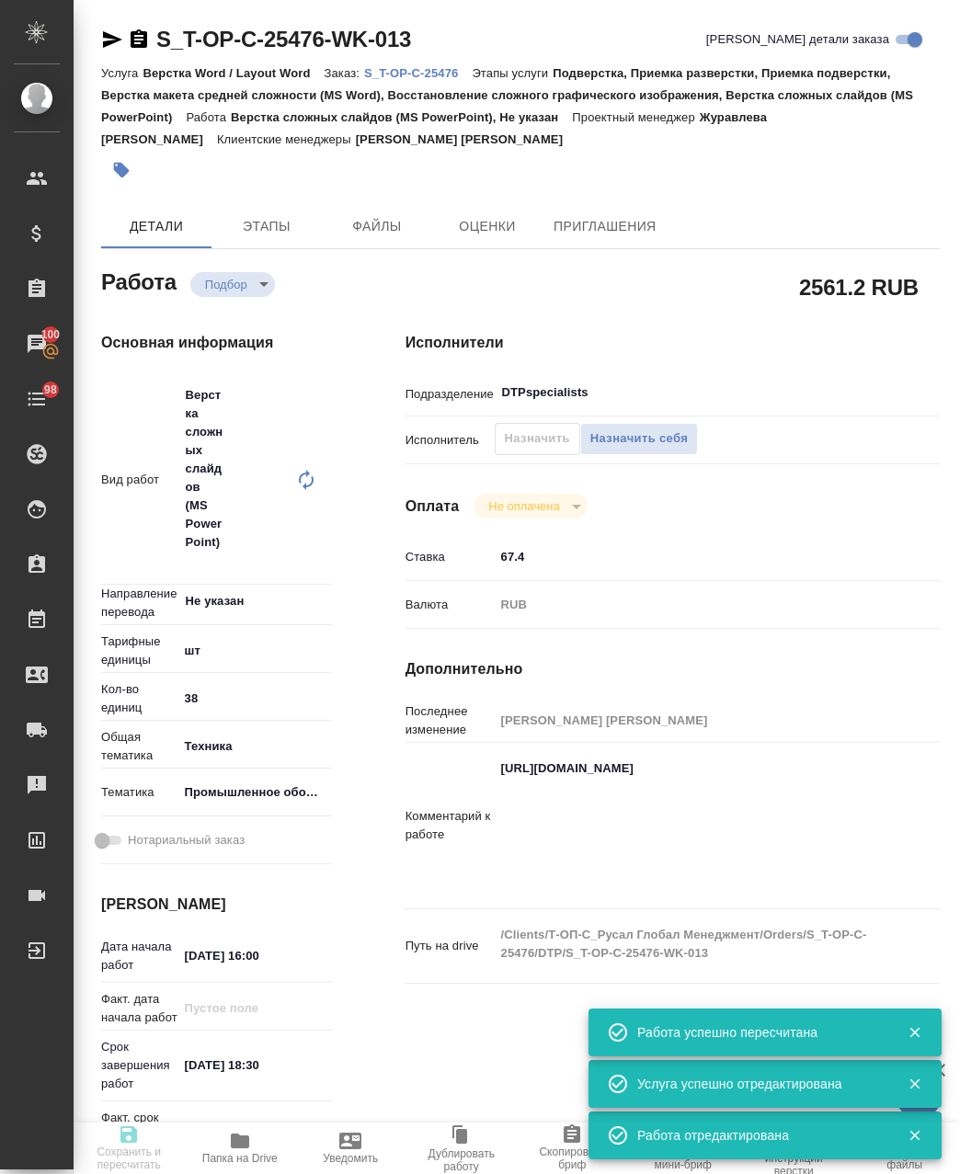
type input "S_T-OP-C-25476"
type input "от Исаева_11.10"
type input "Верстка Word / Layout Word"
type input "Подверстка, Приемка разверстки, Приемка подверстки, Верстка макета средней слож…"
type input "Меньшикова Александра"
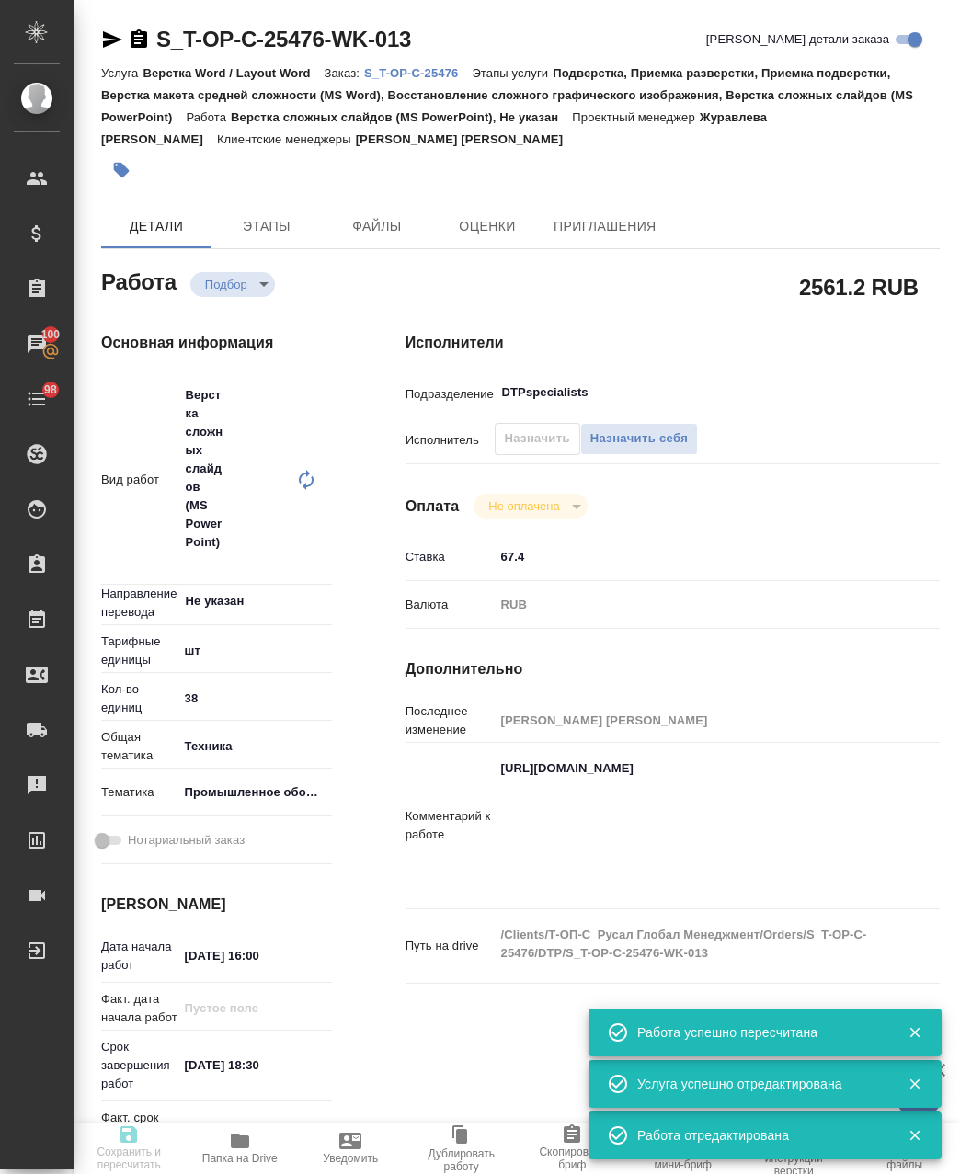
type input "/Clients/Т-ОП-С_Русал Глобал Менеджмент/Orders/S_T-OP-C-25476"
type textarea "x"
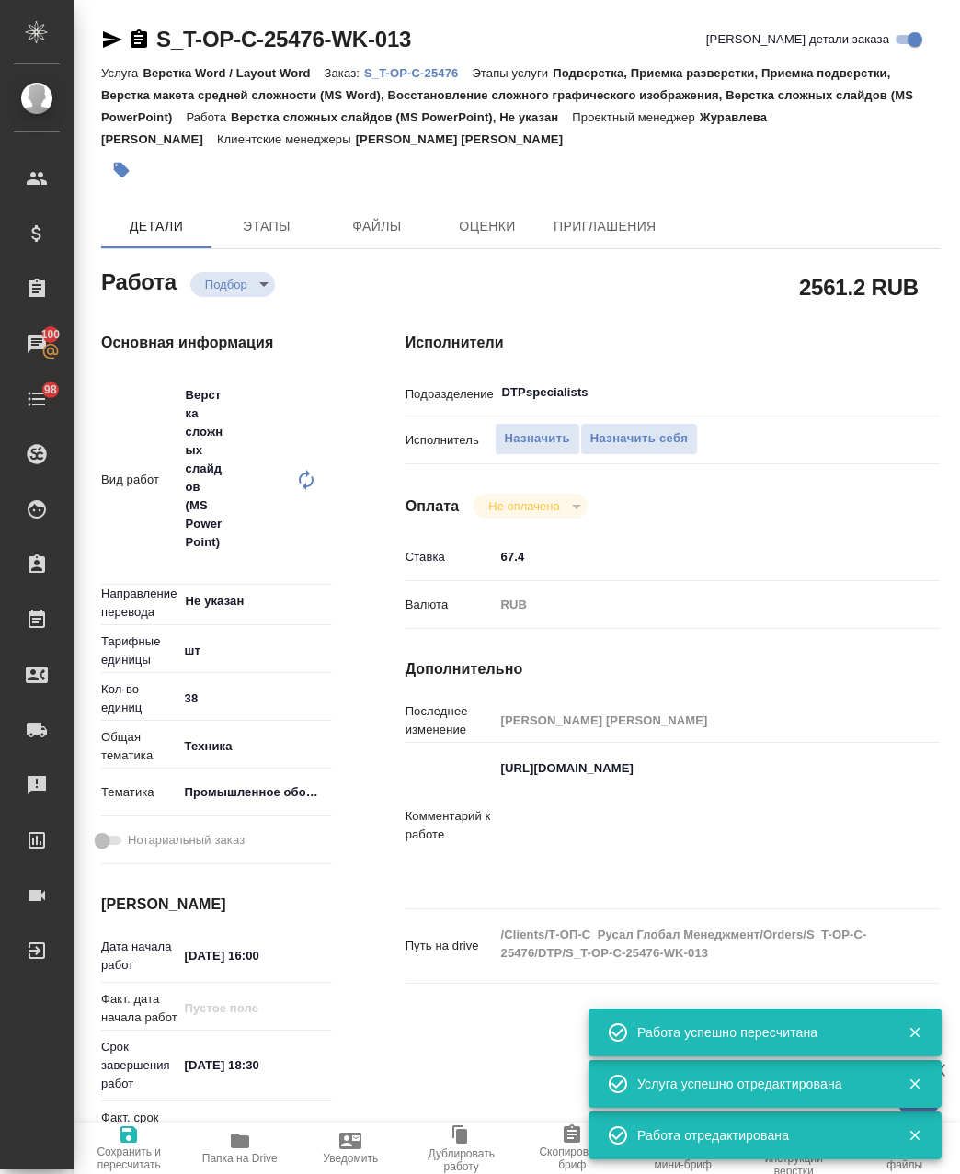
type textarea "x"
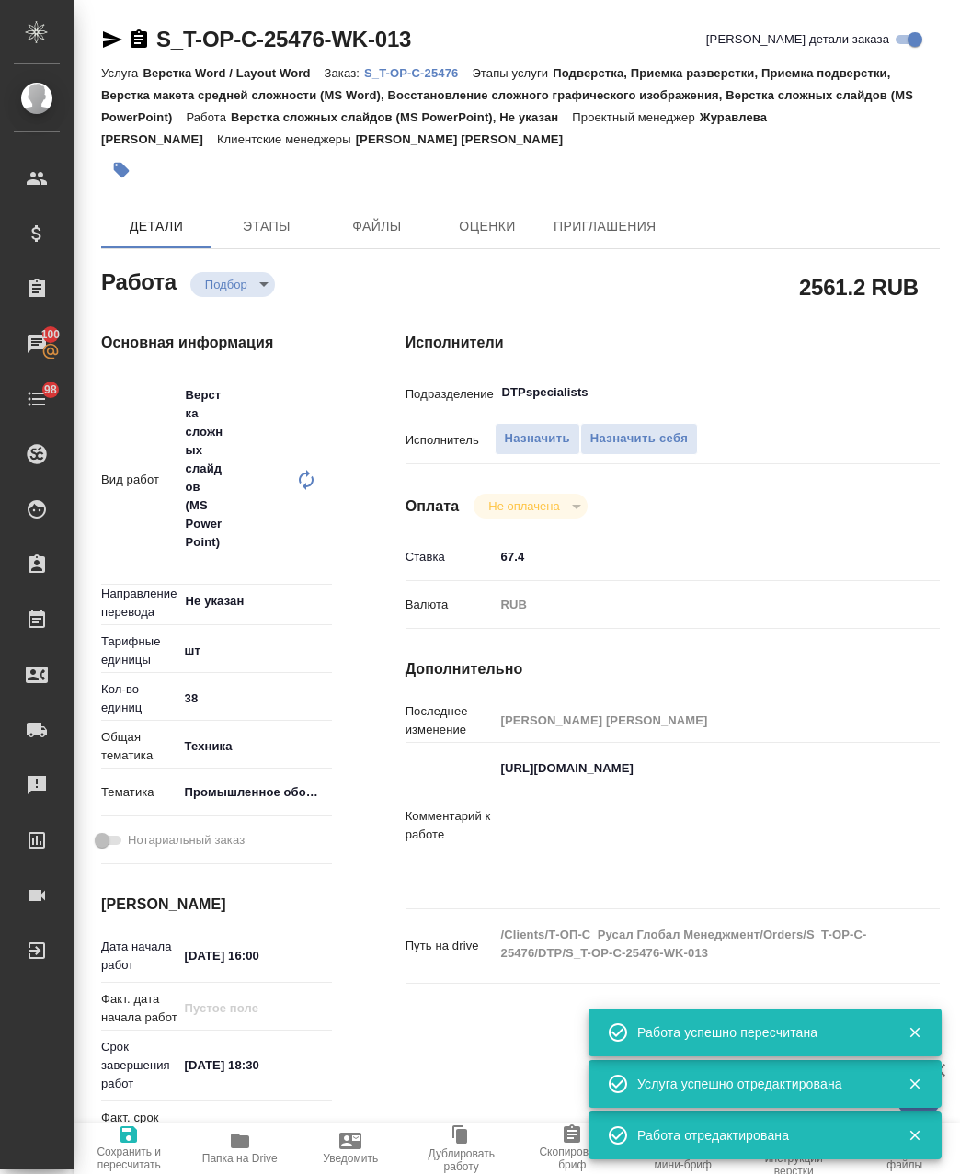
type textarea "x"
drag, startPoint x: 141, startPoint y: 1135, endPoint x: 860, endPoint y: 865, distance: 768.0
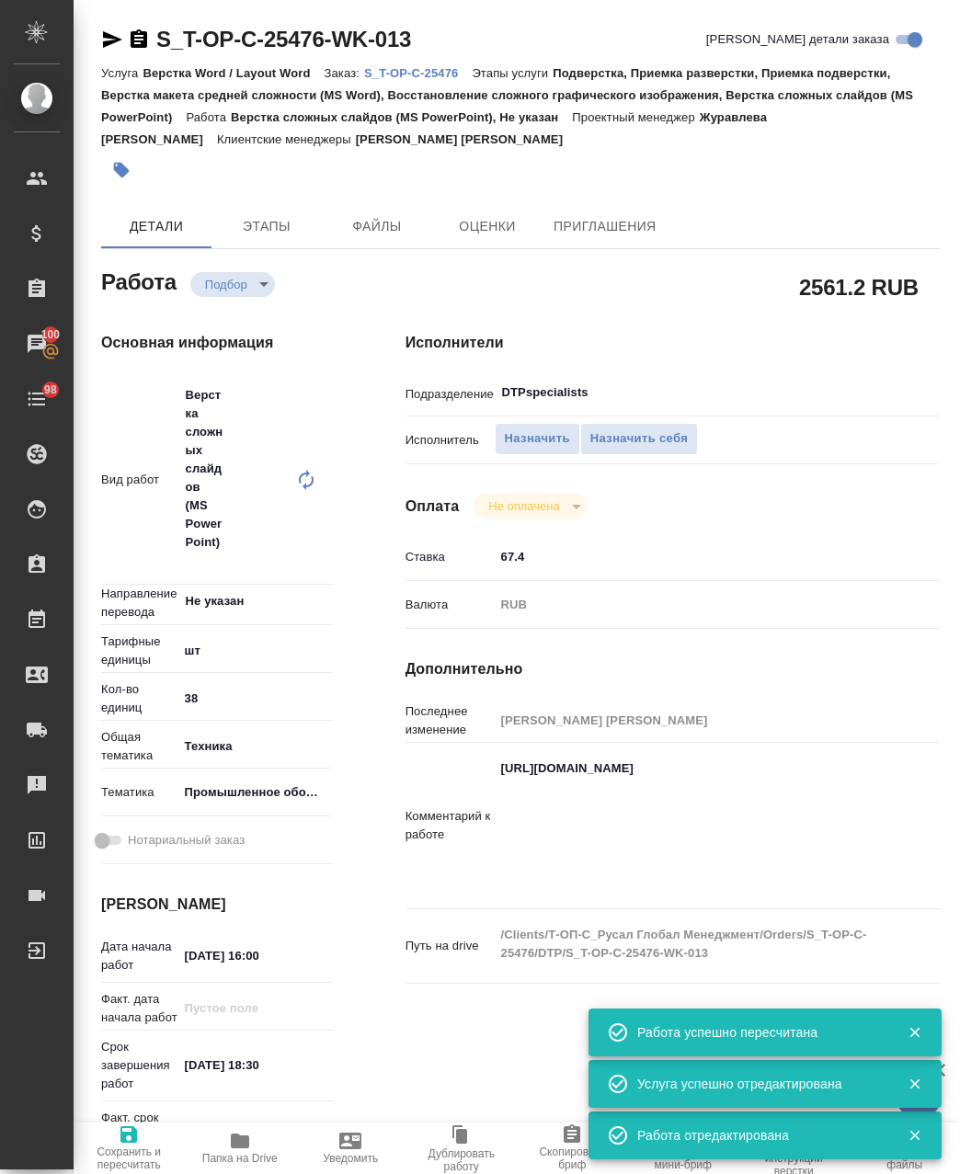
click at [879, 857] on textarea "https://drive.awatera.com/apps/files/?dir=/Shares/%D0%A2-%D0%9E%D0%9F-%D0%A1_%D…" at bounding box center [695, 824] width 401 height 142
type textarea "x"
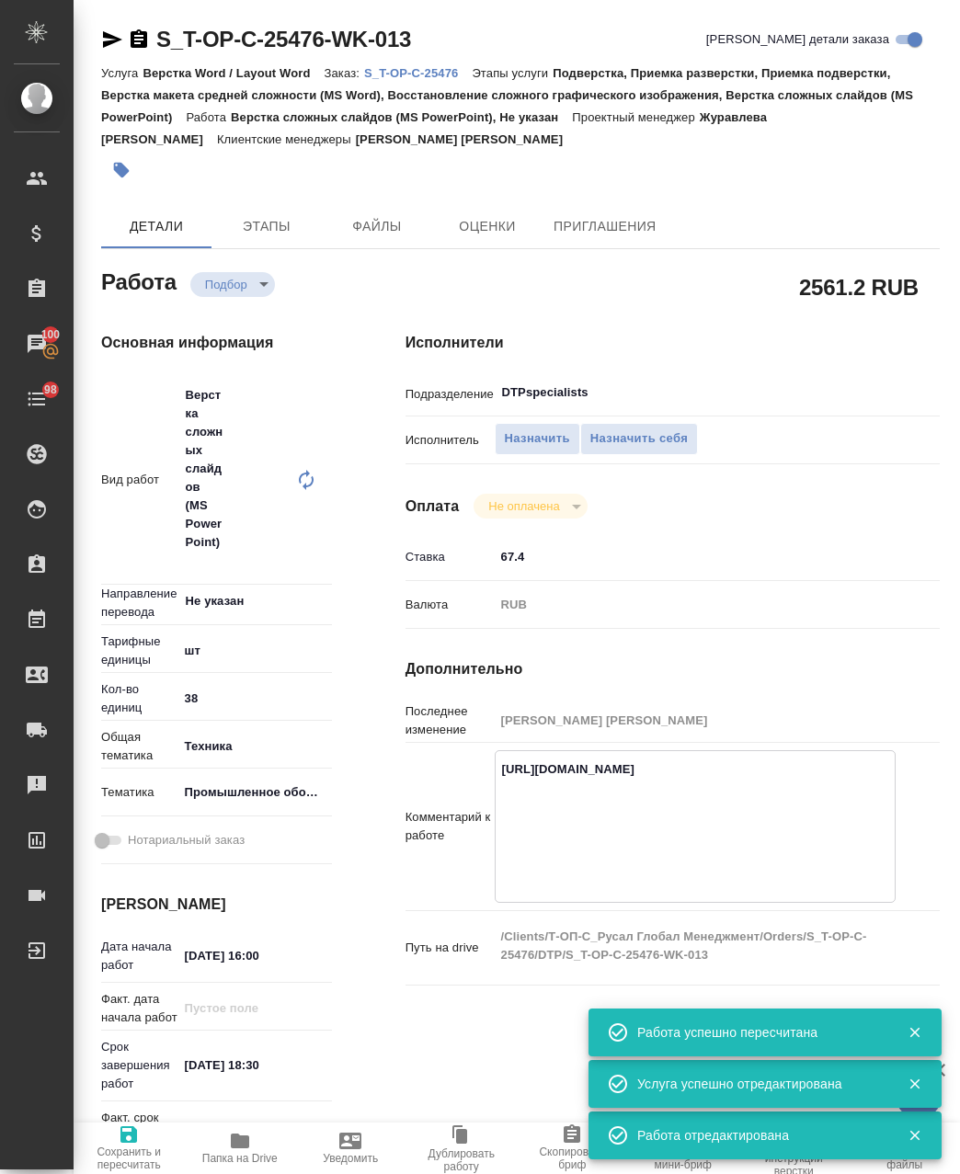
type textarea "x"
click at [601, 882] on textarea "https://drive.awatera.com/apps/files/?dir=/Shares/%D0%A2-%D0%9E%D0%9F-%D0%A1_%D…" at bounding box center [695, 825] width 399 height 142
type textarea "x"
type textarea "https://drive.awatera.com/apps/files/?dir=/Shares/%D0%A2-%D0%9E%D0%9F-%D0%A1_%D…"
type textarea "x"
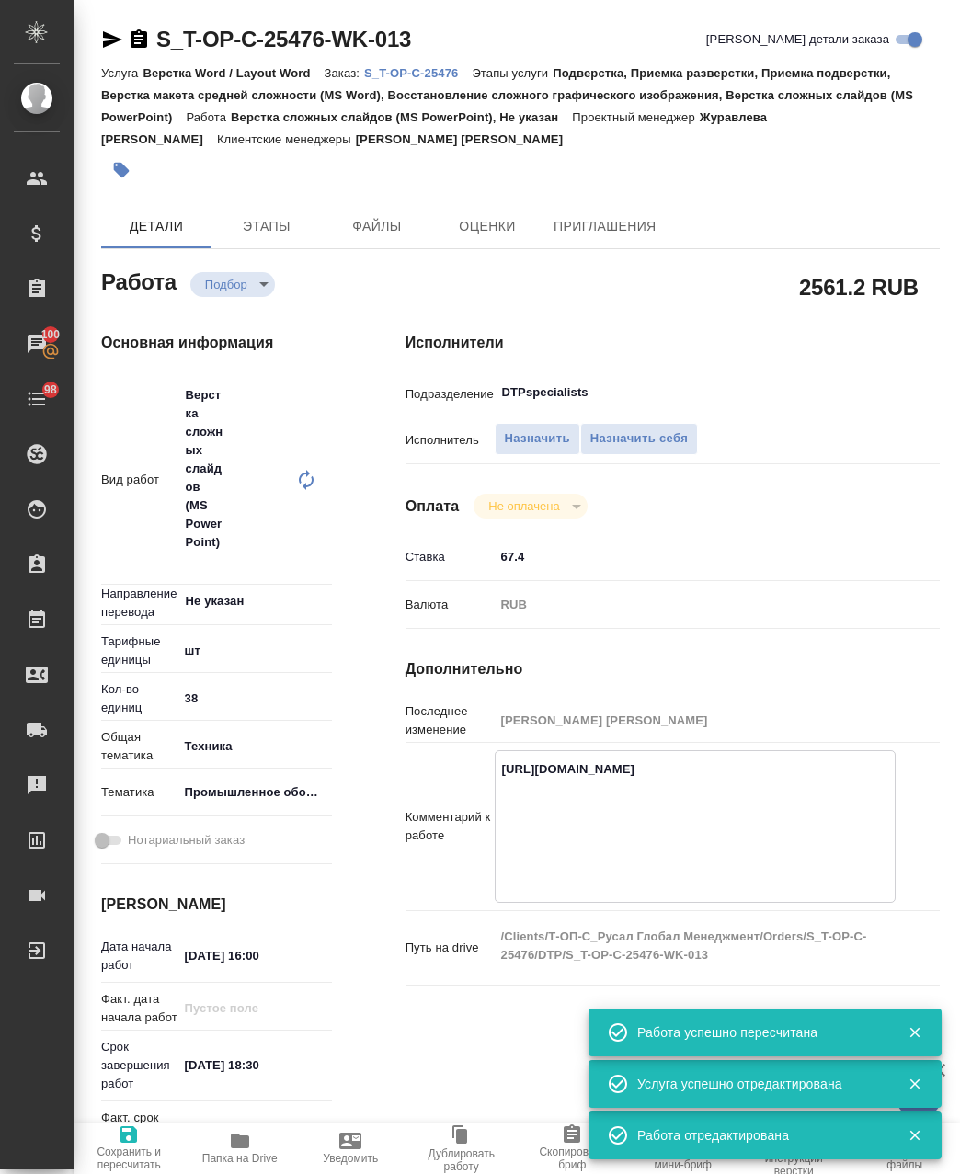
type textarea "x"
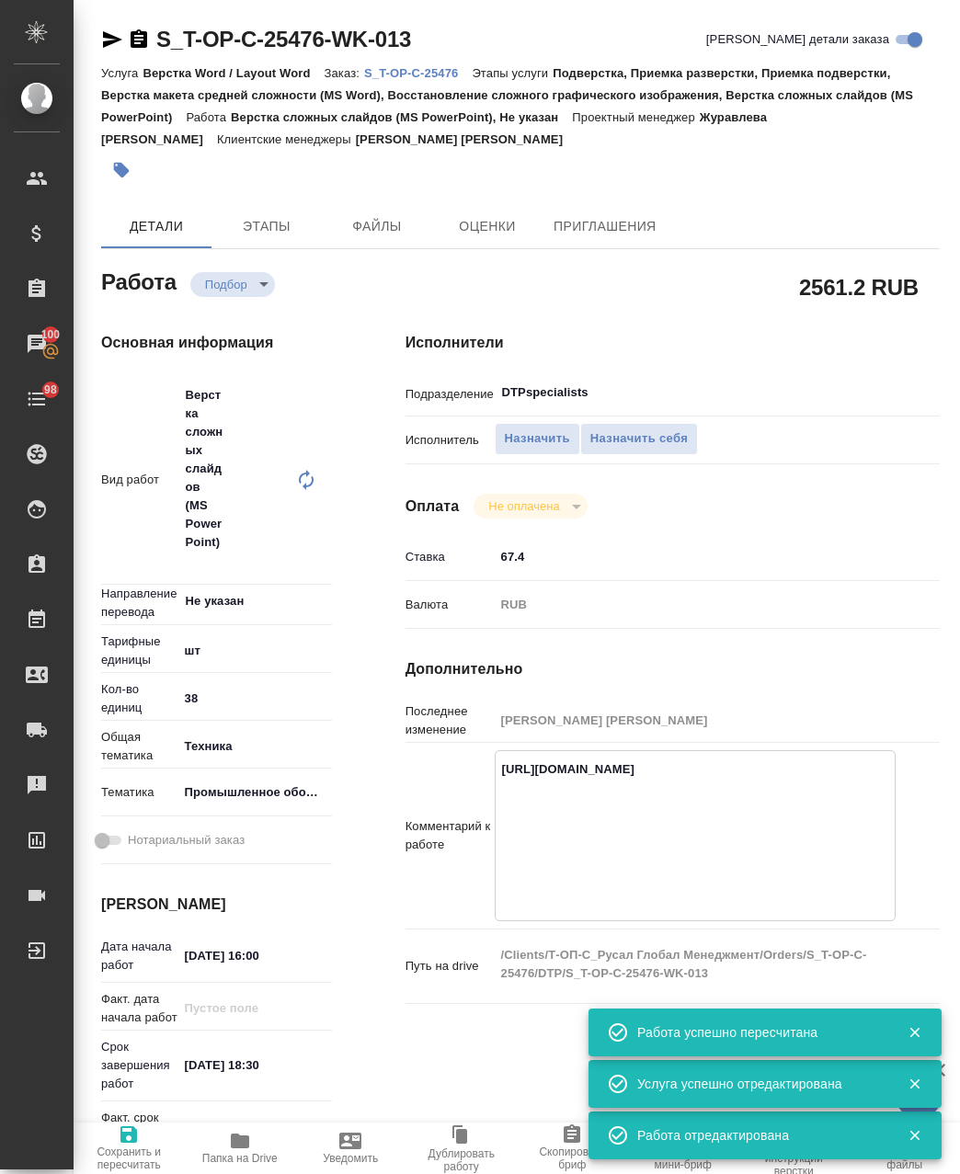
type textarea "x"
type textarea "https://drive.awatera.com/apps/files/?dir=/Shares/%D0%A2-%D0%9E%D0%9F-%D0%A1_%D…"
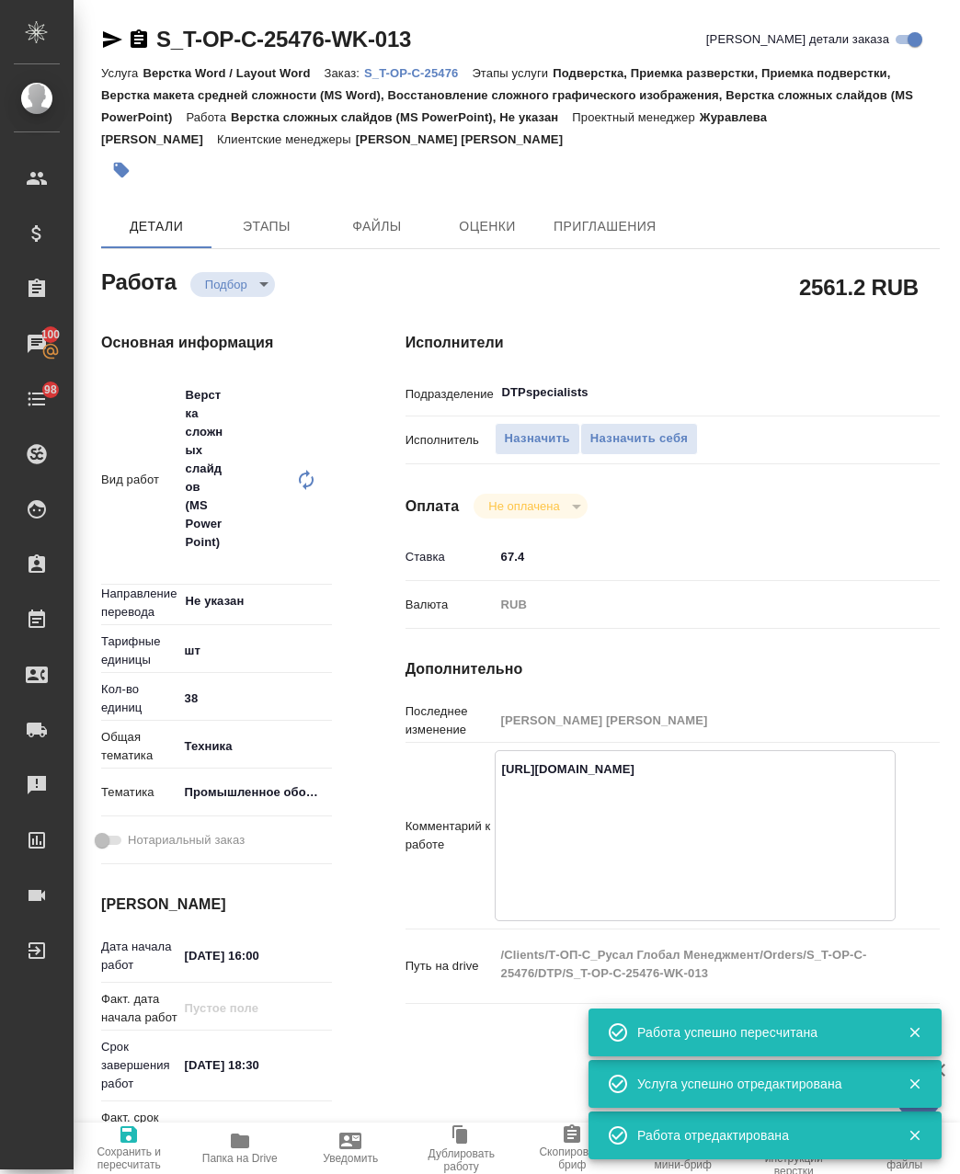
type textarea "x"
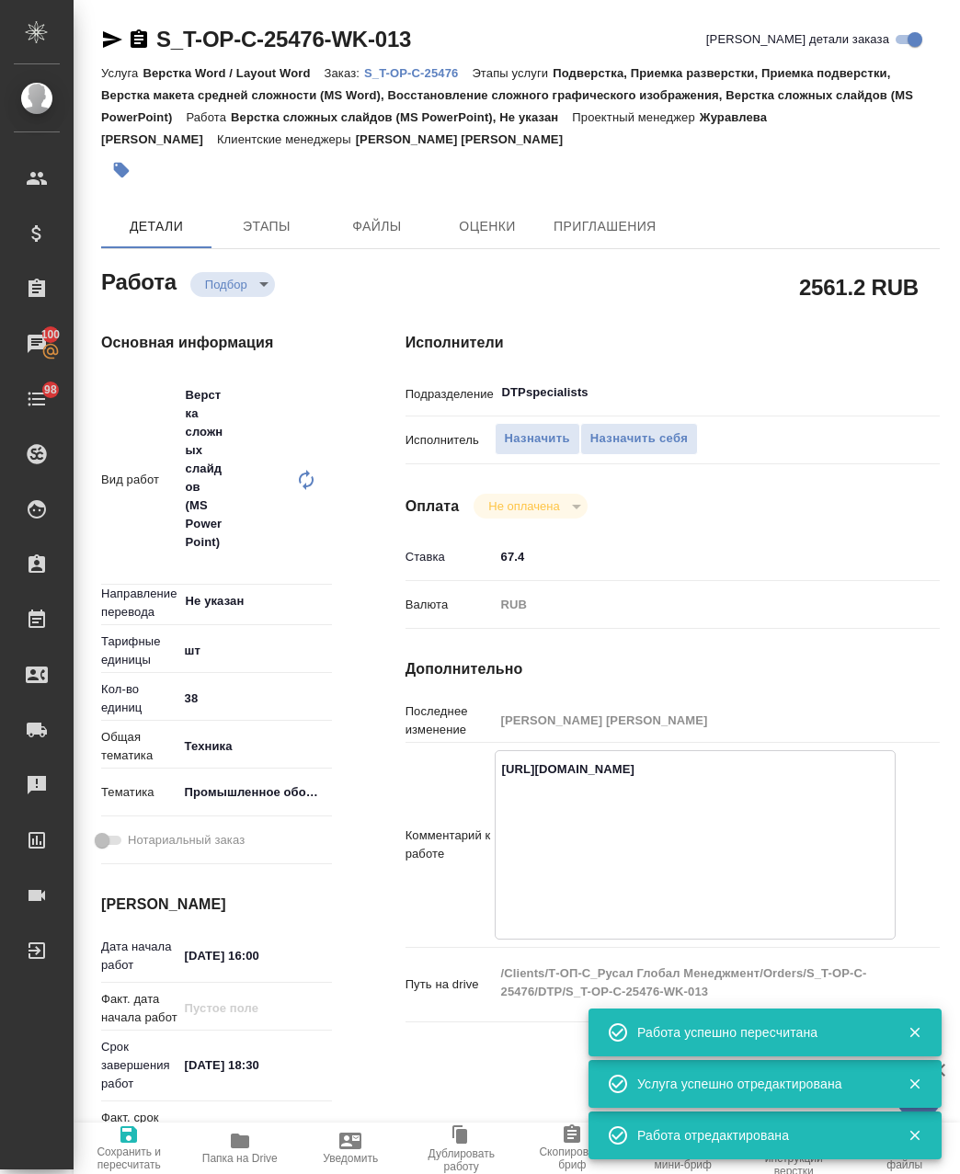
type textarea "x"
type textarea "https://drive.awatera.com/apps/files/?dir=/Shares/%D0%A2-%D0%9E%D0%9F-%D0%A1_%D…"
type textarea "x"
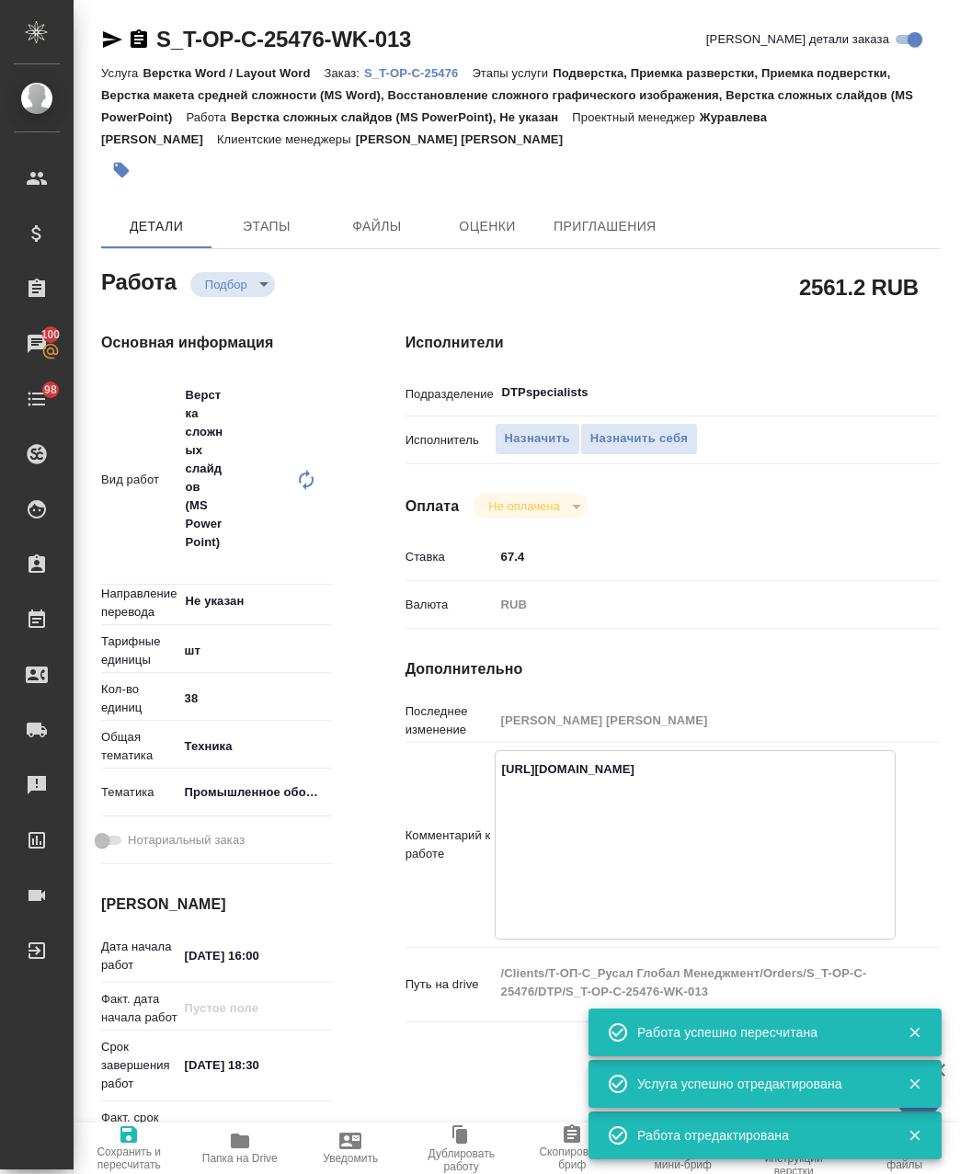
type textarea "x"
type textarea "https://drive.awatera.com/apps/files/?dir=/Shares/%D0%A2-%D0%9E%D0%9F-%D0%A1_%D…"
type textarea "x"
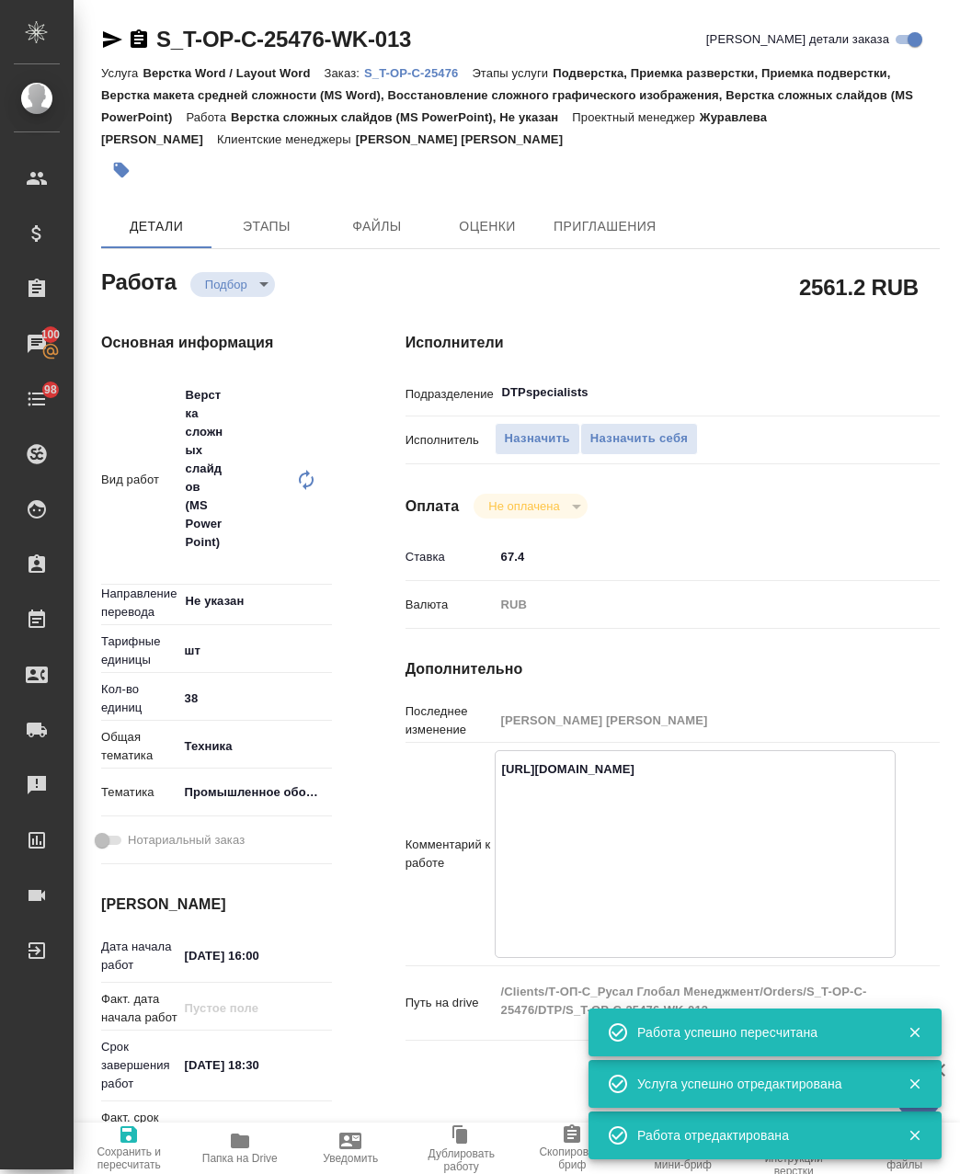
type textarea "x"
type textarea "https://drive.awatera.com/apps/files/?dir=/Shares/%D0%A2-%D0%9E%D0%9F-%D0%A1_%D…"
type textarea "x"
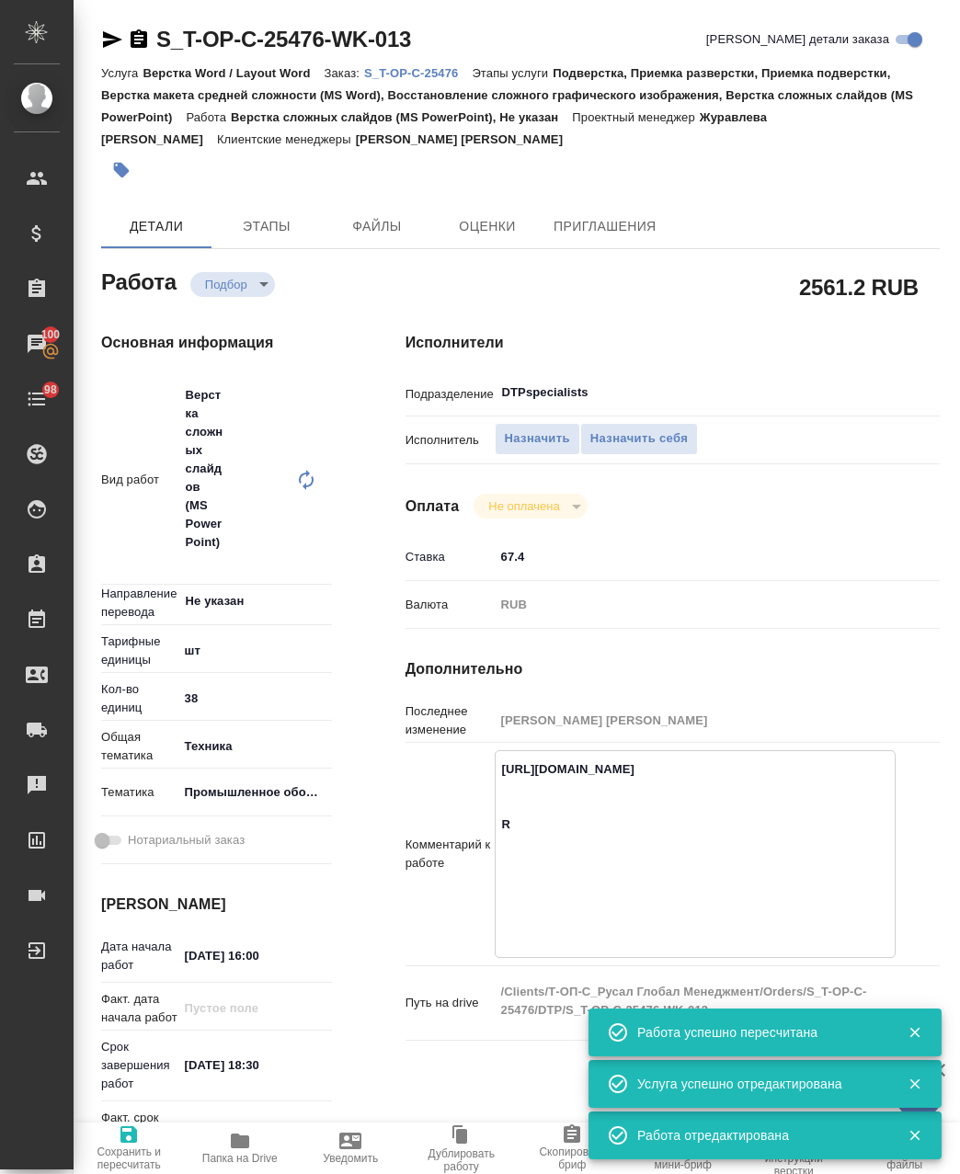
type textarea "x"
type textarea "https://drive.awatera.com/apps/files/?dir=/Shares/%D0%A2-%D0%9E%D0%9F-%D0%A1_%D…"
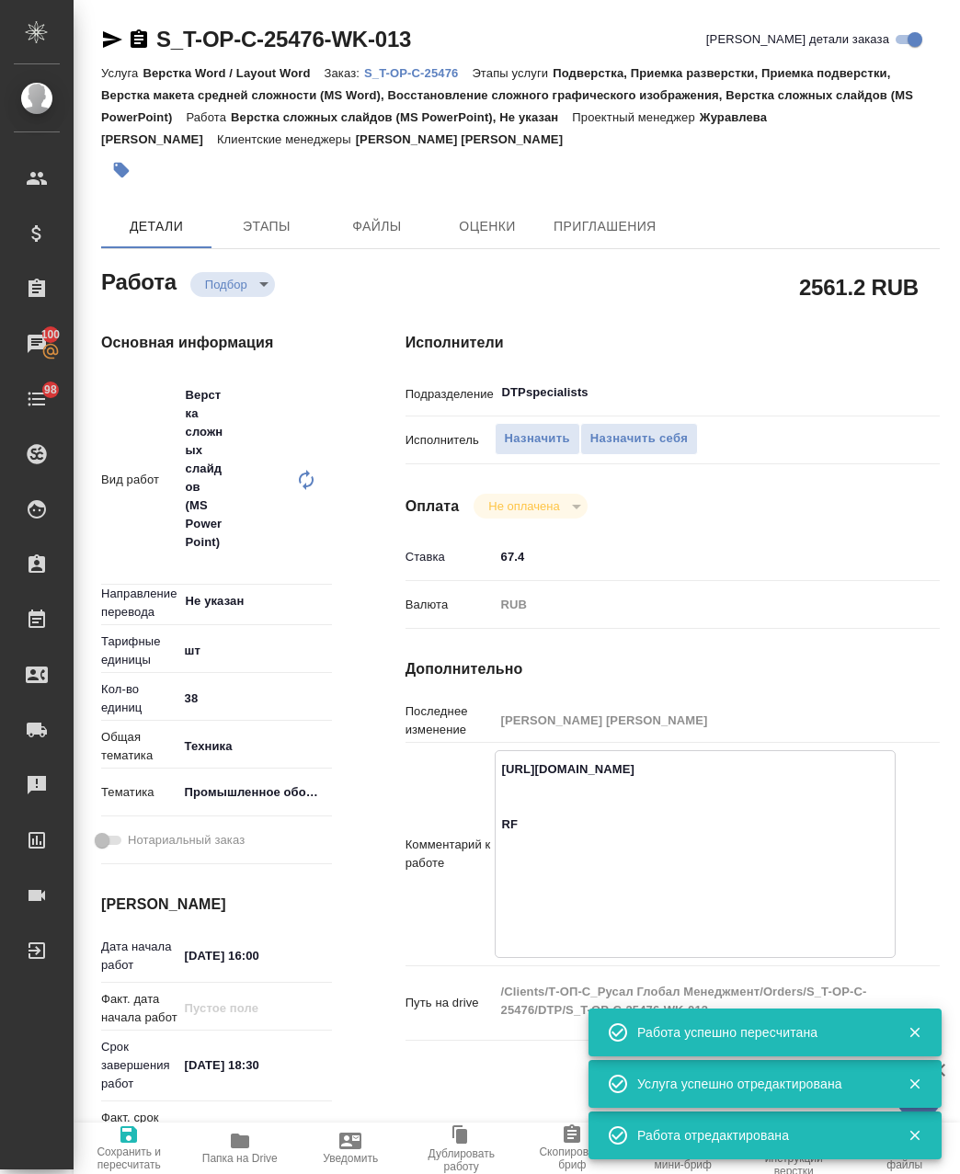
type textarea "x"
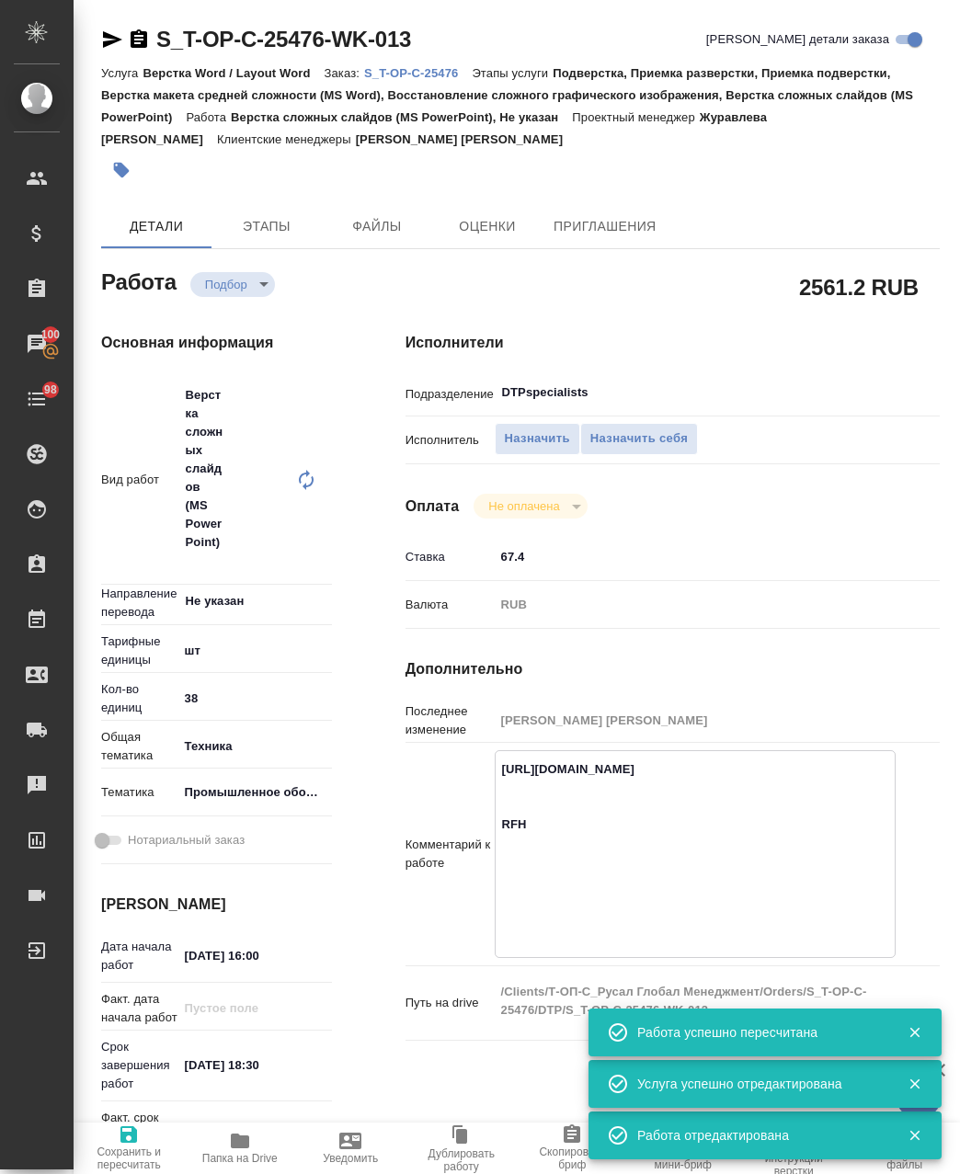
type textarea "https://drive.awatera.com/apps/files/?dir=/Shares/%D0%A2-%D0%9E%D0%9F-%D0%A1_%D…"
type textarea "x"
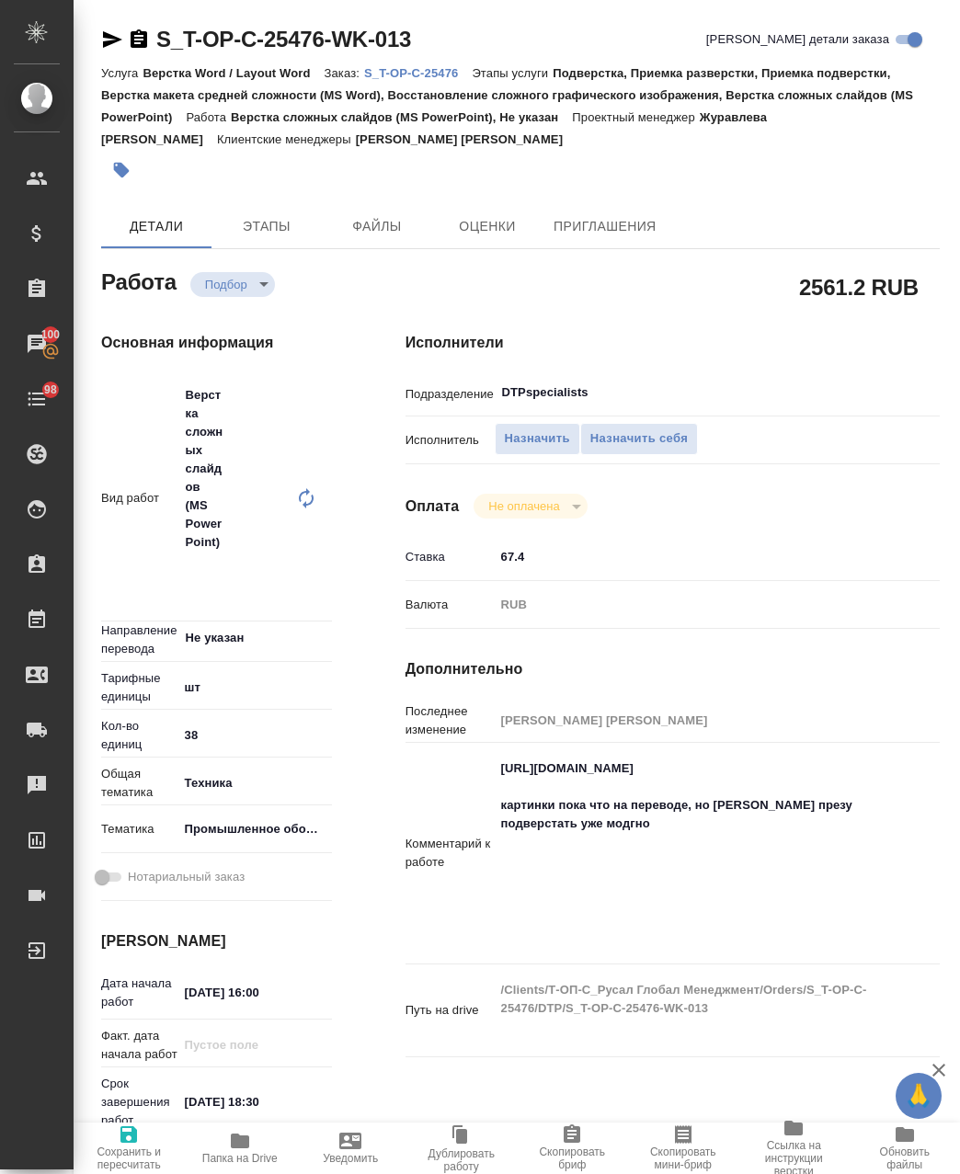
drag, startPoint x: 690, startPoint y: 982, endPoint x: 545, endPoint y: 944, distance: 149.2
click at [552, 946] on textarea "https://drive.awatera.com/apps/files/?dir=/Shares/%D0%A2-%D0%9E%D0%9F-%D0%A1_%D…" at bounding box center [695, 851] width 401 height 197
drag, startPoint x: 509, startPoint y: 929, endPoint x: 522, endPoint y: 934, distance: 14.9
click at [522, 934] on textarea "https://drive.awatera.com/apps/files/?dir=/Shares/%D0%A2-%D0%9E%D0%9F-%D0%A1_%D…" at bounding box center [695, 852] width 399 height 197
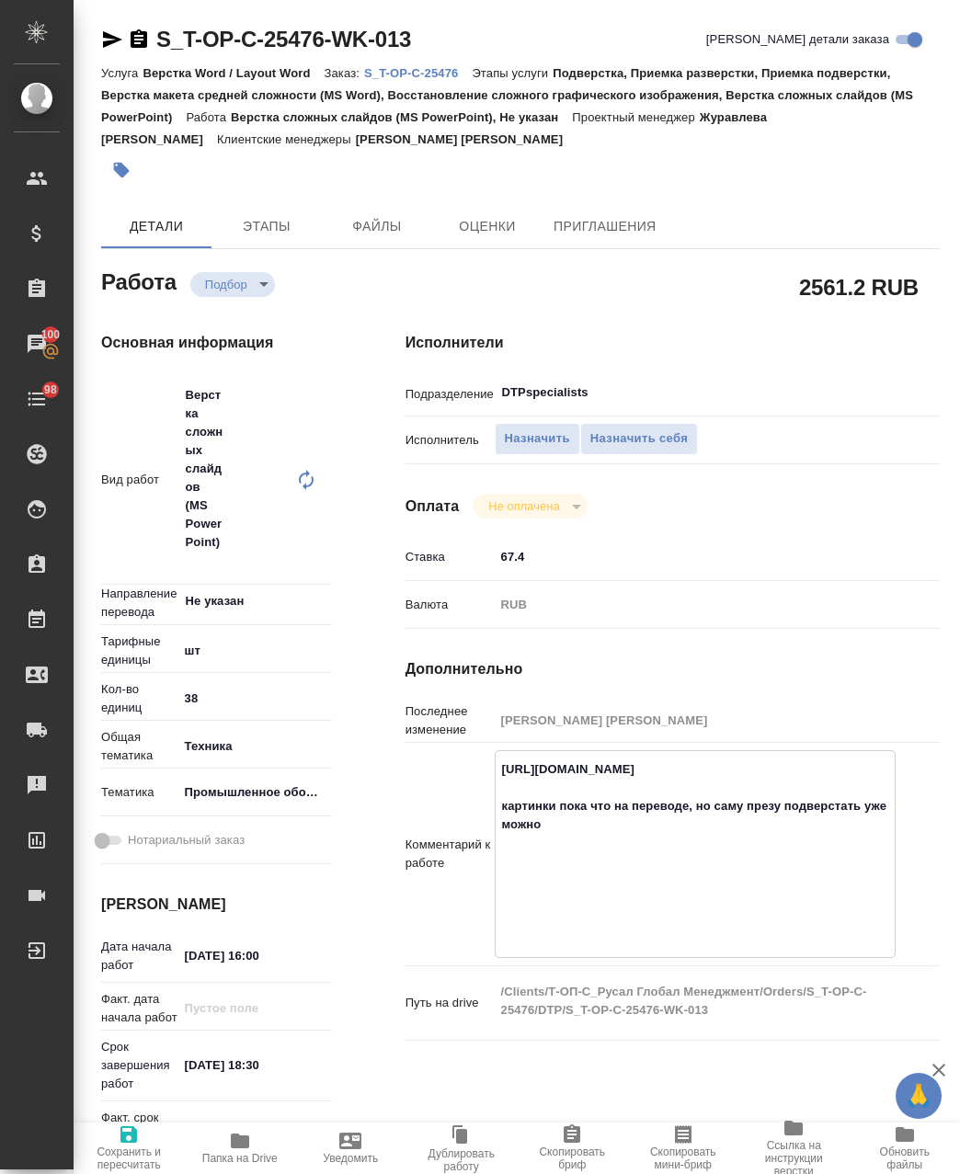
click at [144, 1146] on span "Сохранить и пересчитать" at bounding box center [129, 1159] width 89 height 26
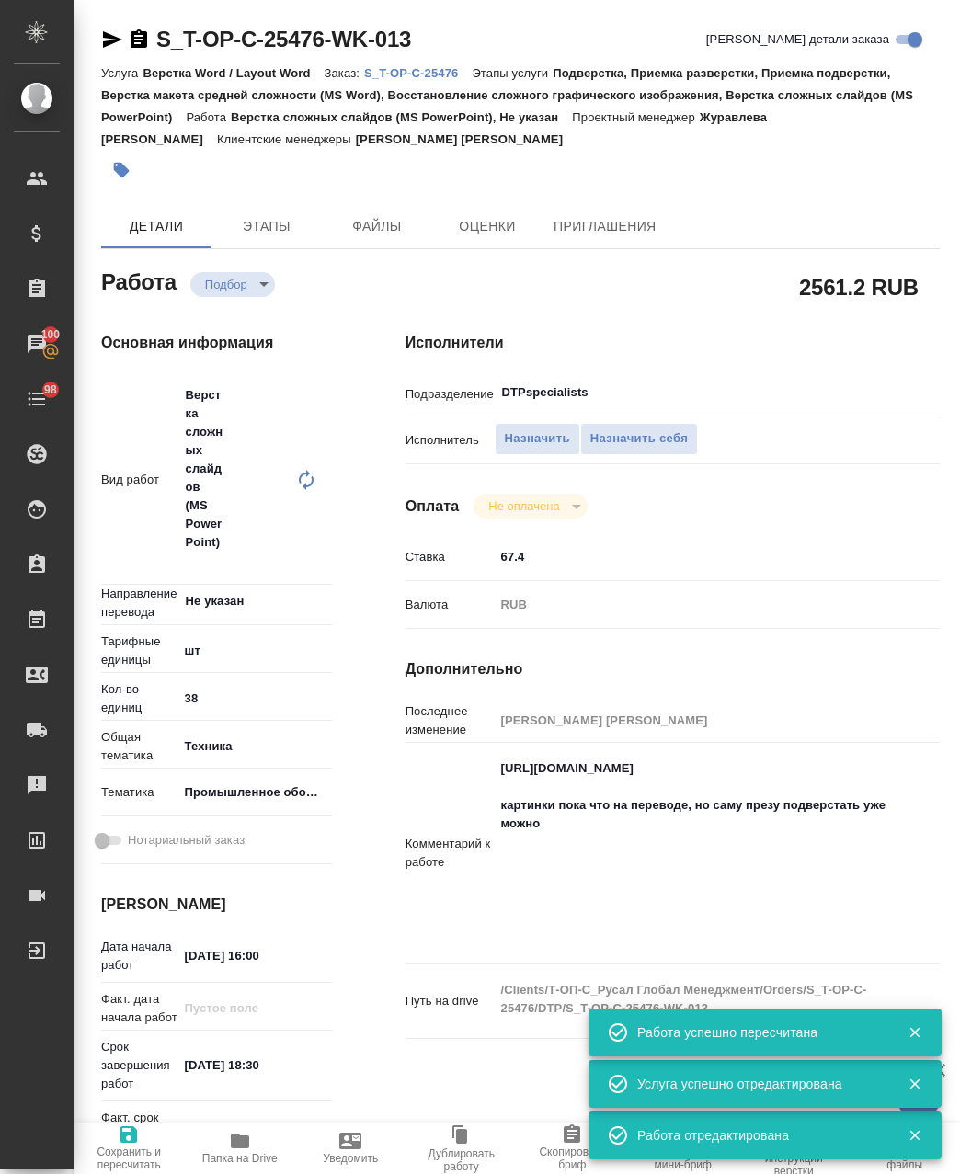
drag, startPoint x: 541, startPoint y: 555, endPoint x: 358, endPoint y: 562, distance: 183.1
click at [360, 557] on div "Основная информация Вид работ Верстка сложных слайдов (MS PowerPoint) x ​ Напра…" at bounding box center [520, 779] width 912 height 969
click at [159, 1162] on span "Сохранить и пересчитать" at bounding box center [129, 1159] width 89 height 26
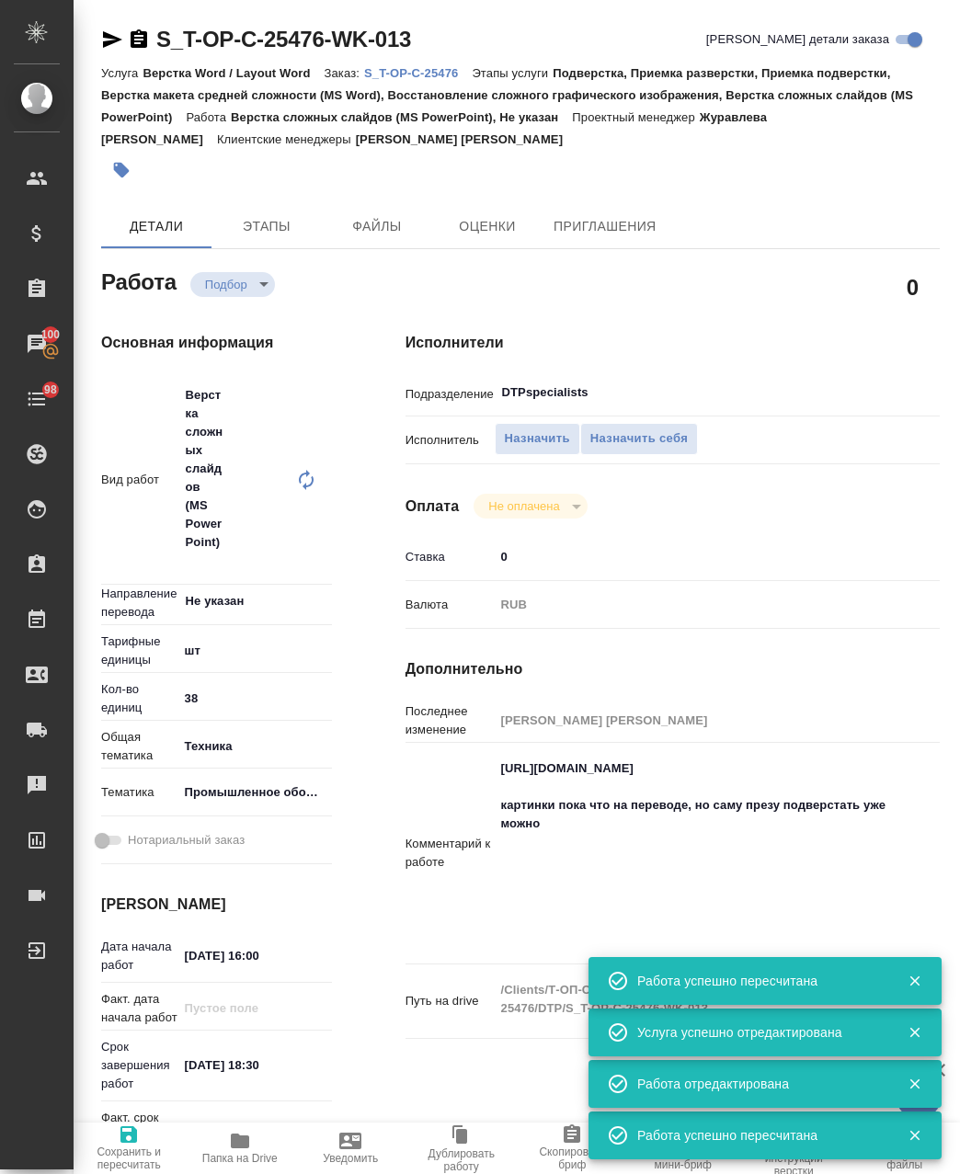
click at [110, 43] on icon "button" at bounding box center [112, 39] width 19 height 17
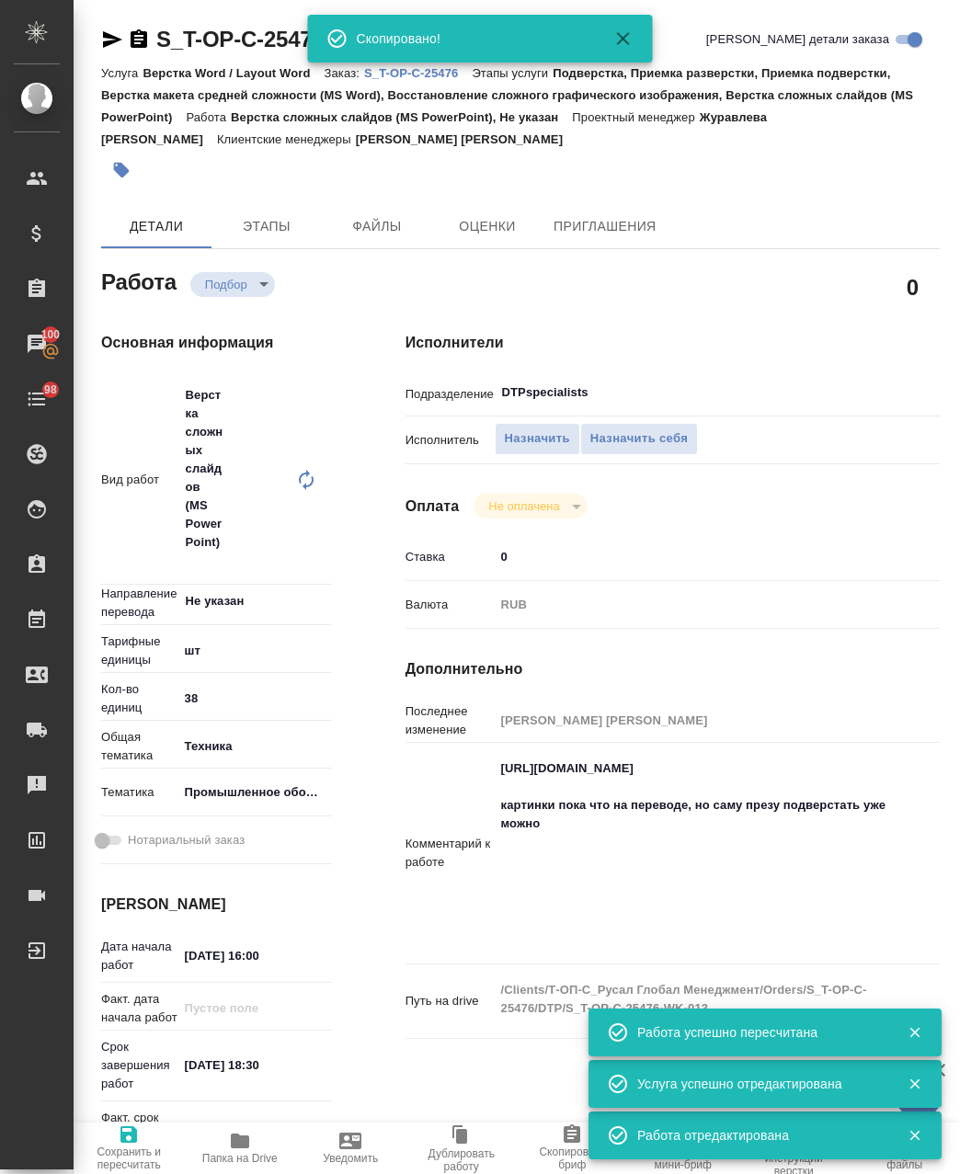
click at [692, 1164] on span "Скопировать мини-бриф" at bounding box center [683, 1159] width 89 height 26
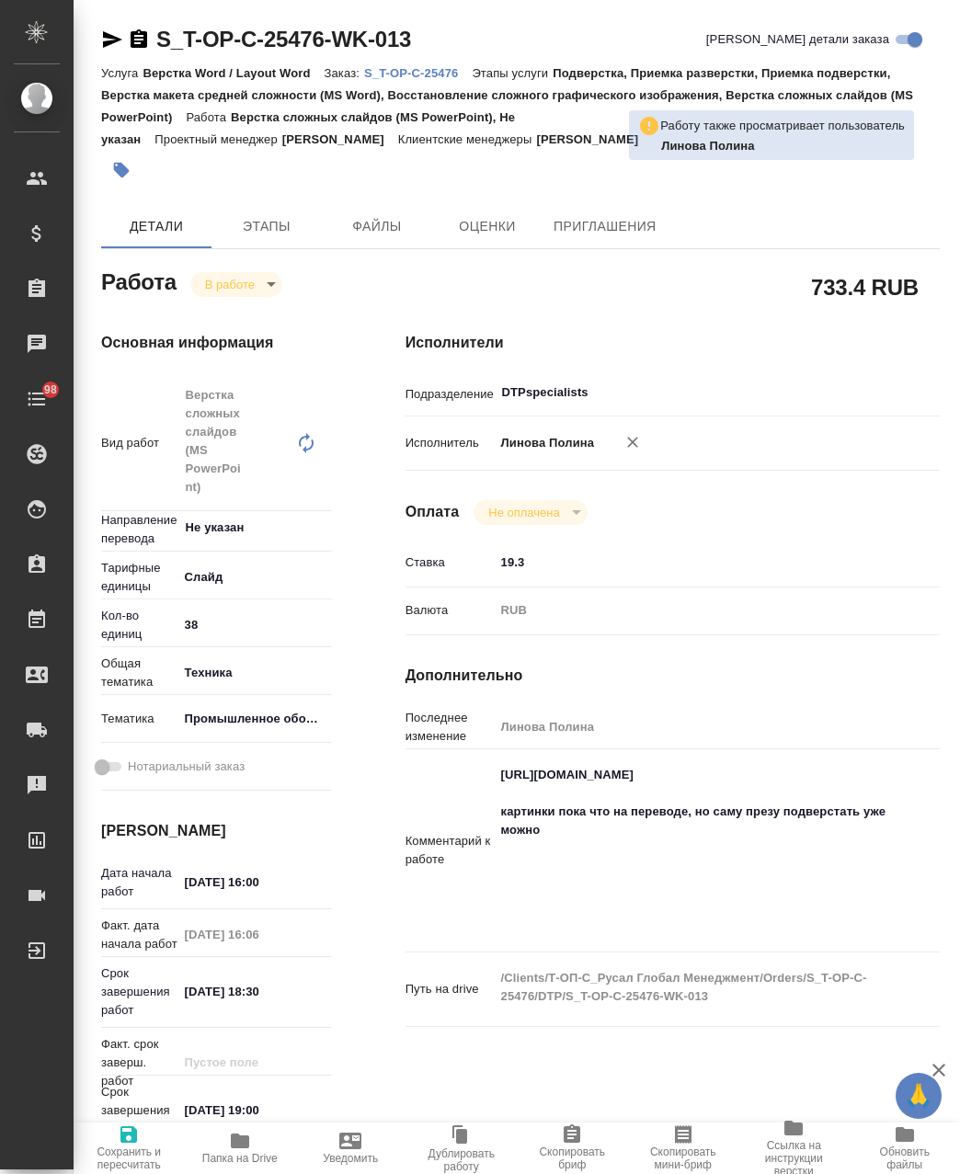
type textarea "x"
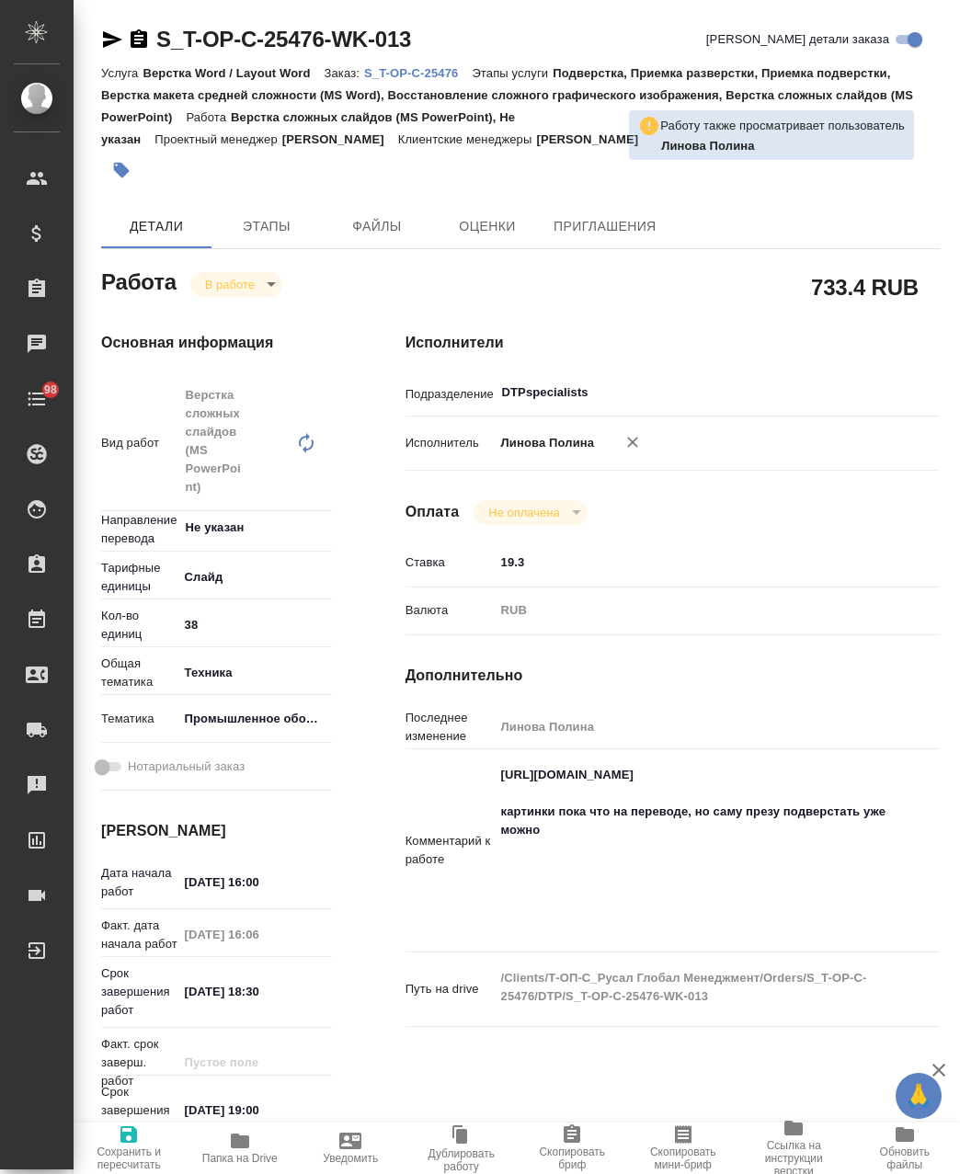
type textarea "x"
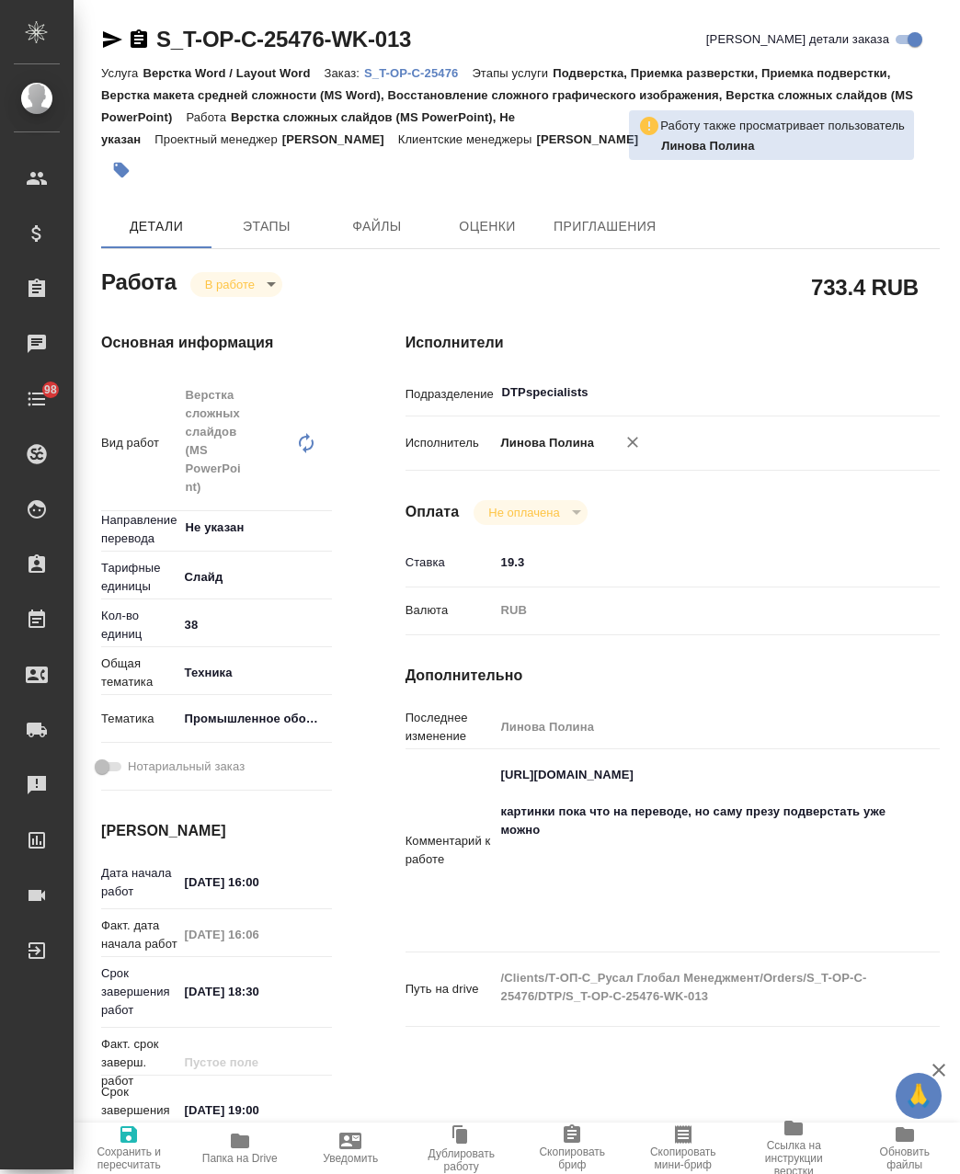
type textarea "x"
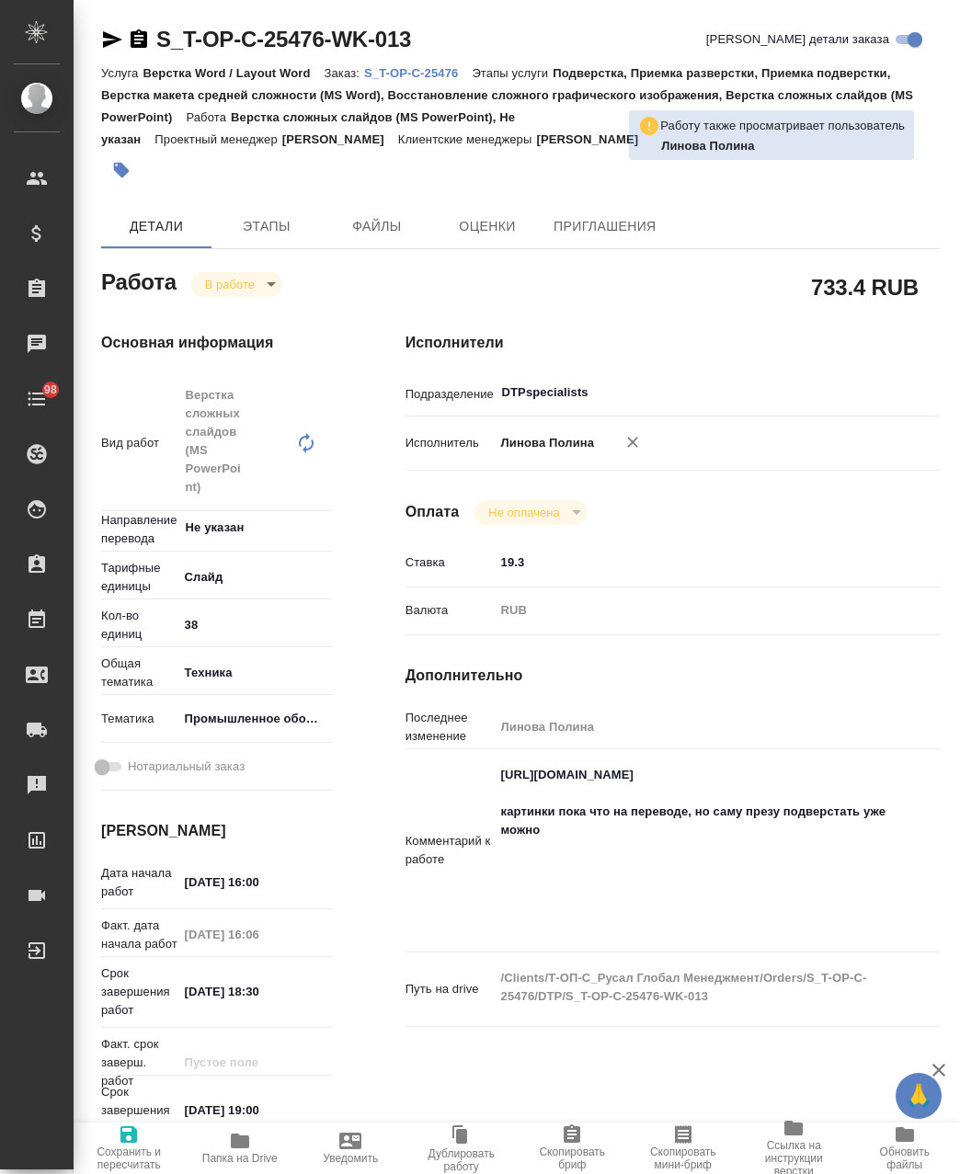
type textarea "x"
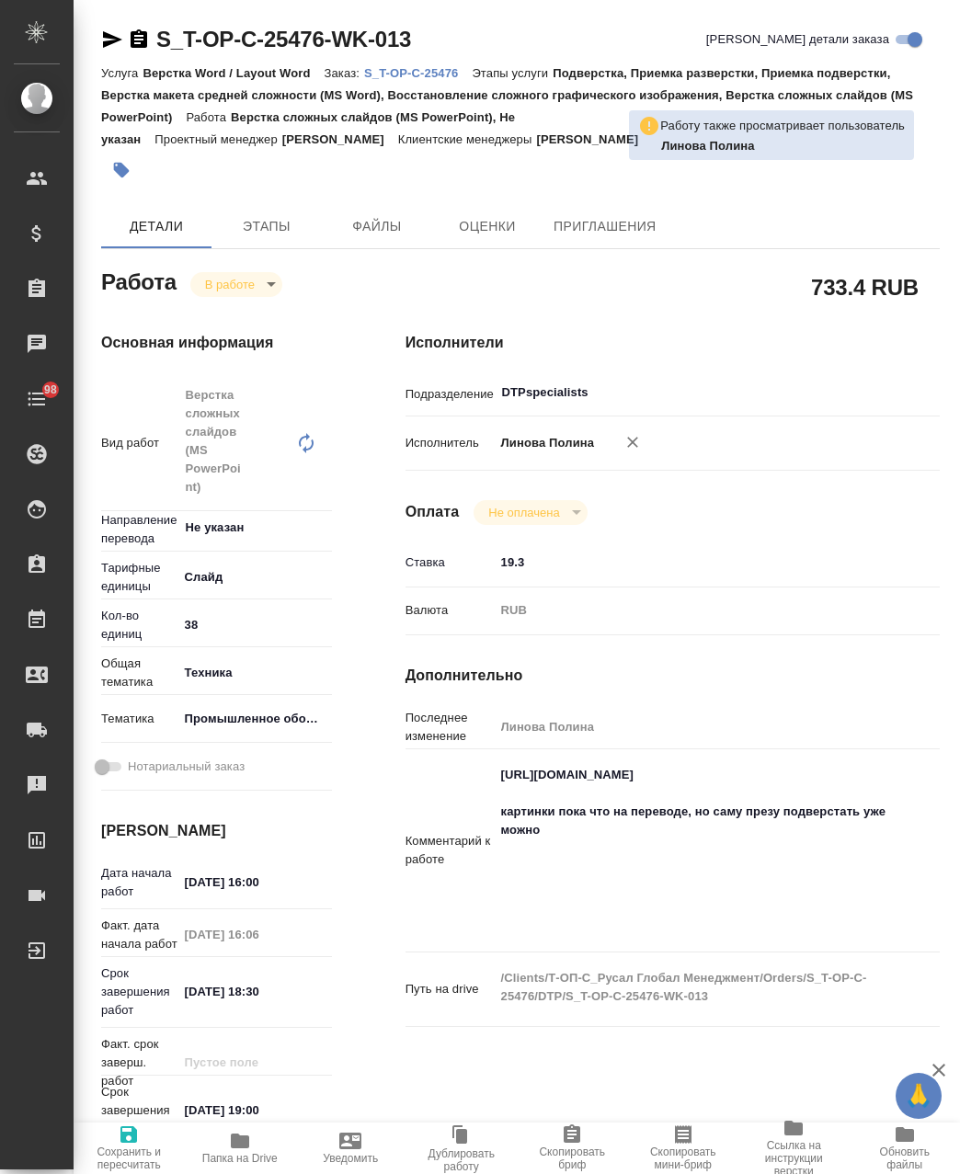
type textarea "x"
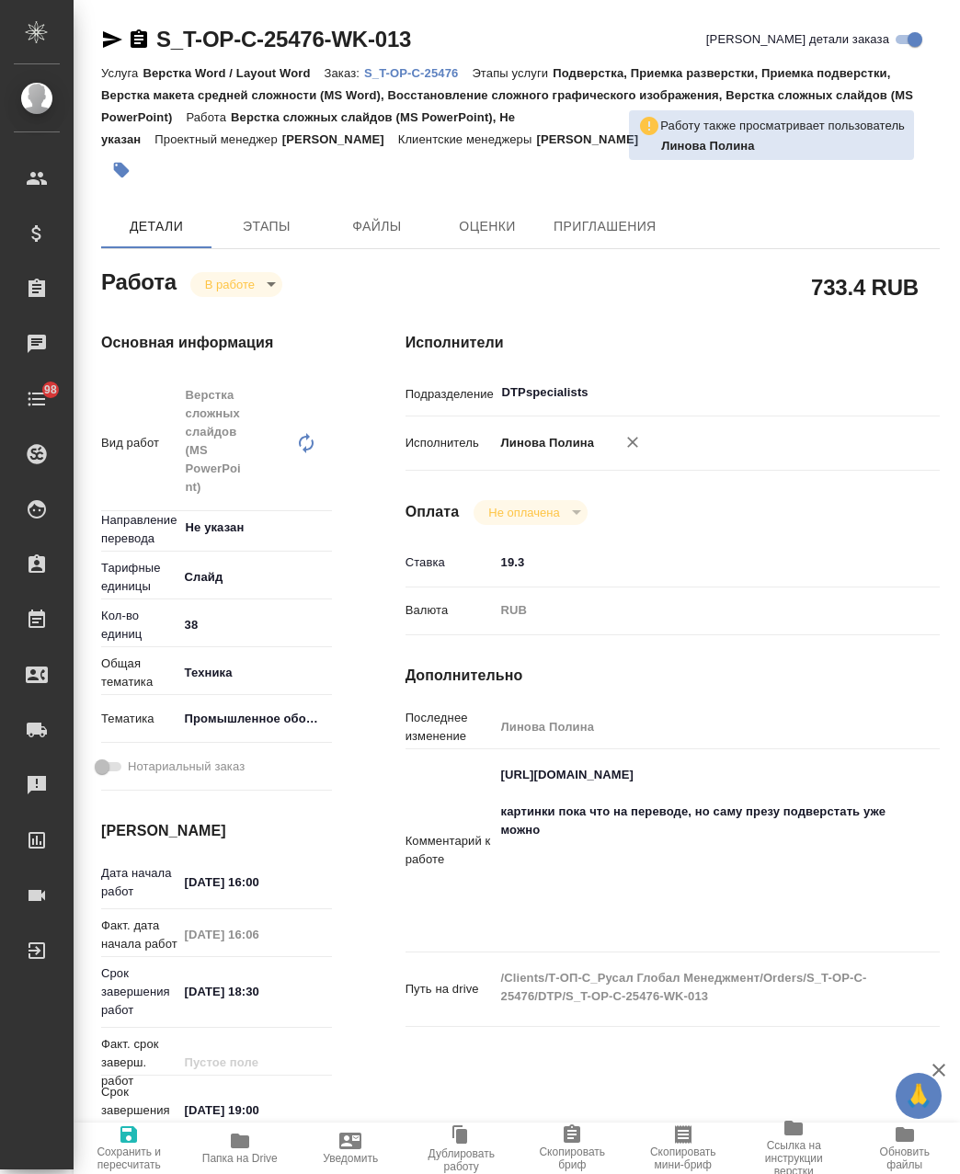
type textarea "x"
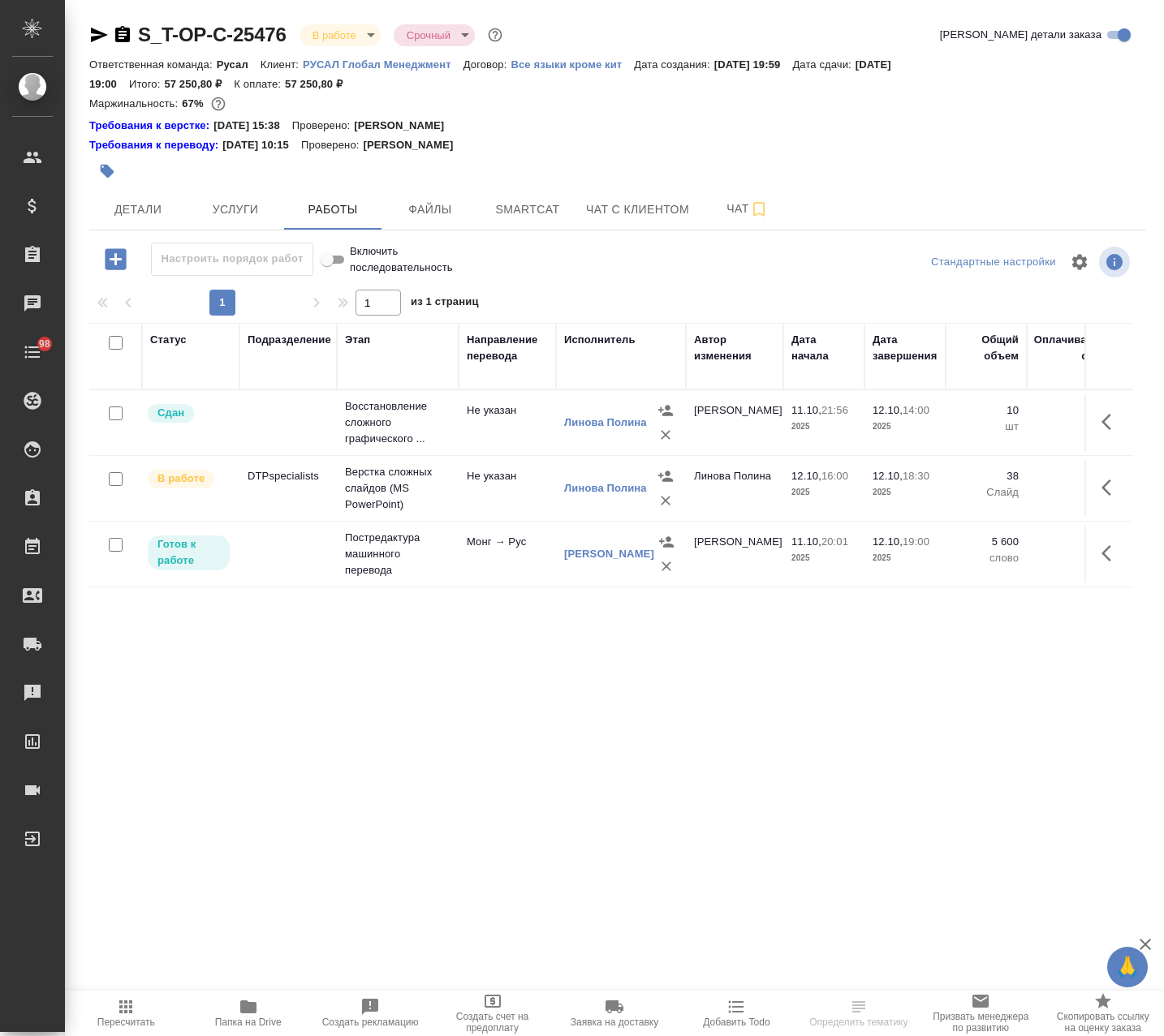
click at [1115, 490] on icon "button" at bounding box center [1111, 488] width 19 height 19
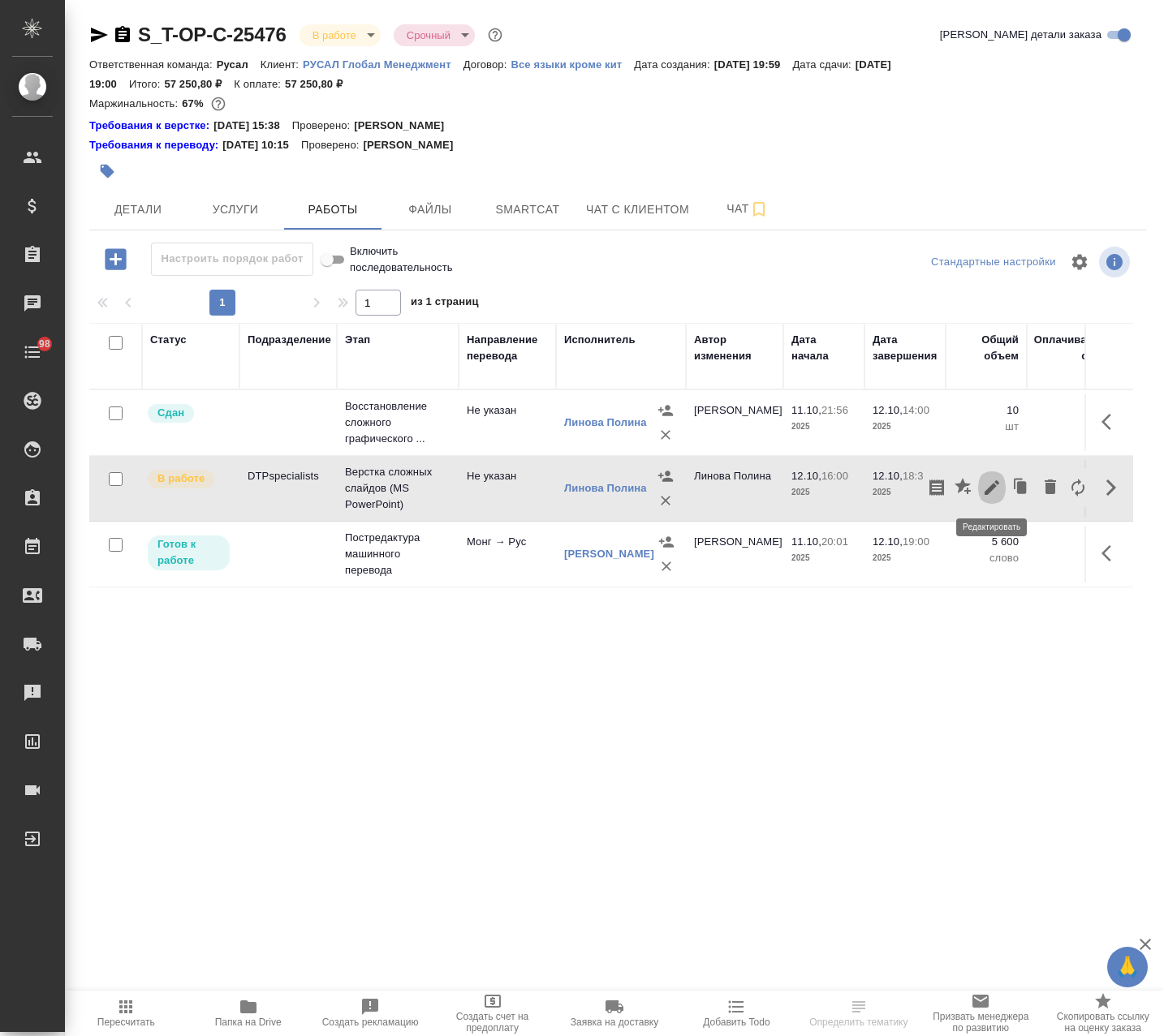
click at [985, 484] on icon "button" at bounding box center [992, 488] width 19 height 19
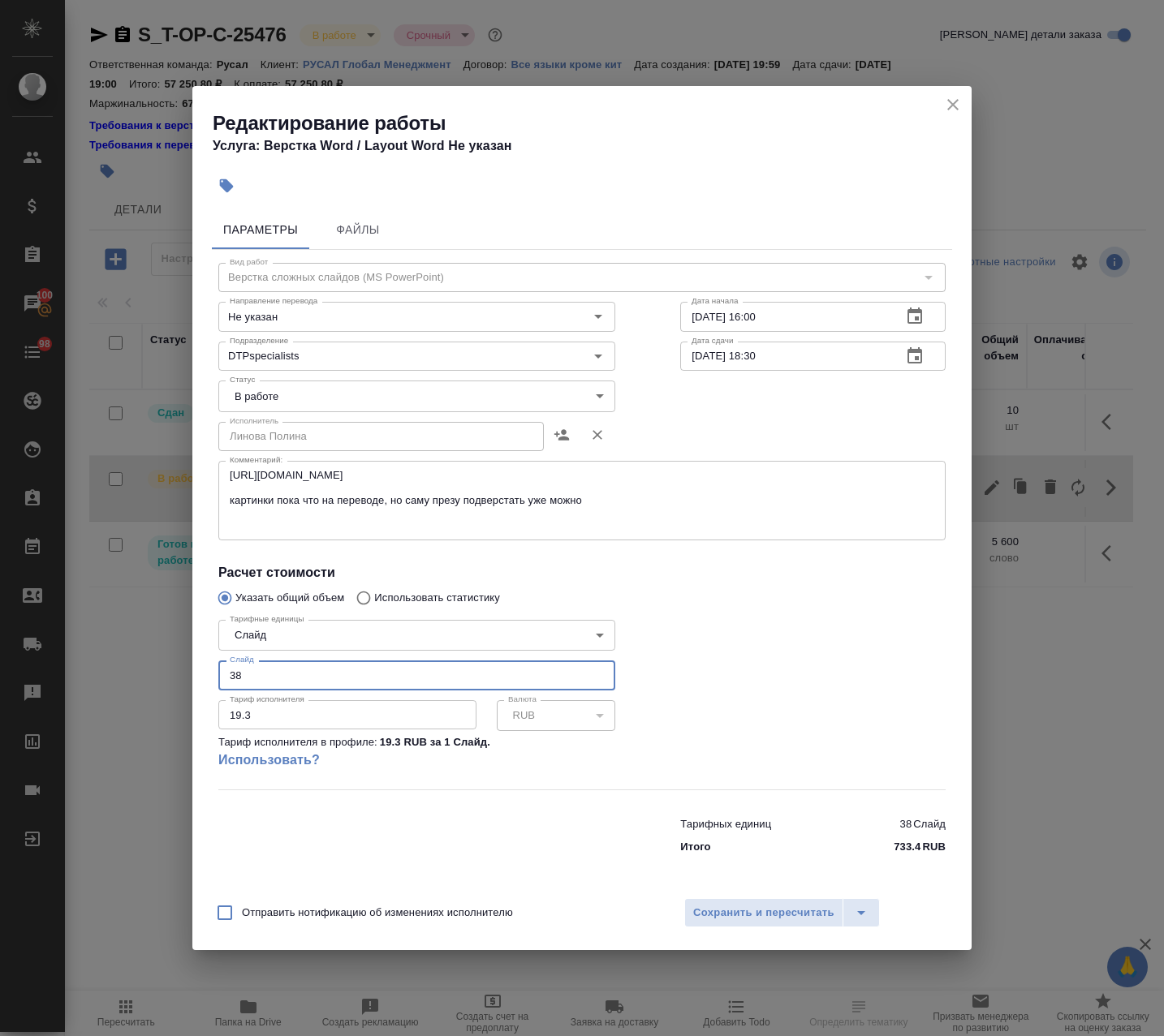
drag, startPoint x: 242, startPoint y: 678, endPoint x: 319, endPoint y: 808, distance: 151.1
click at [0, 672] on html "🙏 .cls-1 fill:#fff; AWATERA Avdeenko Kirill Клиенты Спецификации Заказы 100 Чат…" at bounding box center [582, 518] width 1164 height 1036
drag, startPoint x: 245, startPoint y: 672, endPoint x: 258, endPoint y: 682, distance: 16.4
click at [246, 672] on input "38" at bounding box center [417, 675] width 397 height 29
type input "53"
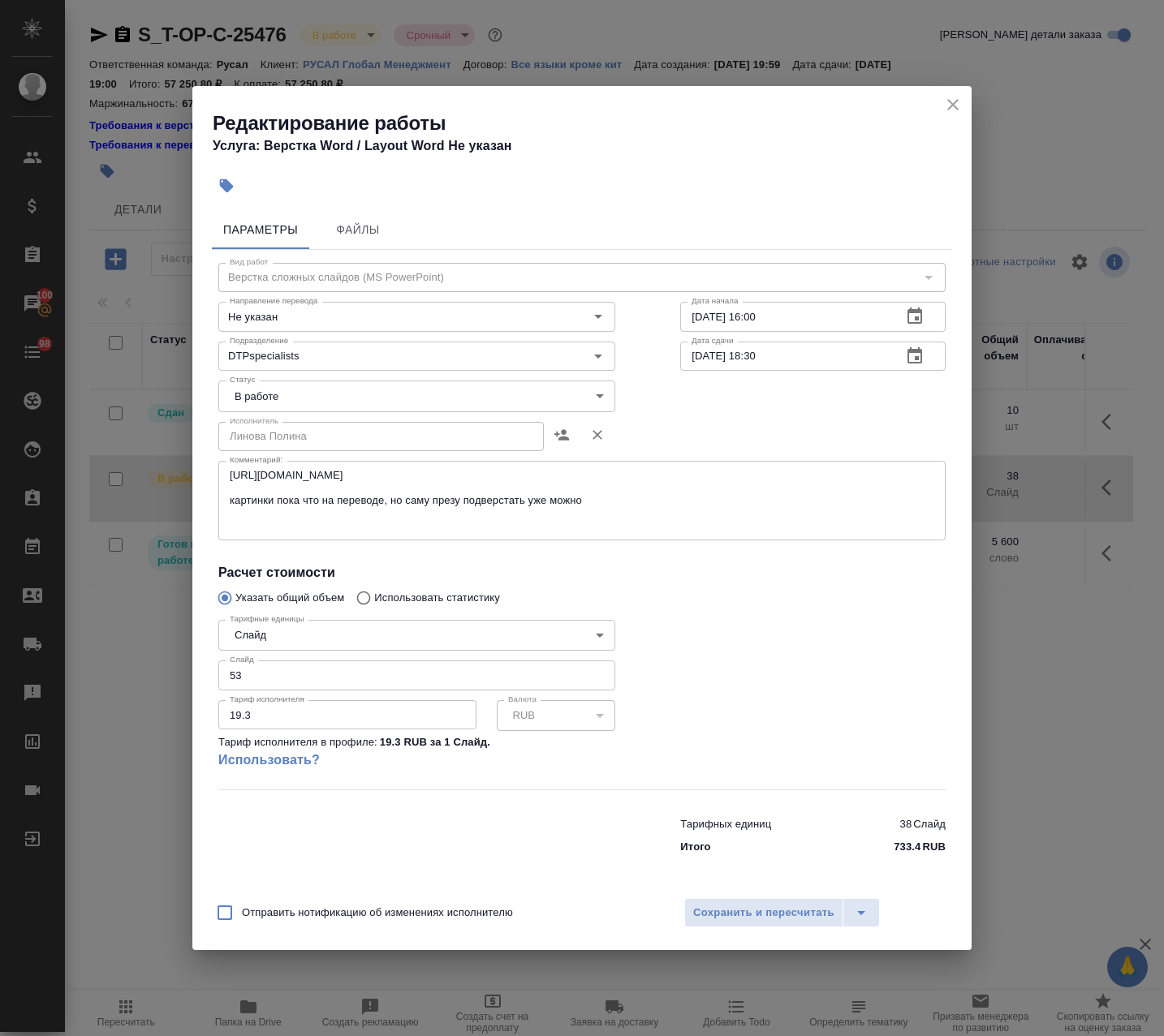
click at [755, 939] on div "Отправить нотификацию об изменениях исполнителю Сохранить и пересчитать" at bounding box center [582, 919] width 779 height 63
click at [751, 913] on span "Сохранить и пересчитать" at bounding box center [763, 912] width 141 height 19
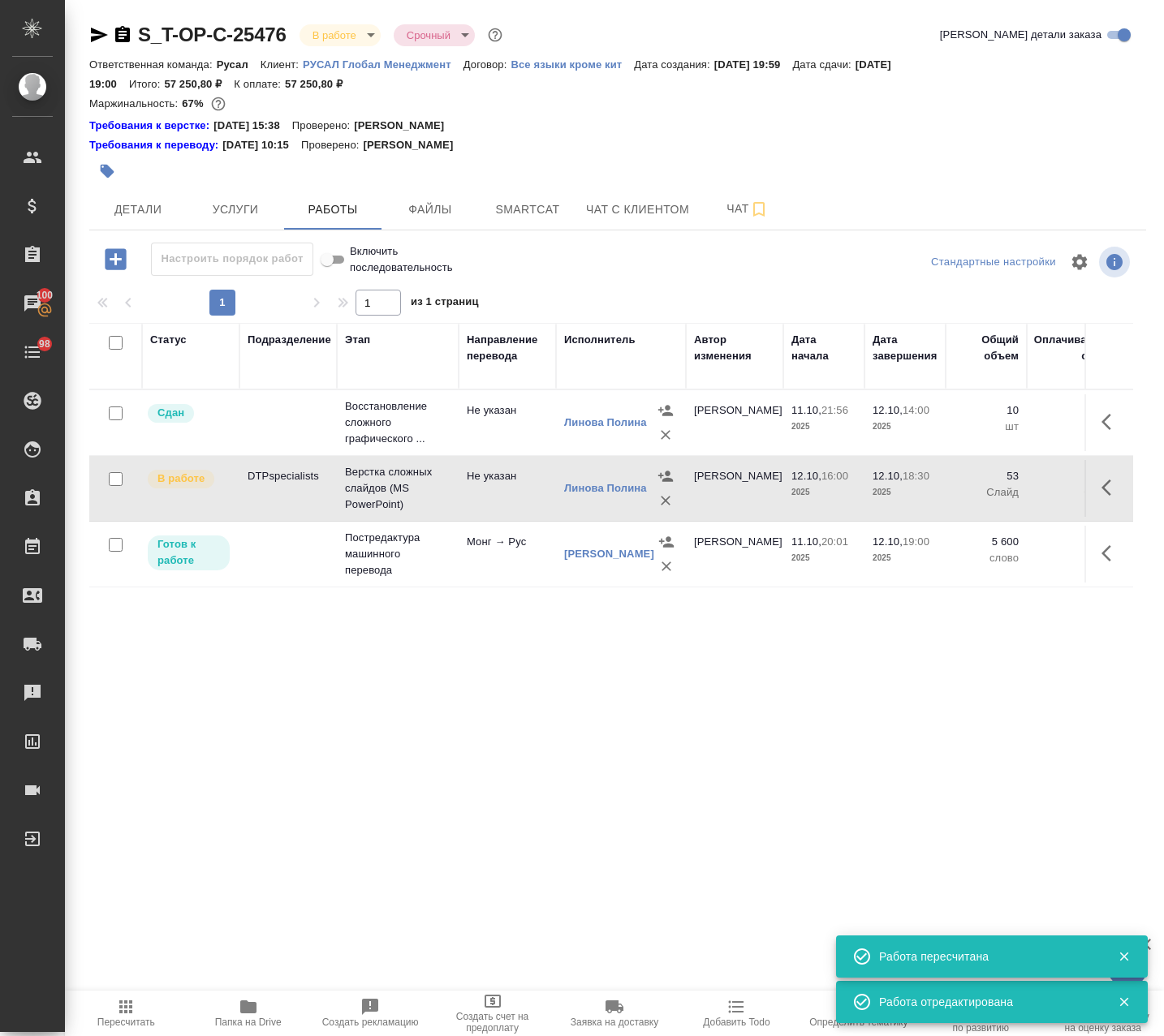
drag, startPoint x: 172, startPoint y: 1007, endPoint x: 161, endPoint y: 1009, distance: 11.2
click at [167, 1009] on span "Пересчитать" at bounding box center [126, 1012] width 102 height 31
